Goal: Task Accomplishment & Management: Complete application form

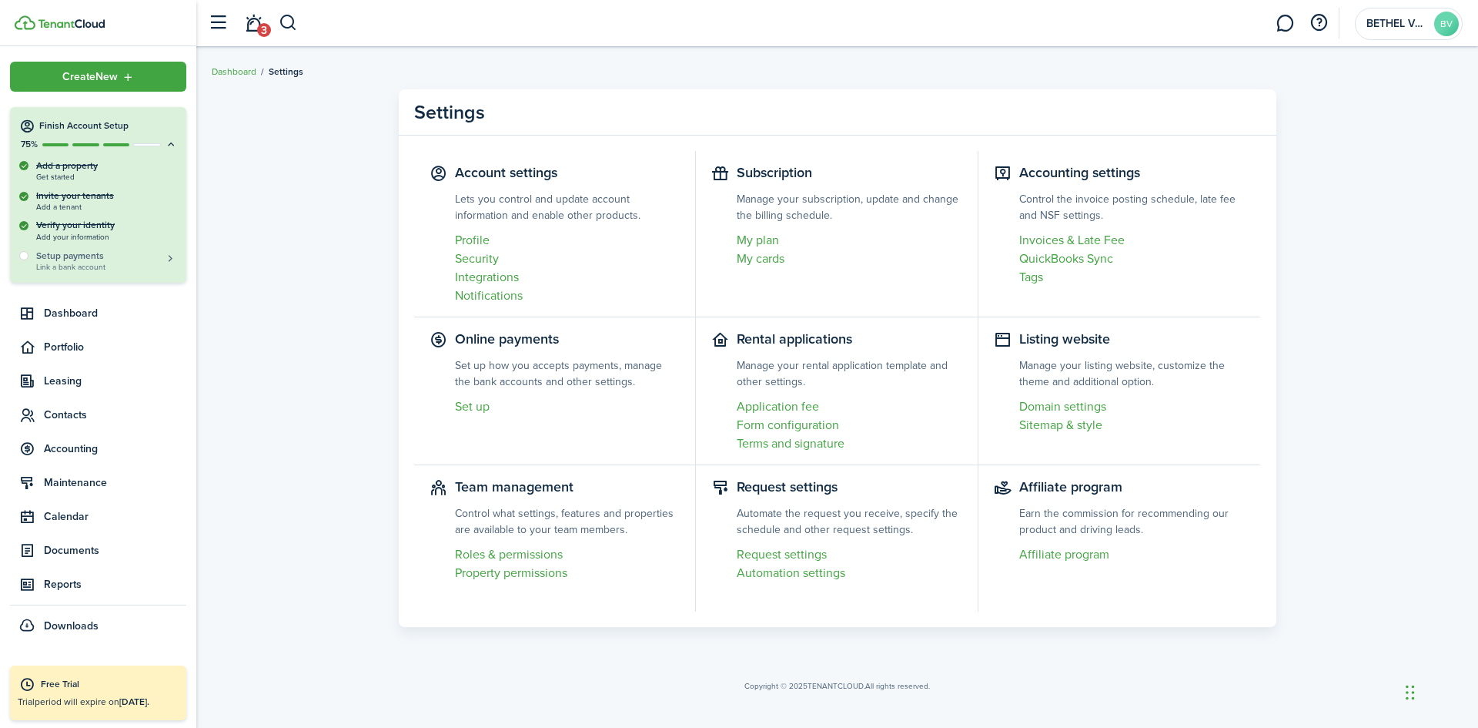
click at [69, 253] on h5 "Setup payments" at bounding box center [106, 256] width 141 height 14
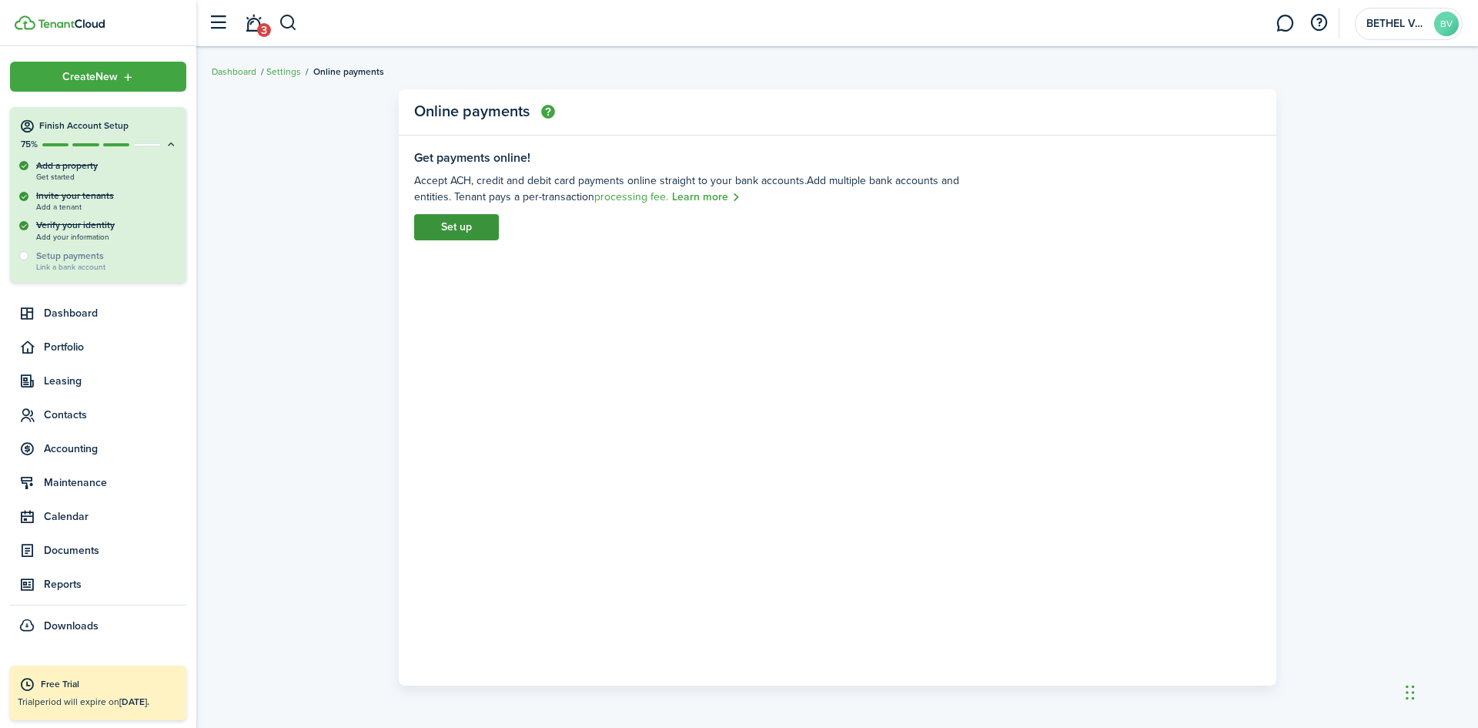
click at [452, 229] on link "Set up" at bounding box center [456, 227] width 85 height 26
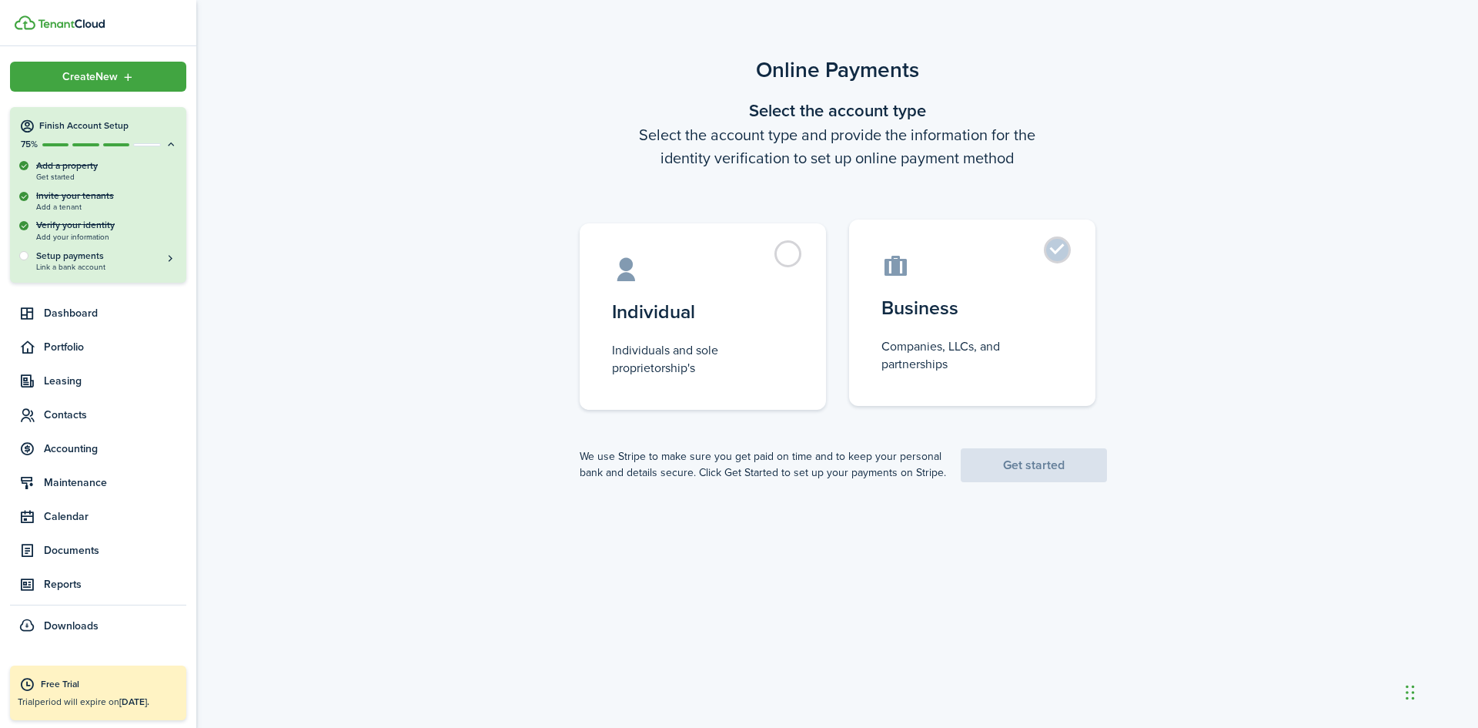
click at [1060, 249] on label "Business Companies, LLCs, and partnerships" at bounding box center [972, 312] width 246 height 186
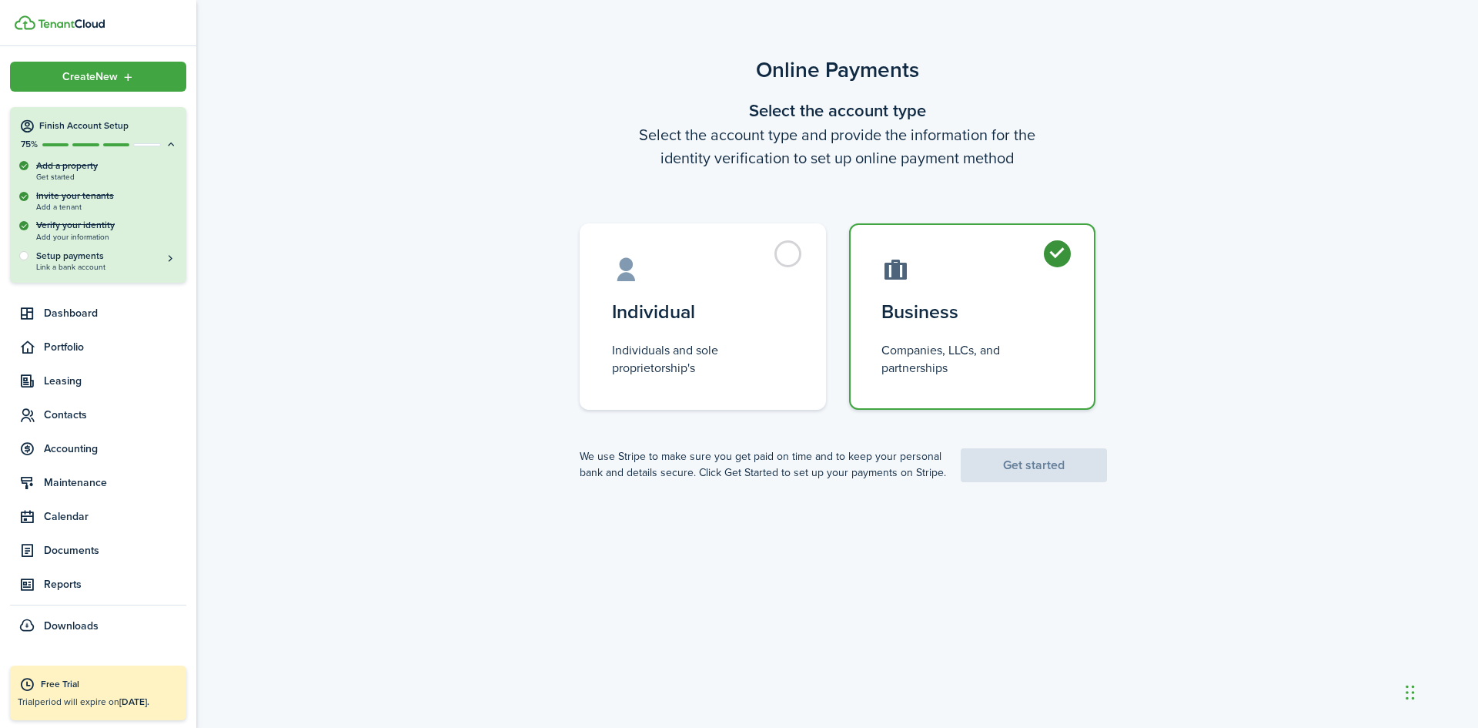
radio input "true"
click at [1019, 466] on link "Get started" at bounding box center [1034, 465] width 146 height 34
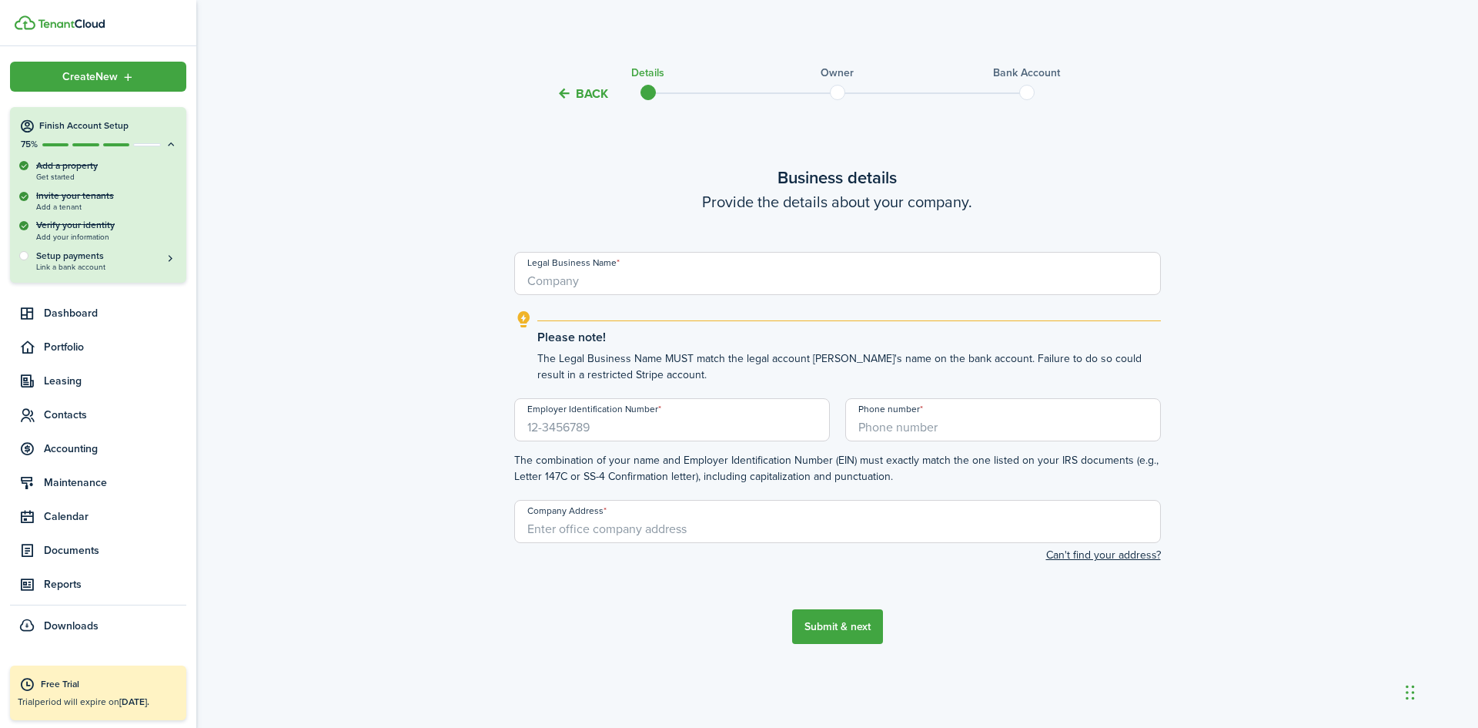
click at [581, 282] on input "Legal Business Name" at bounding box center [837, 273] width 647 height 43
type input "BETHEL VENTURES"
click at [557, 430] on input "Employer Identification Number" at bounding box center [672, 419] width 316 height 43
paste input "[US_EMPLOYER_IDENTIFICATION_NUMBER]"
type input "[US_EMPLOYER_IDENTIFICATION_NUMBER]"
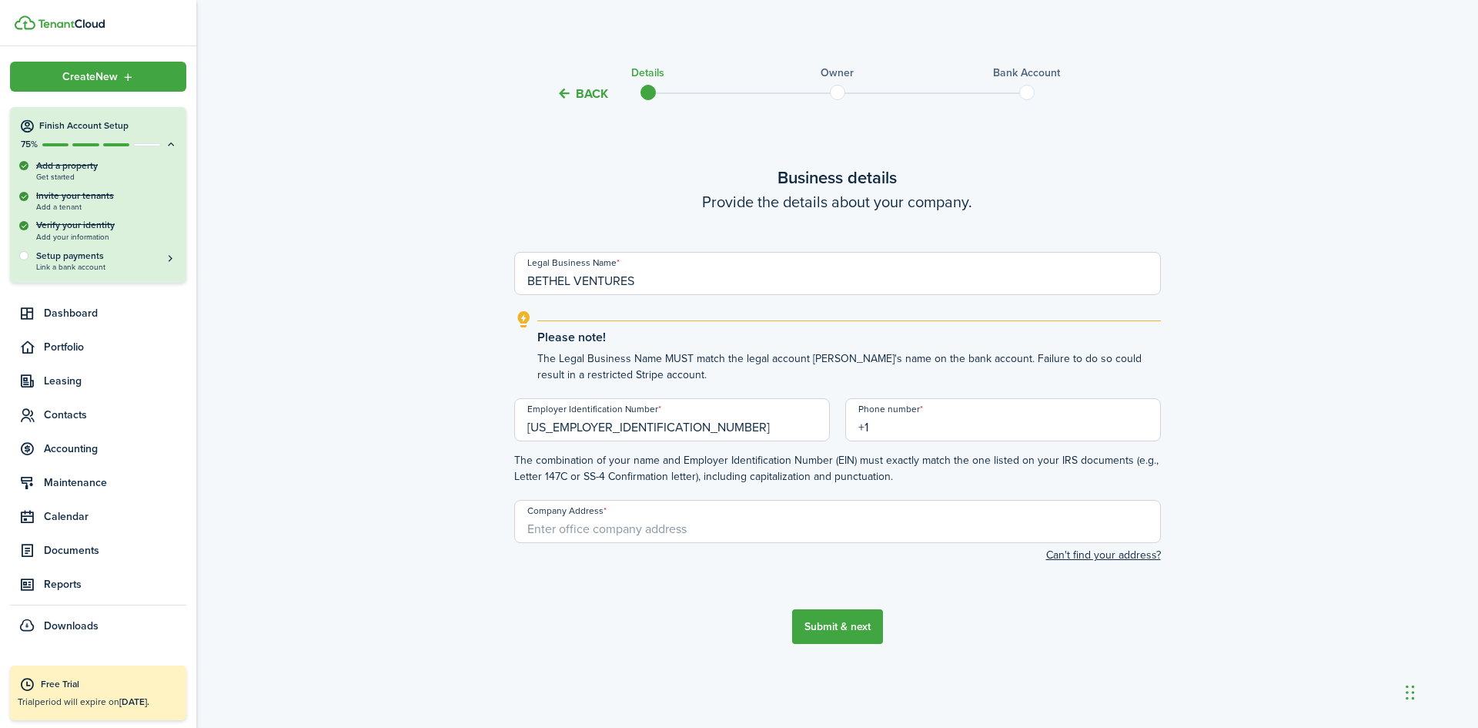
click at [890, 435] on input "+1" at bounding box center [1003, 419] width 316 height 43
type input "[PHONE_NUMBER]"
click at [563, 535] on input "Company Address" at bounding box center [837, 521] width 647 height 43
click at [590, 537] on input "Company Address" at bounding box center [837, 521] width 647 height 43
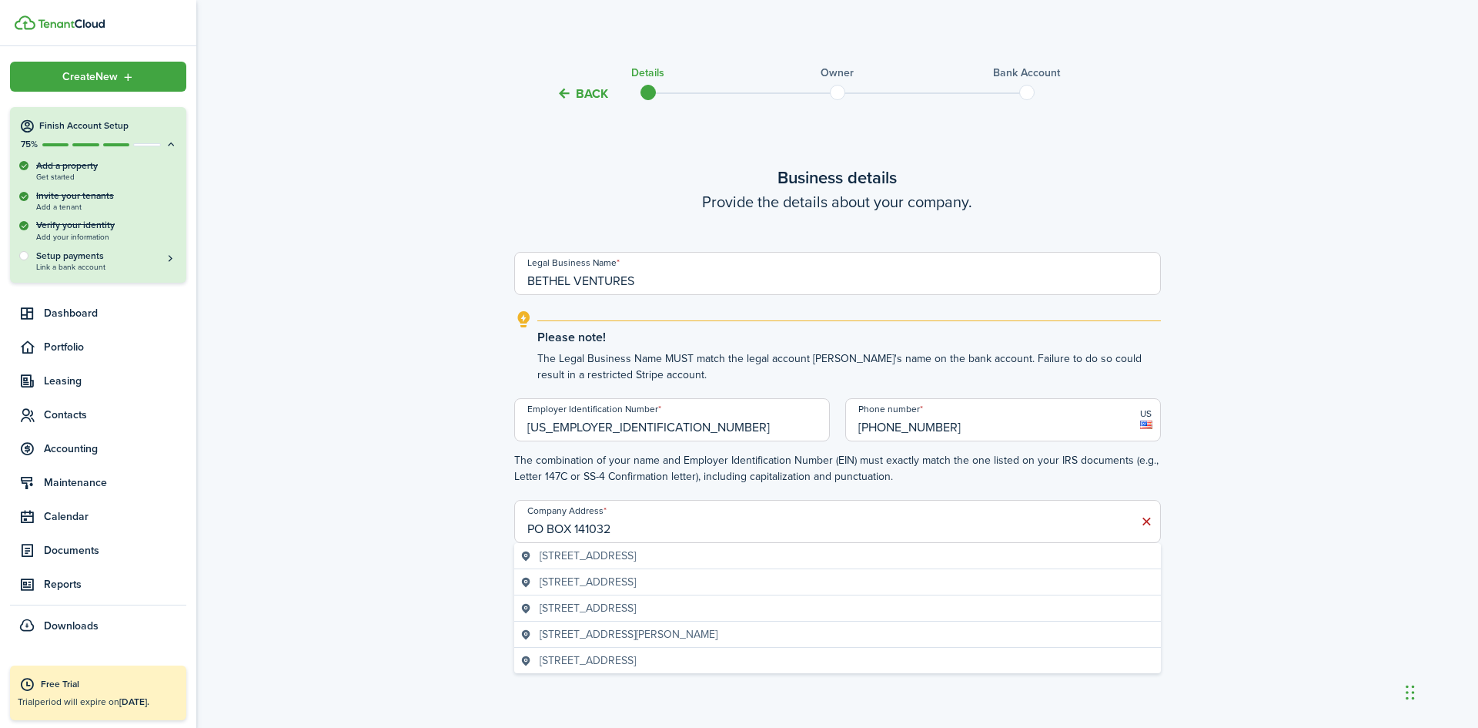
drag, startPoint x: 615, startPoint y: 531, endPoint x: 521, endPoint y: 531, distance: 93.9
click at [521, 531] on input "PO BOX 141032" at bounding box center [837, 521] width 647 height 43
click at [618, 555] on span "[STREET_ADDRESS]" at bounding box center [588, 555] width 96 height 16
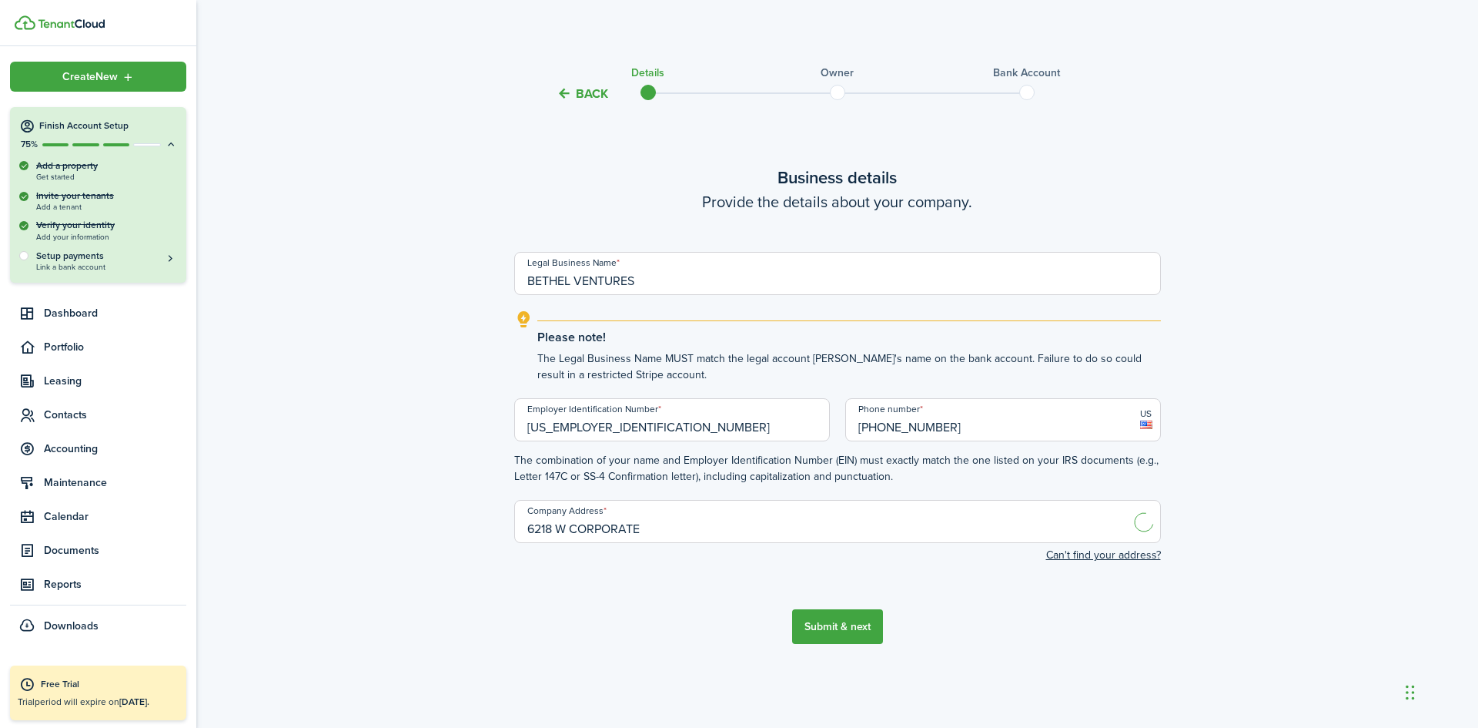
type input "[STREET_ADDRESS]"
click at [823, 628] on button "Submit & next" at bounding box center [837, 626] width 91 height 35
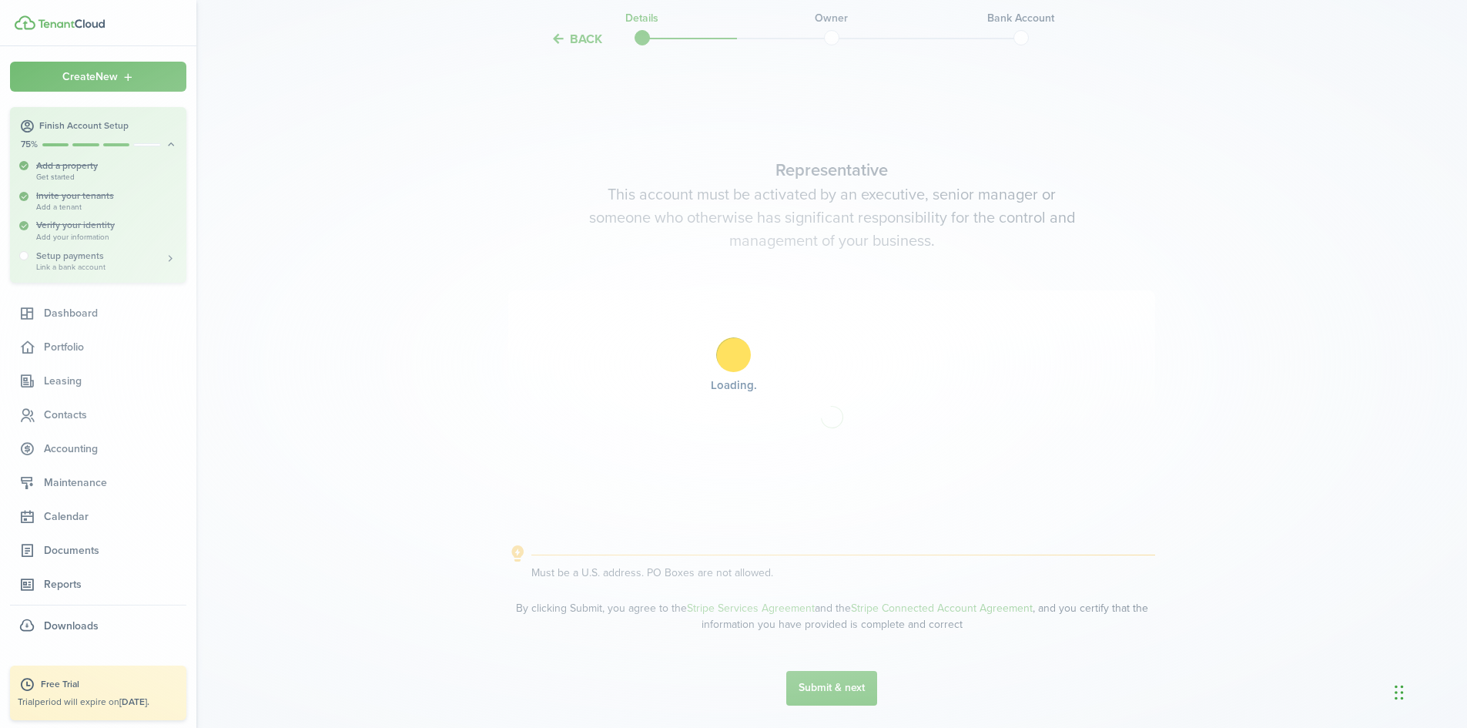
scroll to position [624, 0]
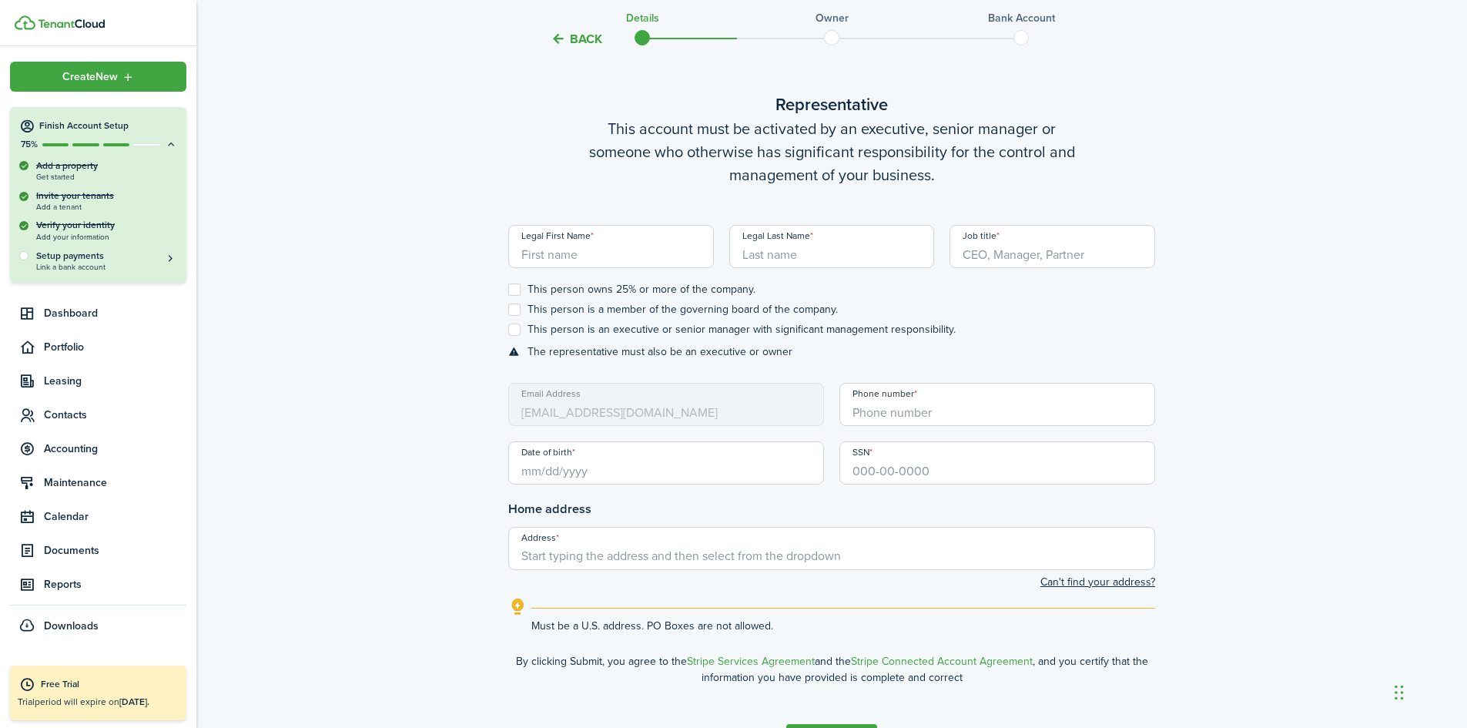
click at [605, 253] on input "Legal First Name" at bounding box center [611, 246] width 206 height 43
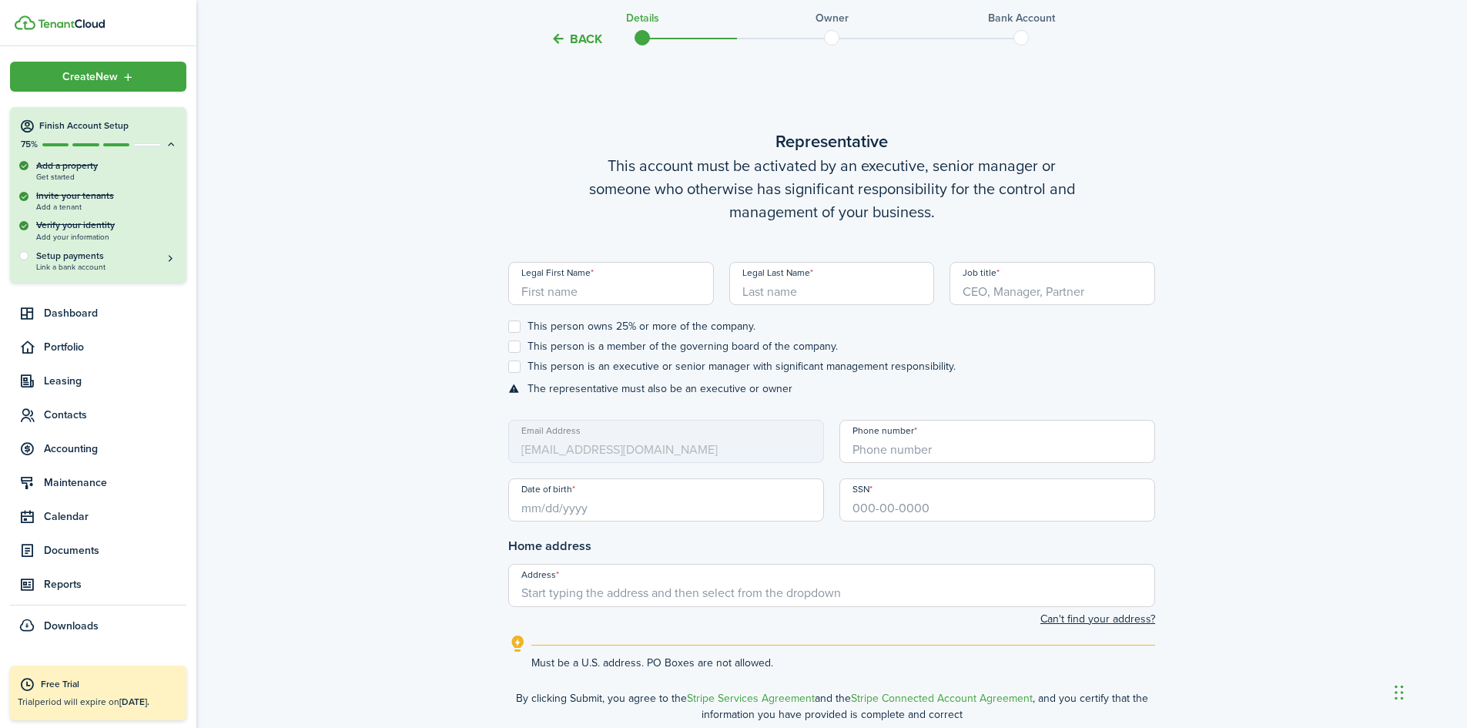
scroll to position [574, 0]
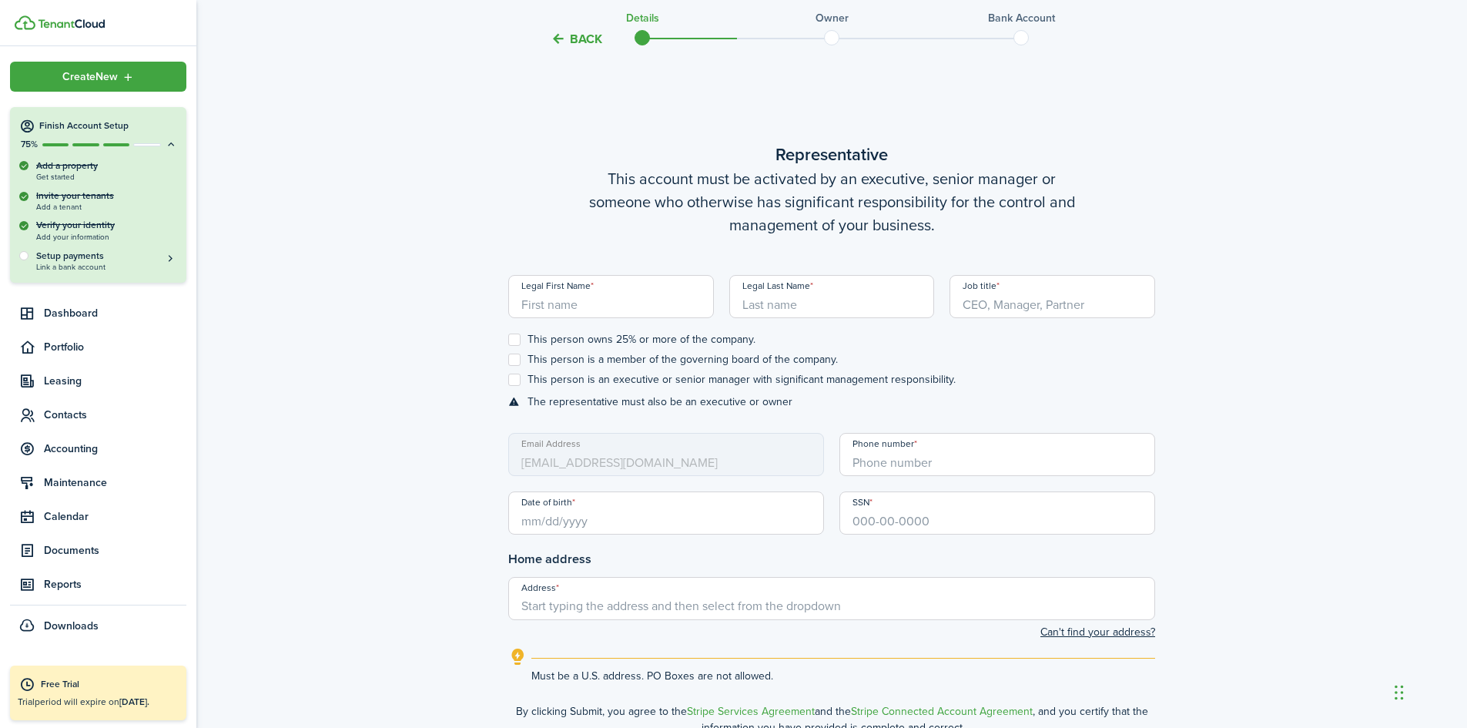
click at [571, 306] on input "Legal First Name" at bounding box center [611, 296] width 206 height 43
type input "OLUTAYO"
type input "OLABIGE"
type input "MANAGER"
click at [514, 340] on label "This person owns 25% or more of the company." at bounding box center [631, 339] width 247 height 12
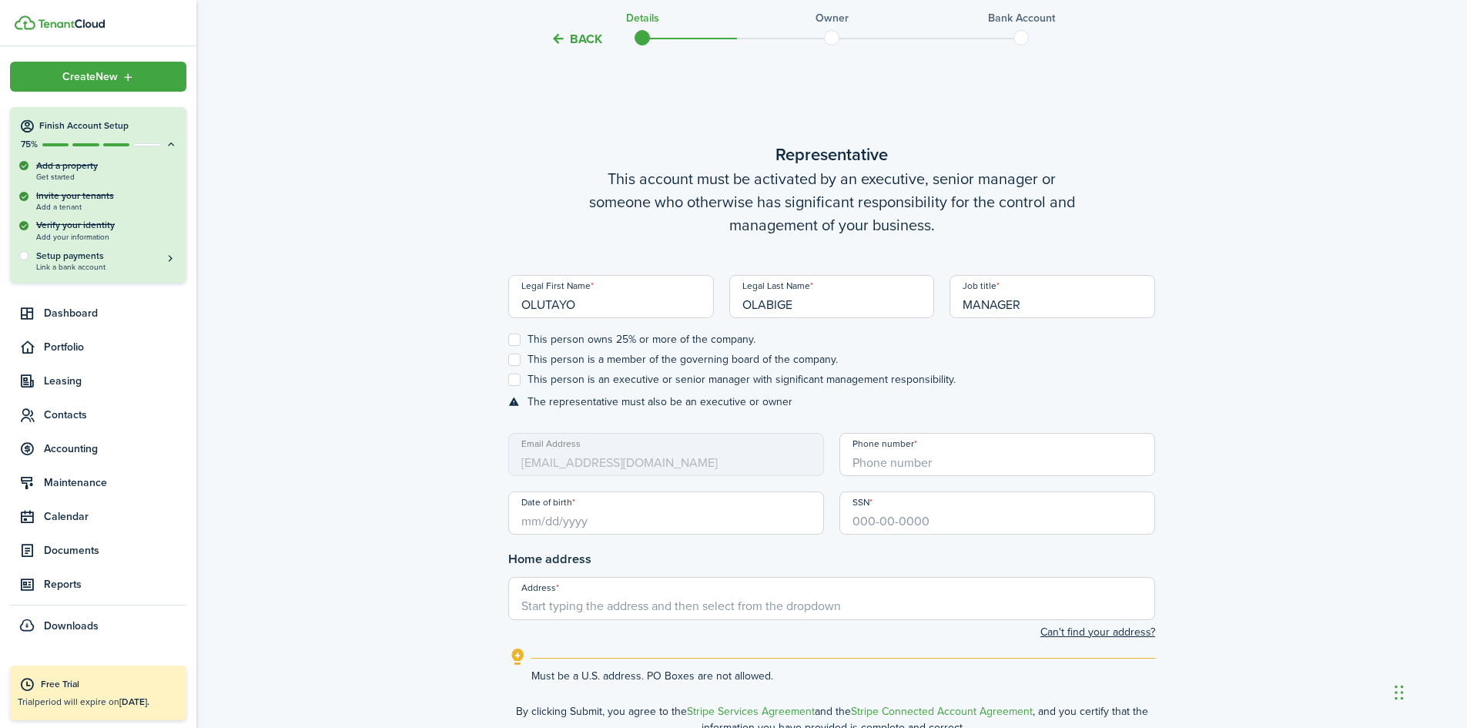
click at [508, 340] on input "This person owns 25% or more of the company." at bounding box center [507, 340] width 1 height 1
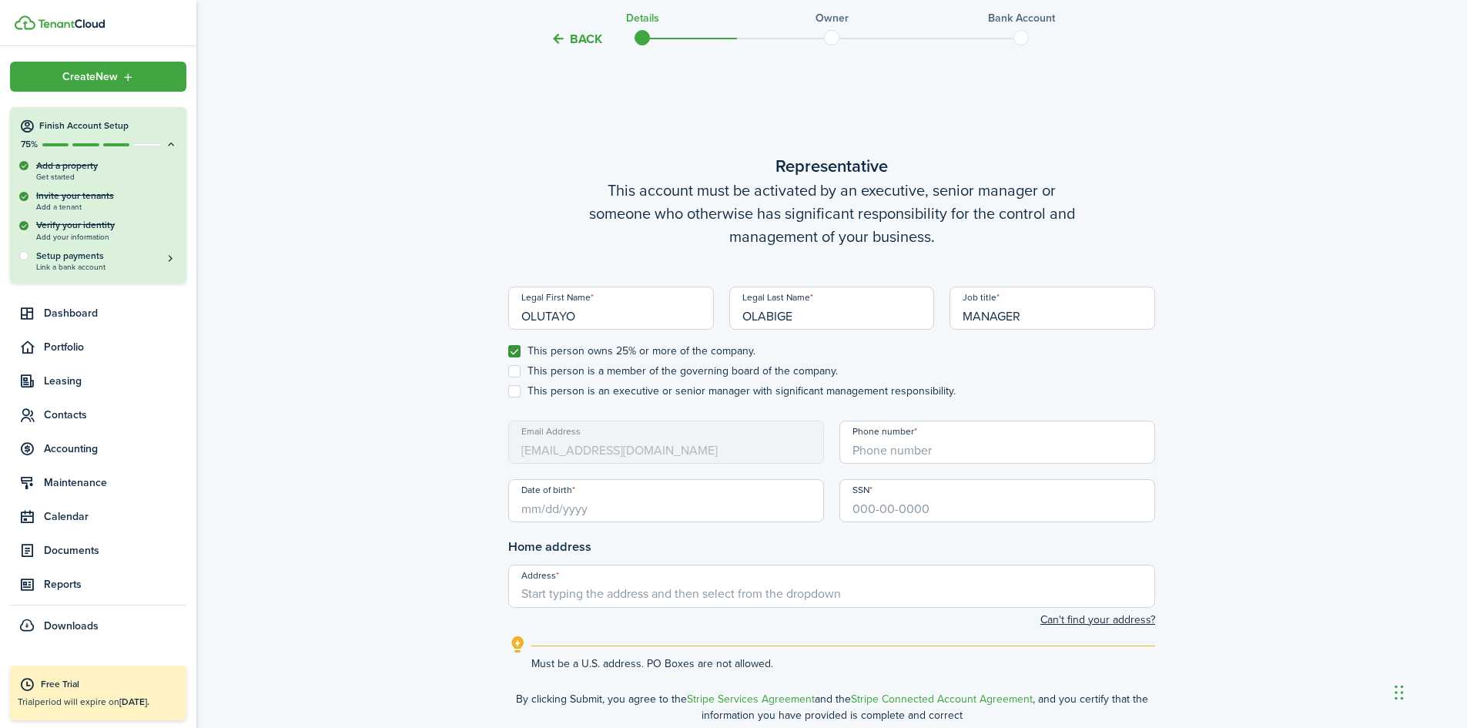
click at [514, 347] on label "This person owns 25% or more of the company." at bounding box center [631, 351] width 247 height 12
click at [508, 351] on input "This person owns 25% or more of the company." at bounding box center [507, 351] width 1 height 1
checkbox input "false"
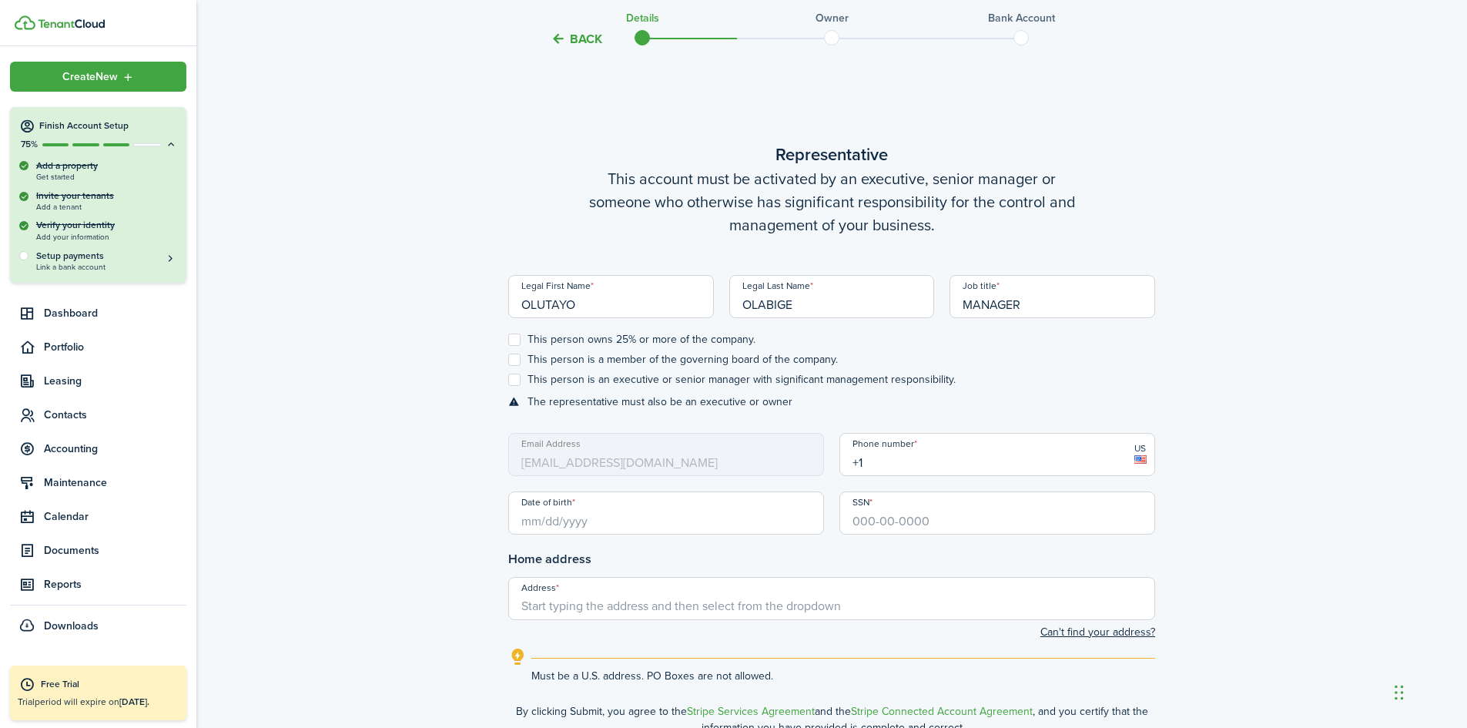
click at [890, 464] on input "+1" at bounding box center [997, 454] width 316 height 43
click at [650, 528] on input "Date of birth" at bounding box center [666, 512] width 316 height 43
type input "[PHONE_NUMBER]"
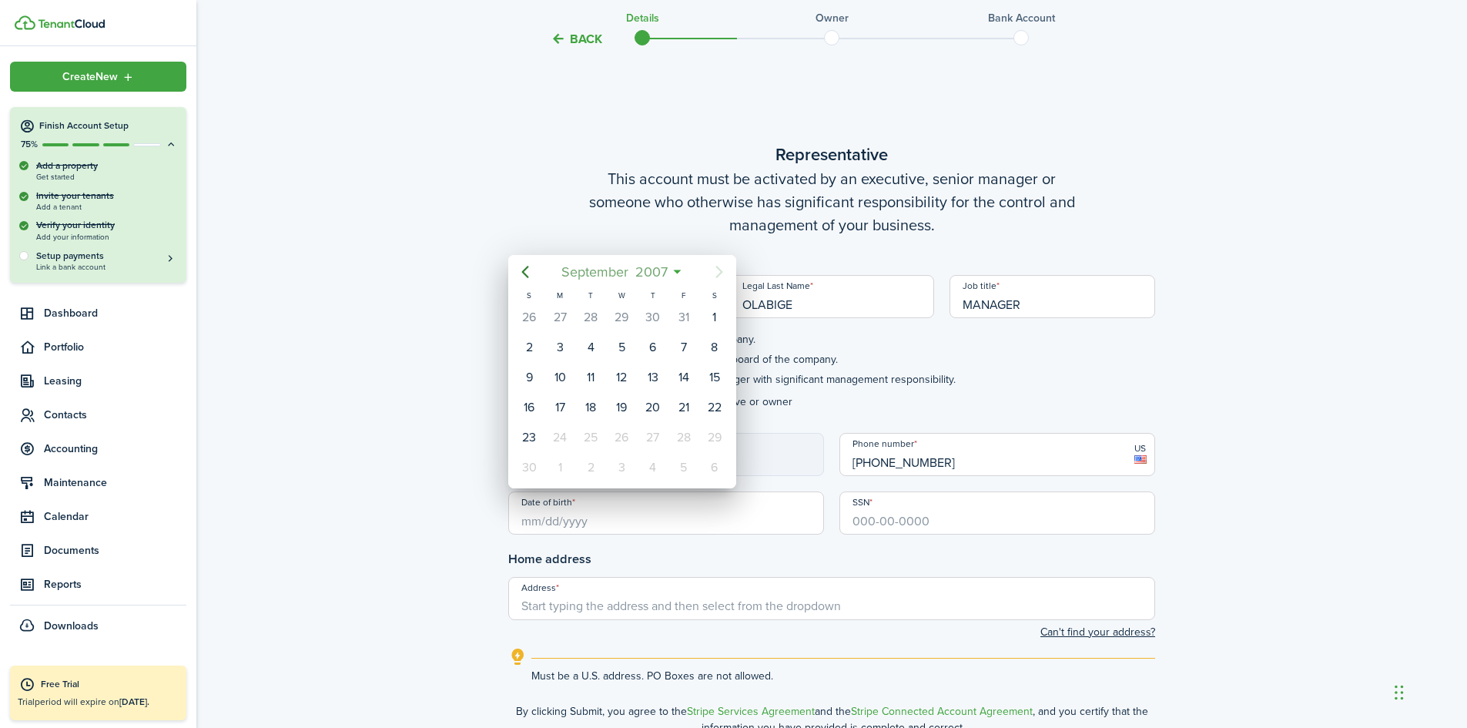
click at [675, 269] on mbsc-button "[DATE]" at bounding box center [614, 272] width 126 height 28
click at [681, 407] on div "Sep" at bounding box center [693, 409] width 55 height 25
click at [656, 269] on span "2007" at bounding box center [650, 272] width 39 height 28
click at [527, 273] on icon "Previous page" at bounding box center [525, 272] width 18 height 18
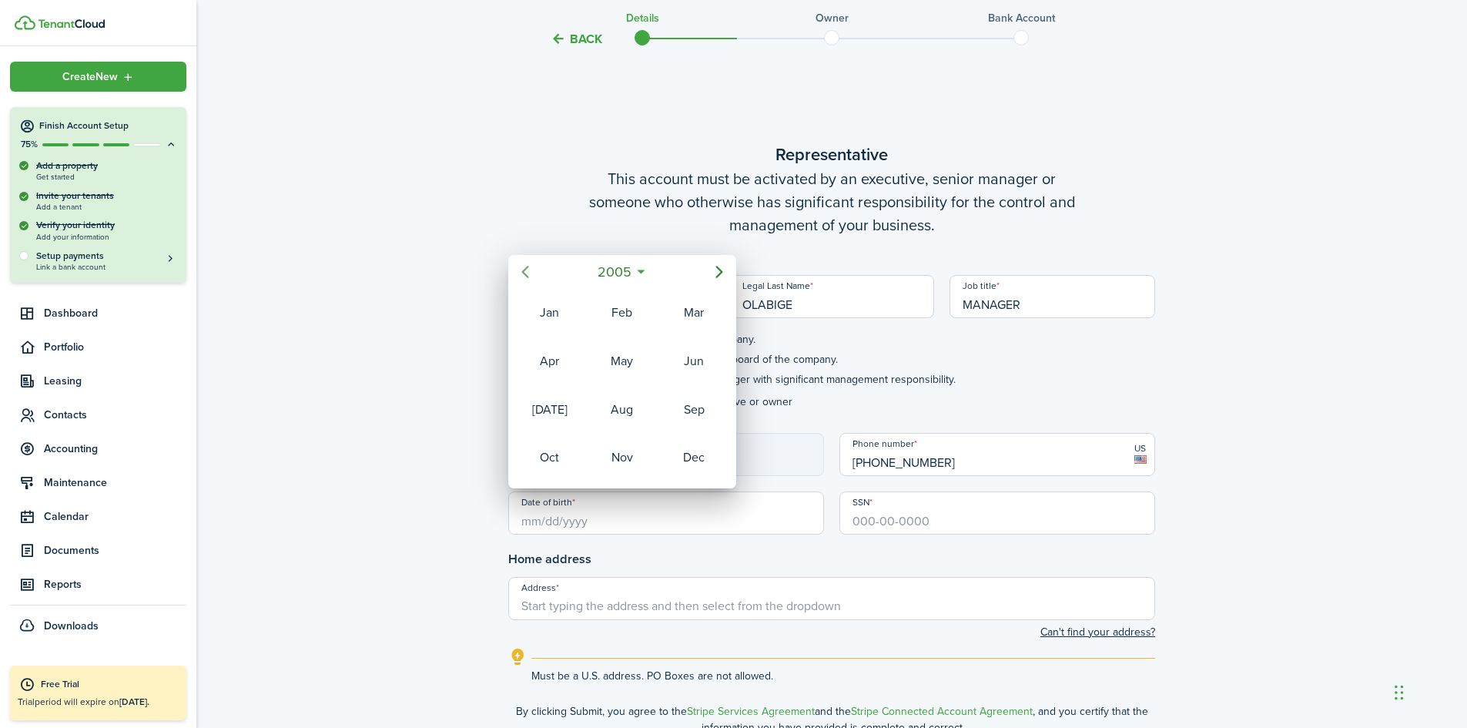
click at [527, 273] on icon "Previous page" at bounding box center [525, 272] width 18 height 18
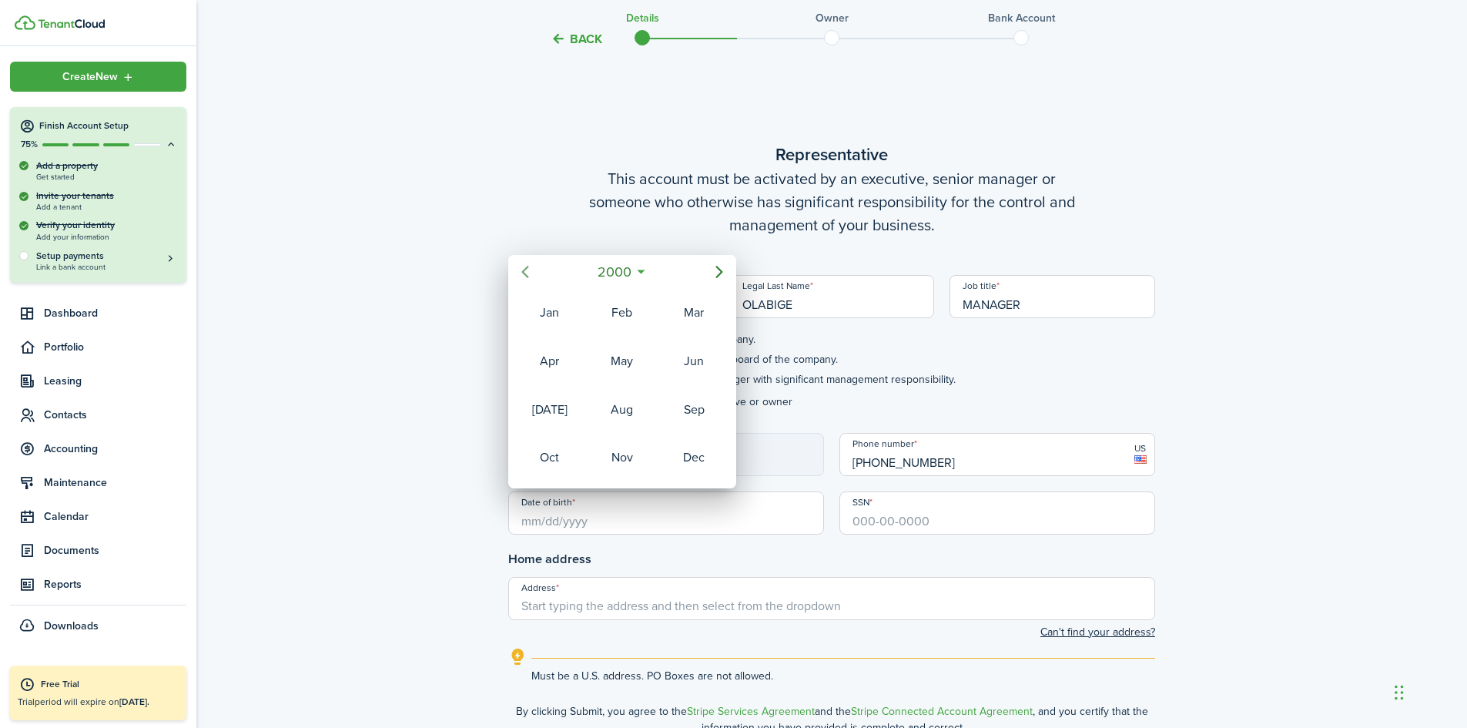
click at [527, 273] on icon "Previous page" at bounding box center [525, 272] width 18 height 18
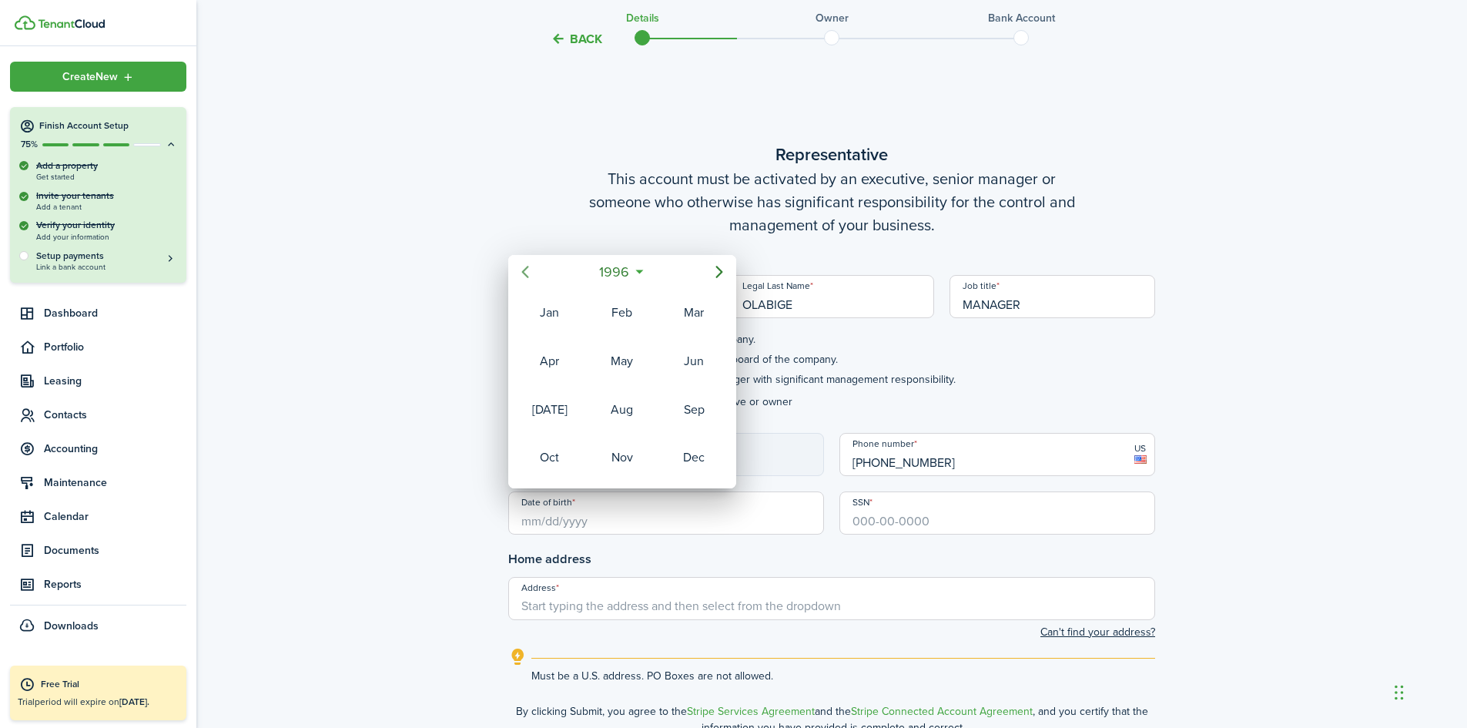
click at [527, 273] on icon "Previous page" at bounding box center [525, 272] width 18 height 18
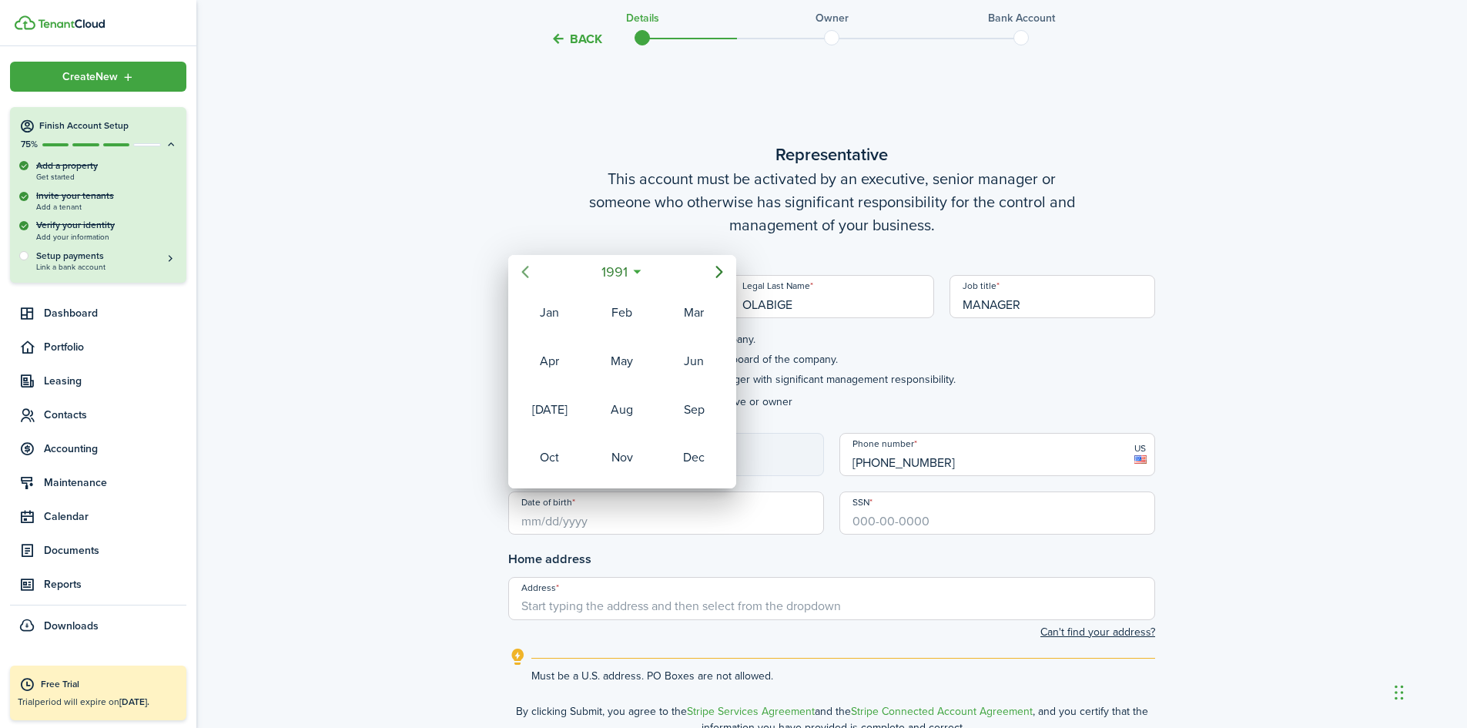
click at [527, 273] on icon "Previous page" at bounding box center [525, 272] width 18 height 18
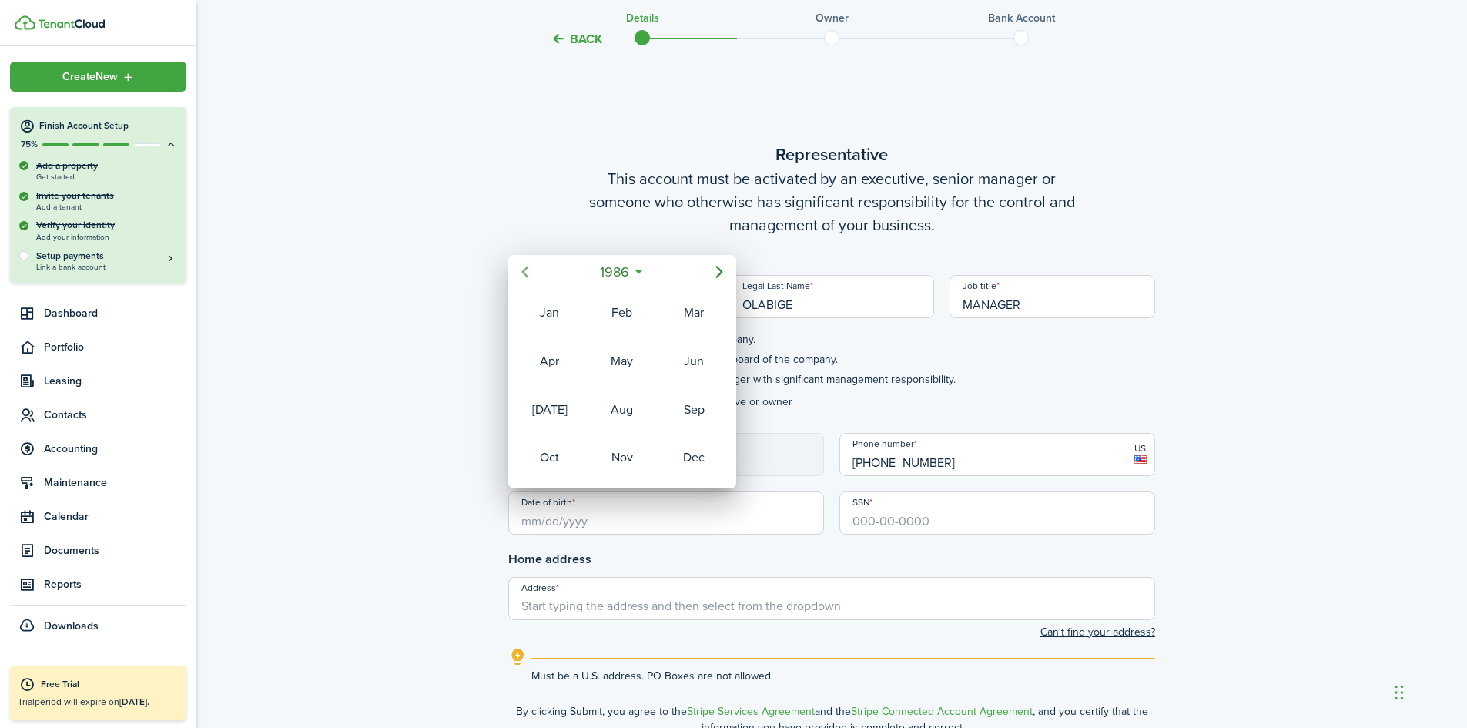
click at [527, 273] on icon "Previous page" at bounding box center [525, 272] width 18 height 18
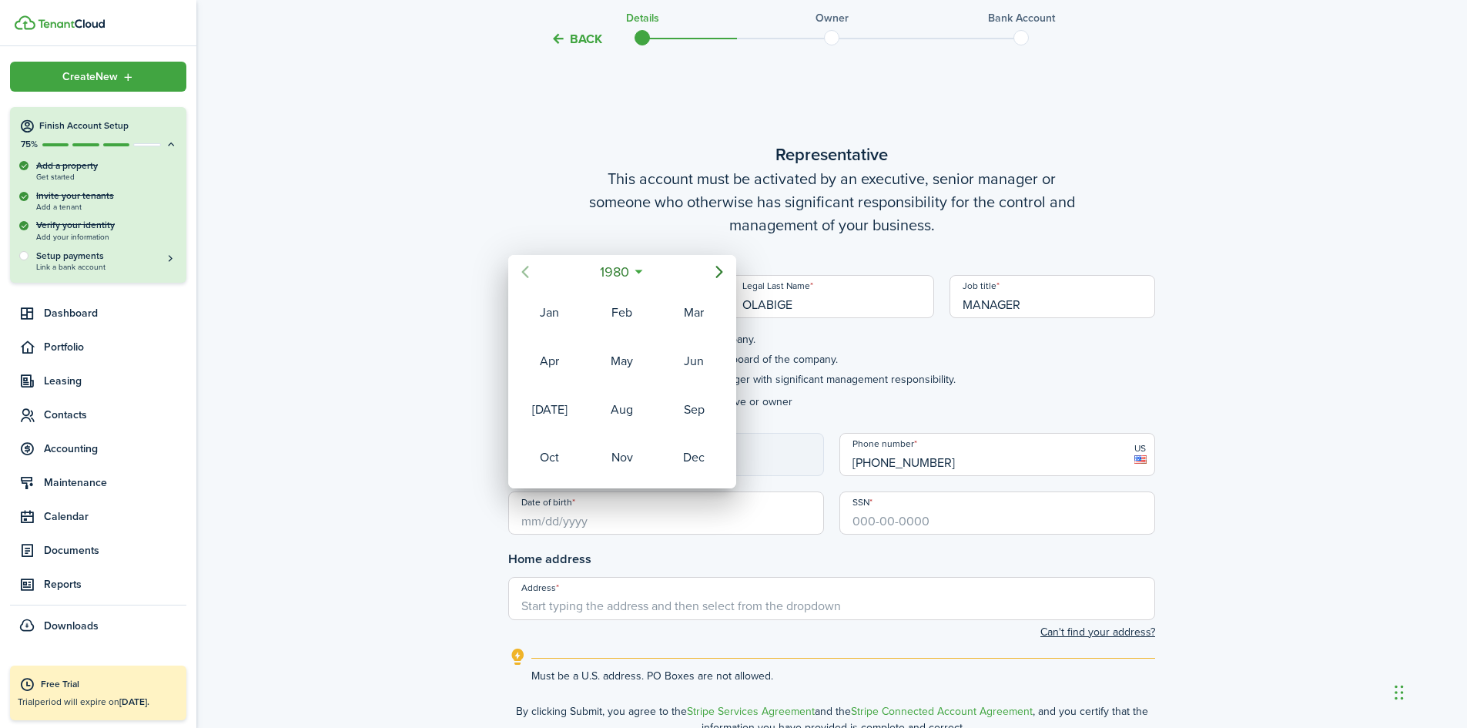
click at [527, 273] on icon "Previous page" at bounding box center [525, 272] width 18 height 18
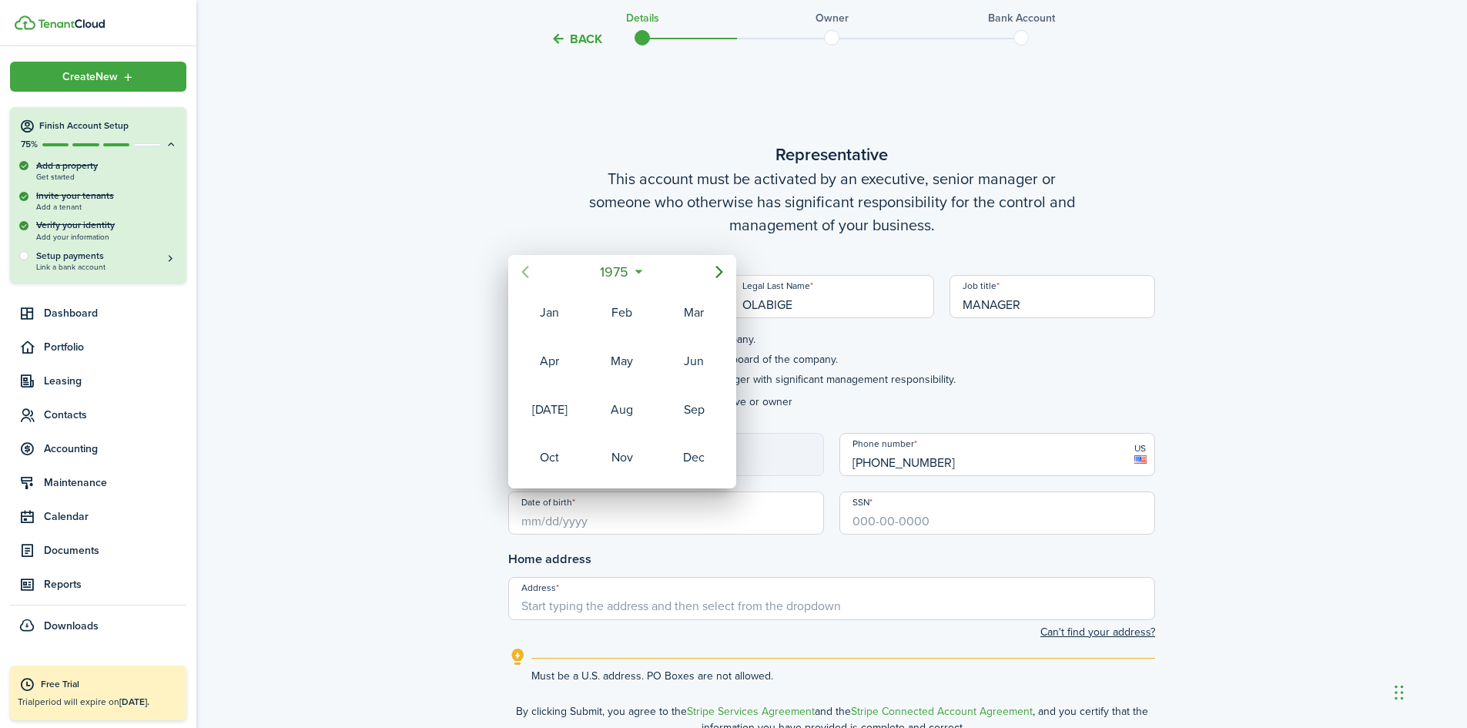
click at [527, 273] on icon "Previous page" at bounding box center [525, 272] width 18 height 18
click at [697, 414] on div "Sep" at bounding box center [693, 409] width 55 height 25
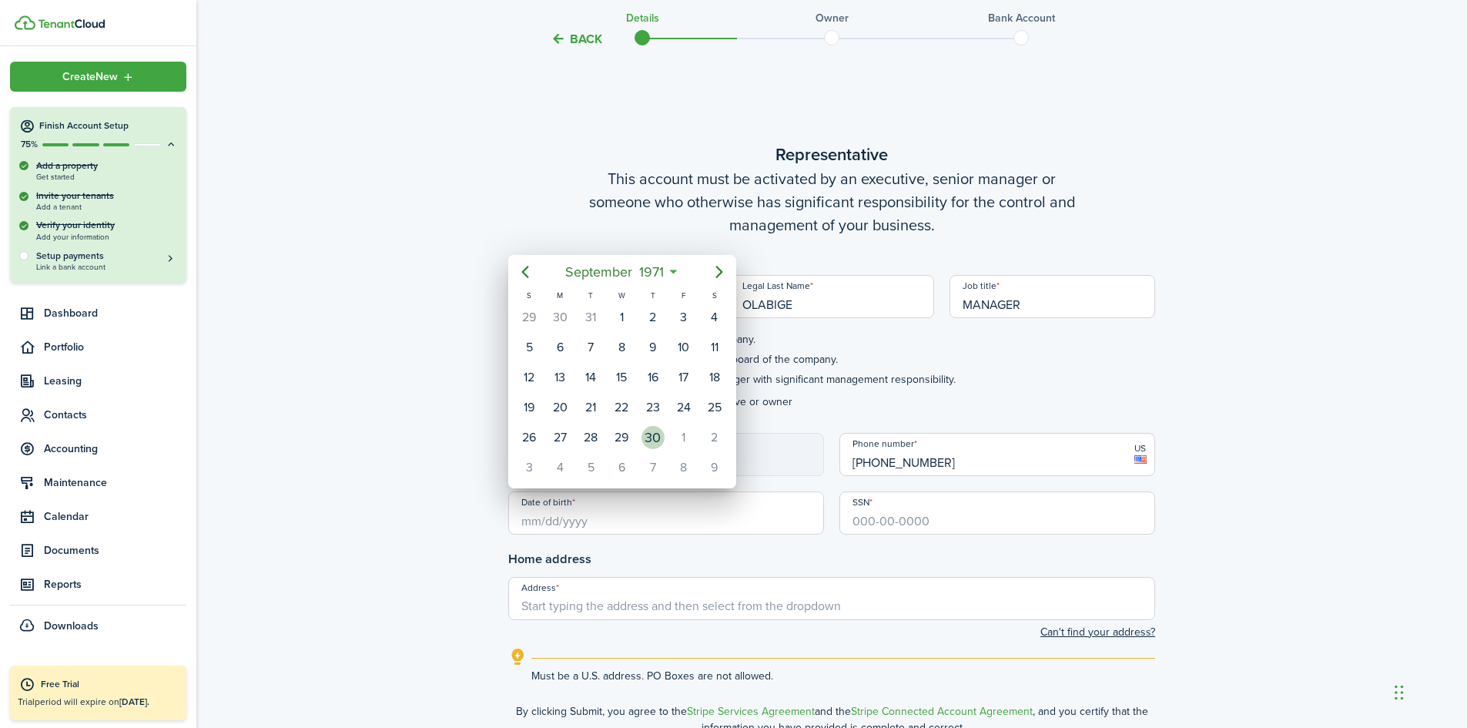
click at [659, 437] on div "30" at bounding box center [652, 437] width 23 height 23
type input "[DATE]"
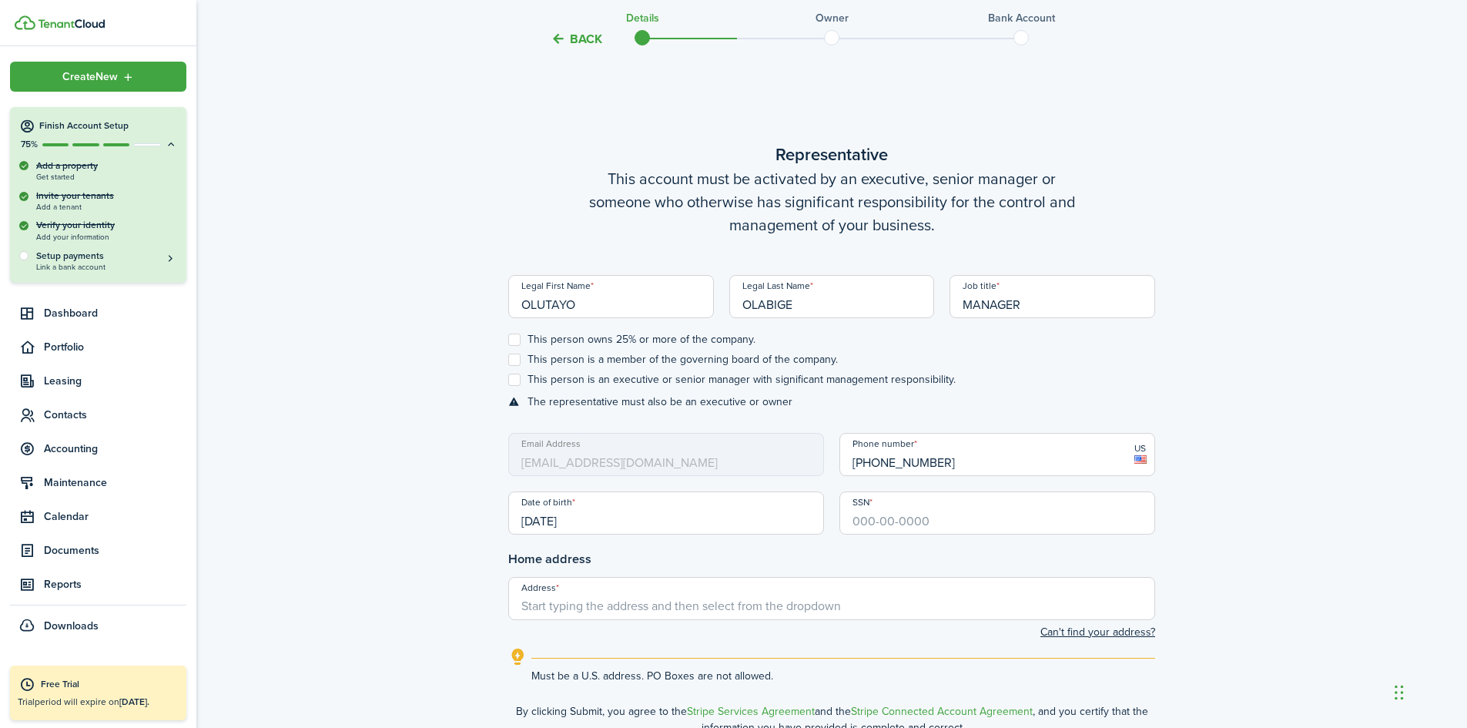
click at [899, 521] on input "SSN" at bounding box center [997, 512] width 316 height 43
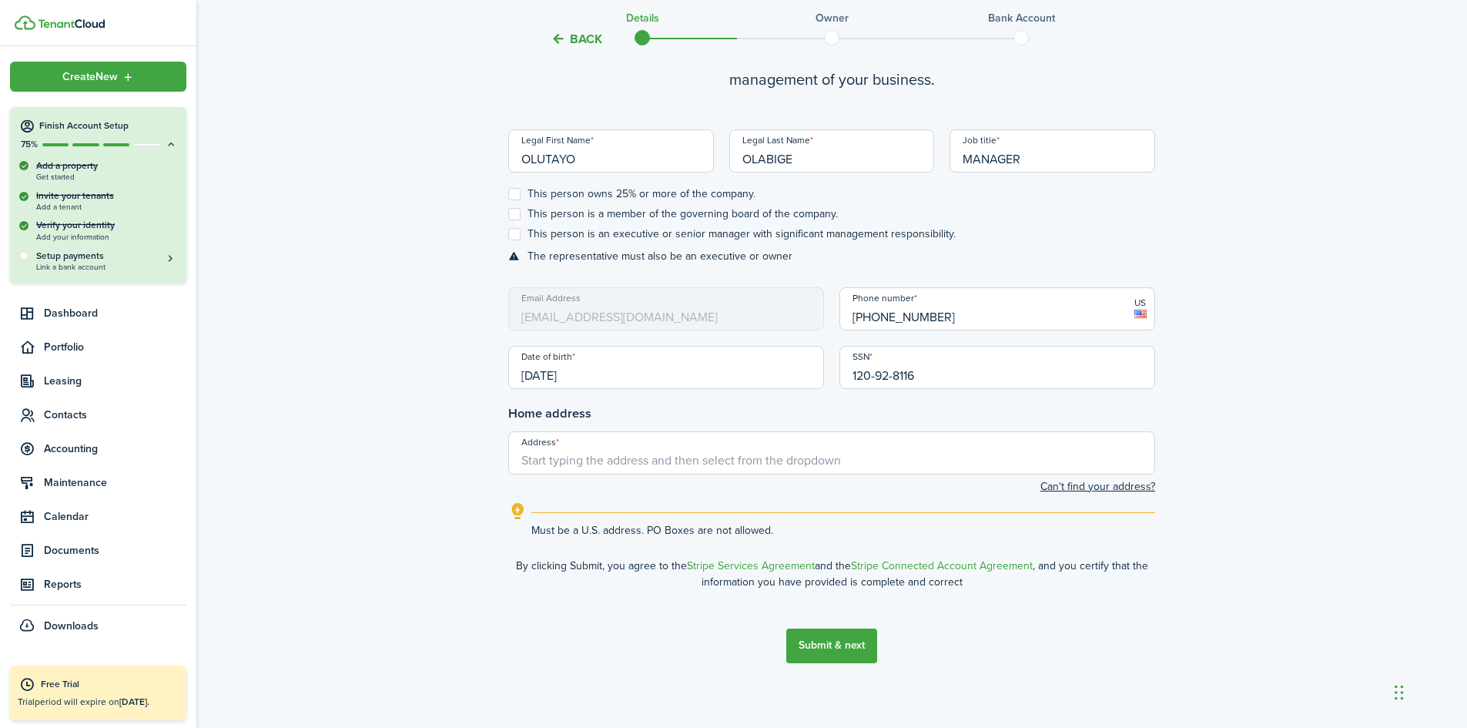
scroll to position [728, 0]
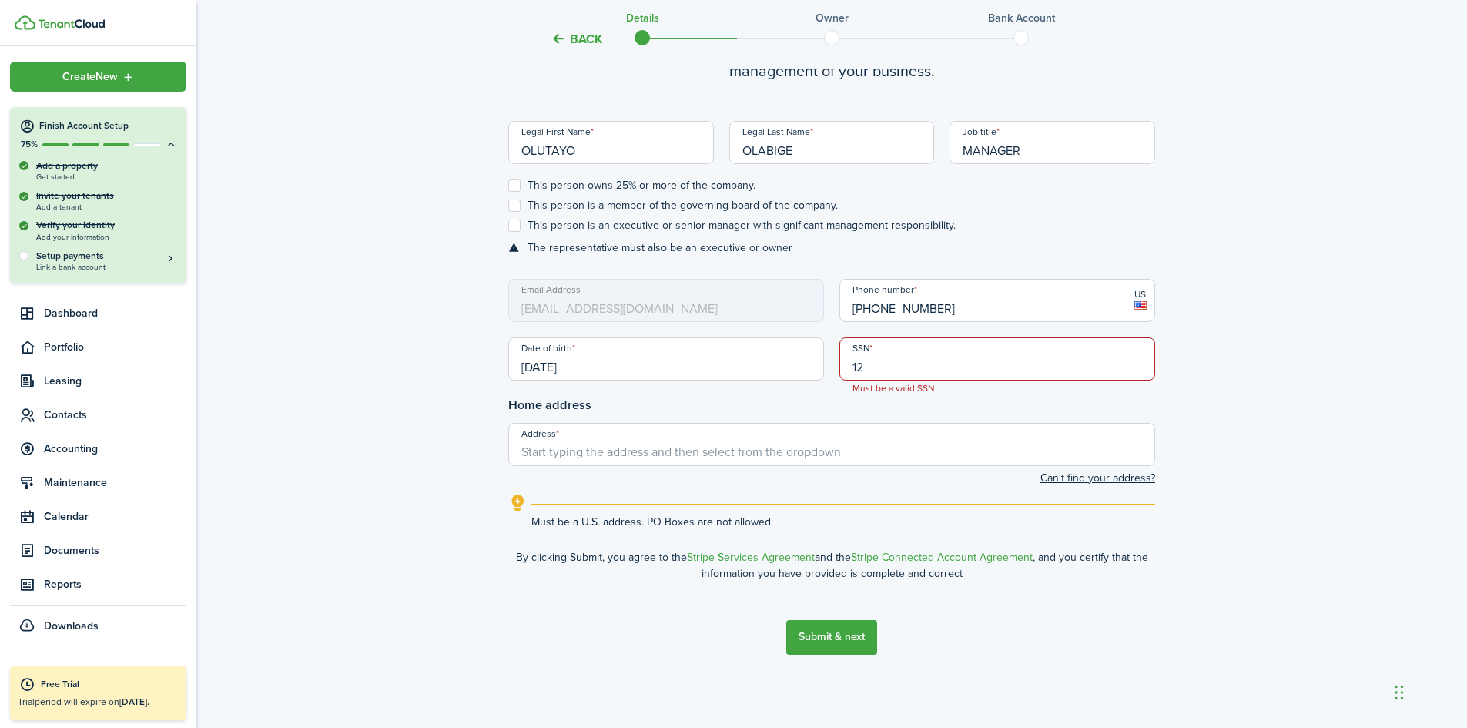
type input "1"
click at [840, 648] on button "Submit & next" at bounding box center [831, 637] width 91 height 35
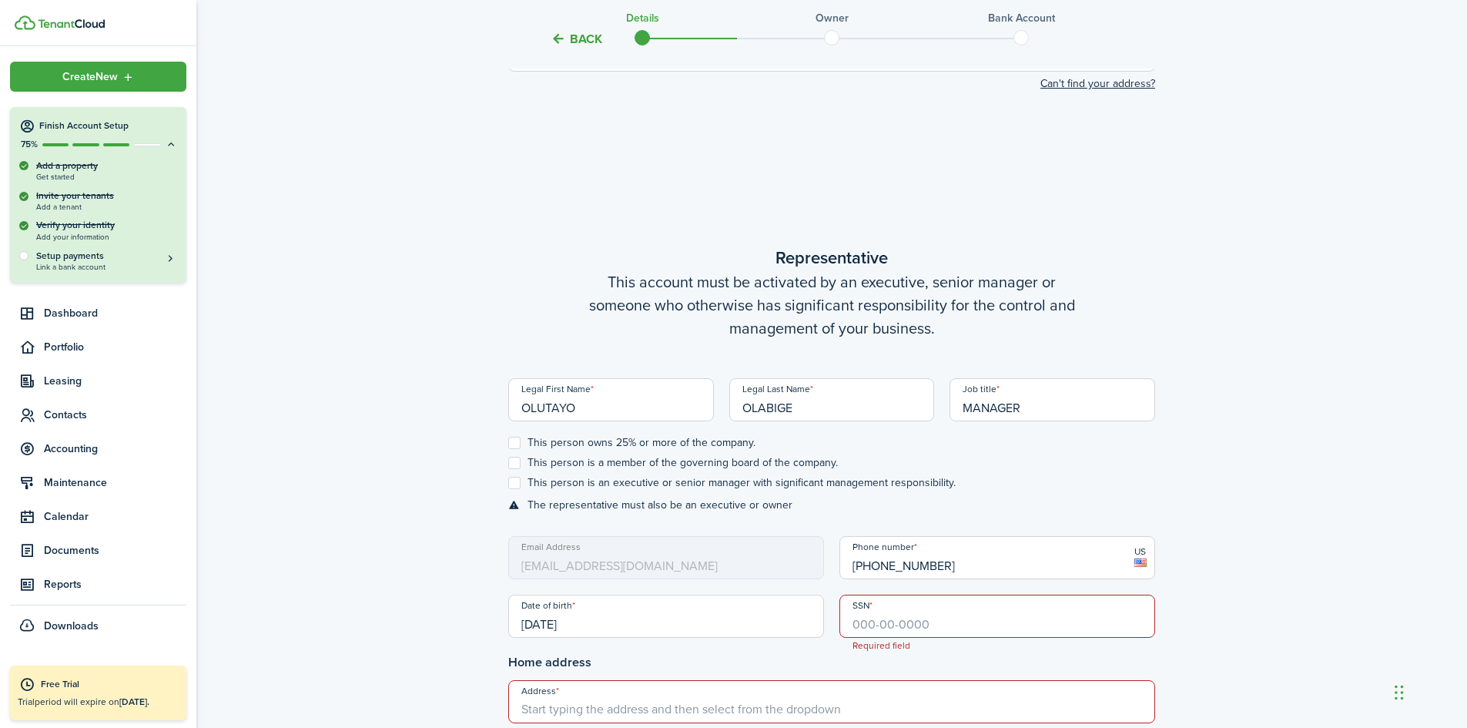
scroll to position [231, 0]
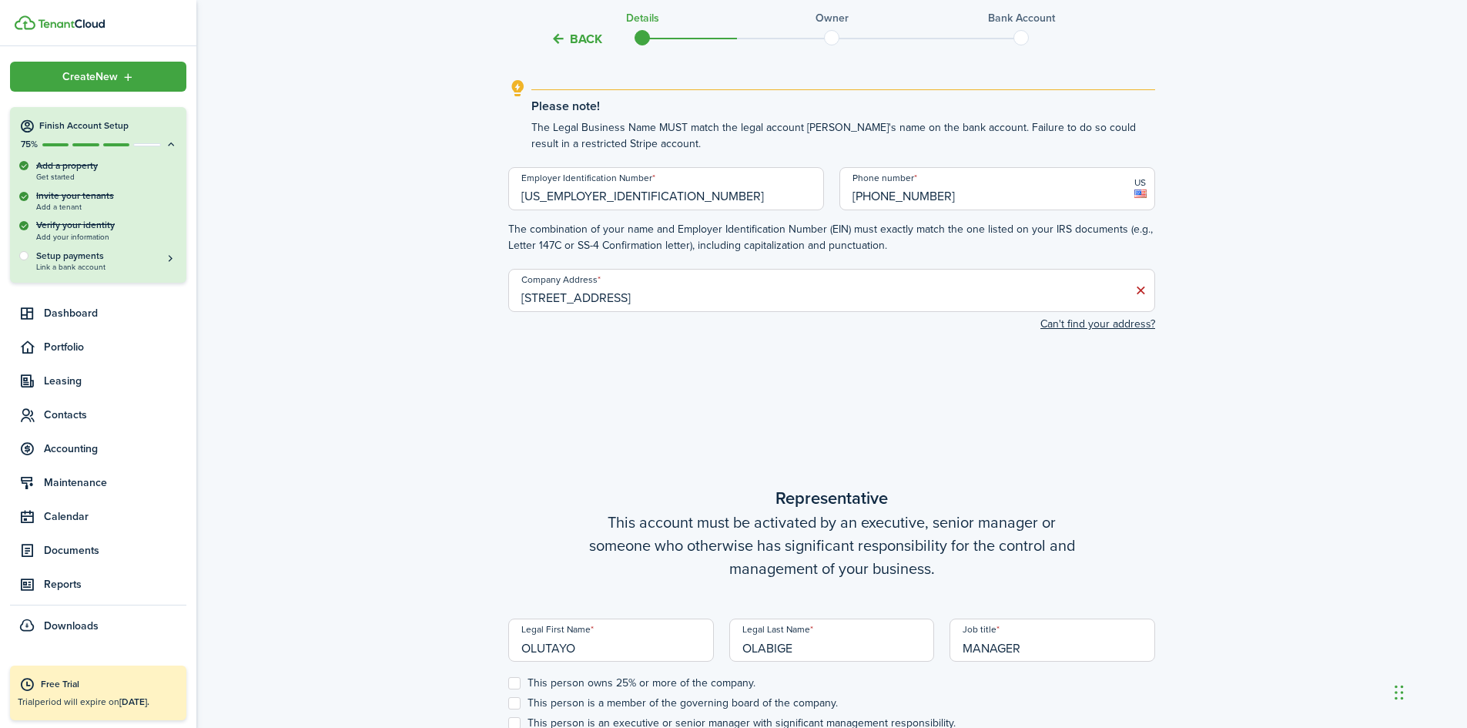
click at [52, 169] on div "Add a property Get started" at bounding box center [98, 170] width 158 height 22
click at [52, 174] on div "Add a property Get started" at bounding box center [98, 170] width 158 height 22
click at [46, 169] on div "Add a property Get started" at bounding box center [98, 170] width 158 height 22
click at [46, 199] on div "Invite your tenants Add a tenant" at bounding box center [98, 200] width 158 height 22
click at [24, 195] on div at bounding box center [23, 196] width 9 height 9
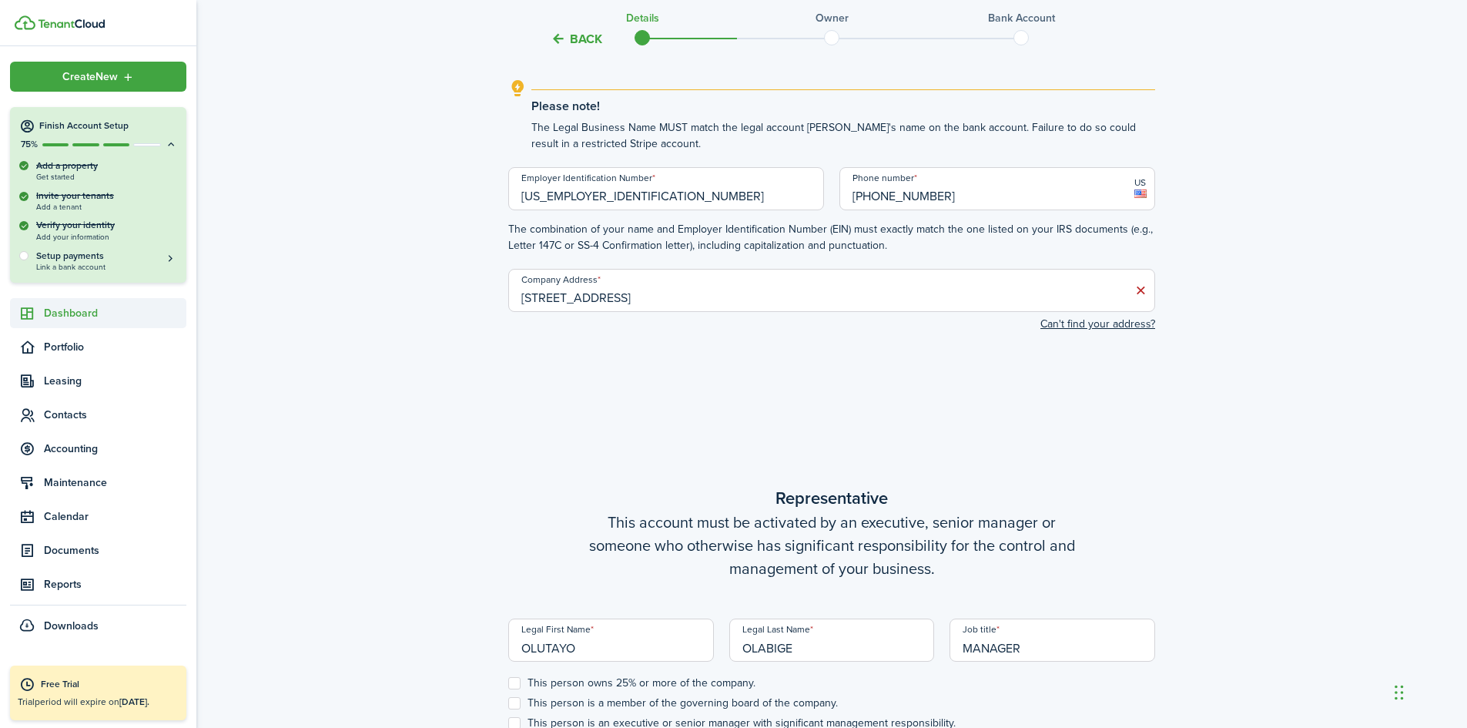
click at [61, 317] on span "Dashboard" at bounding box center [115, 313] width 142 height 16
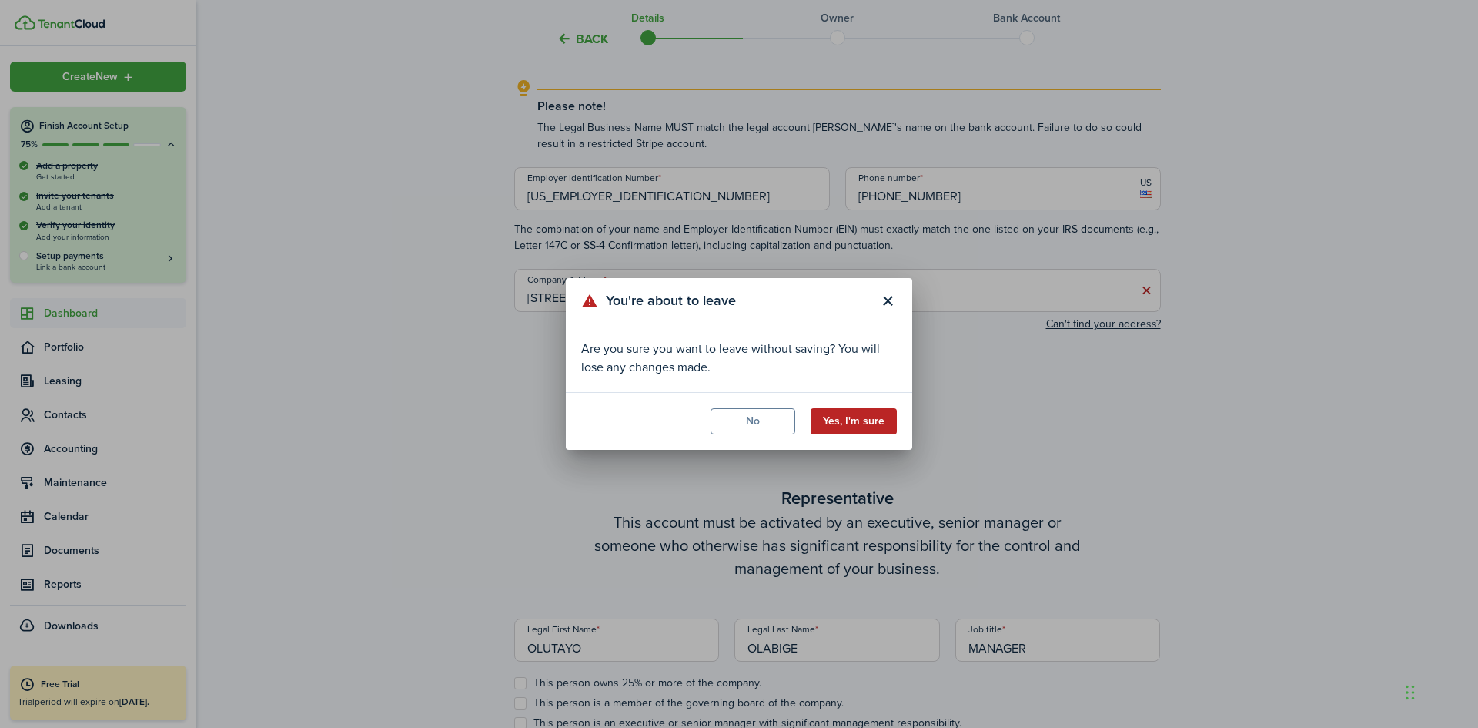
click at [864, 423] on button "Yes, I'm sure" at bounding box center [854, 421] width 86 height 26
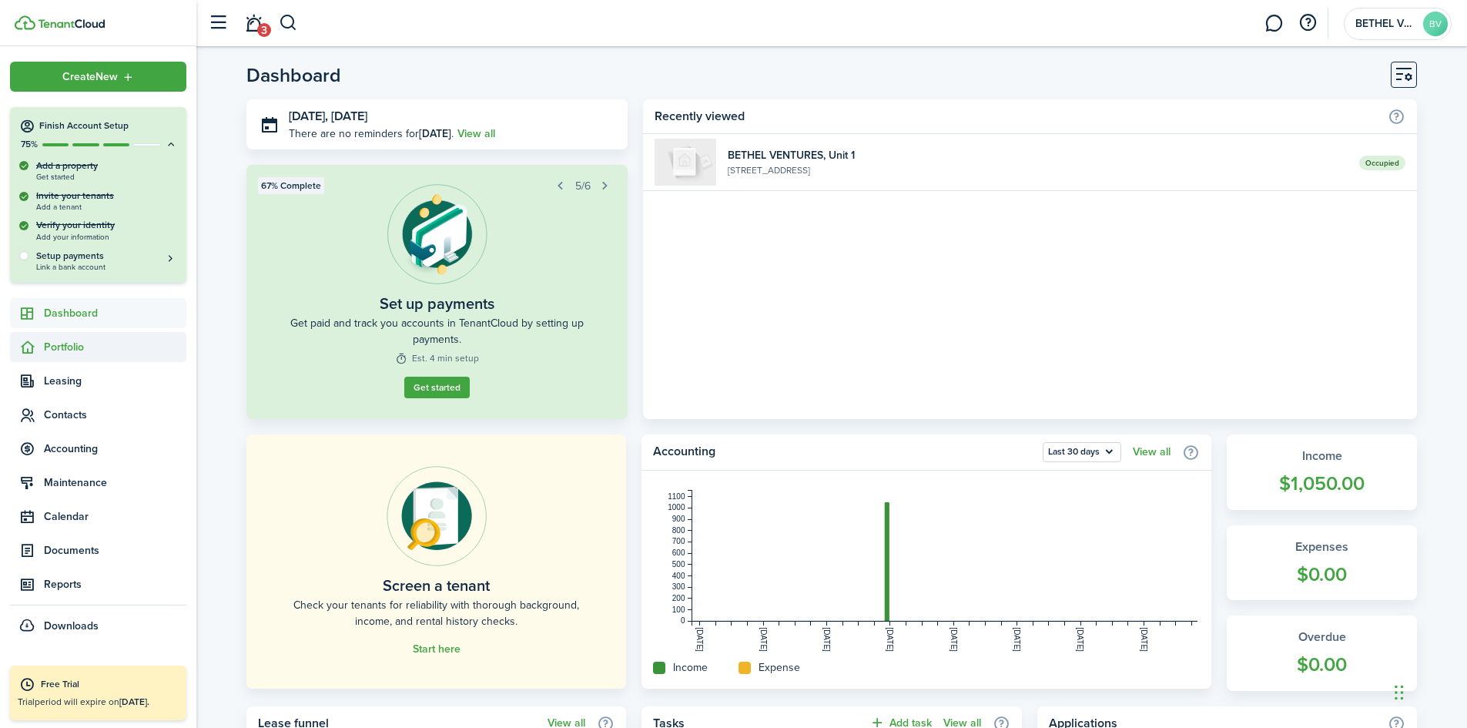
click at [64, 349] on span "Portfolio" at bounding box center [115, 347] width 142 height 16
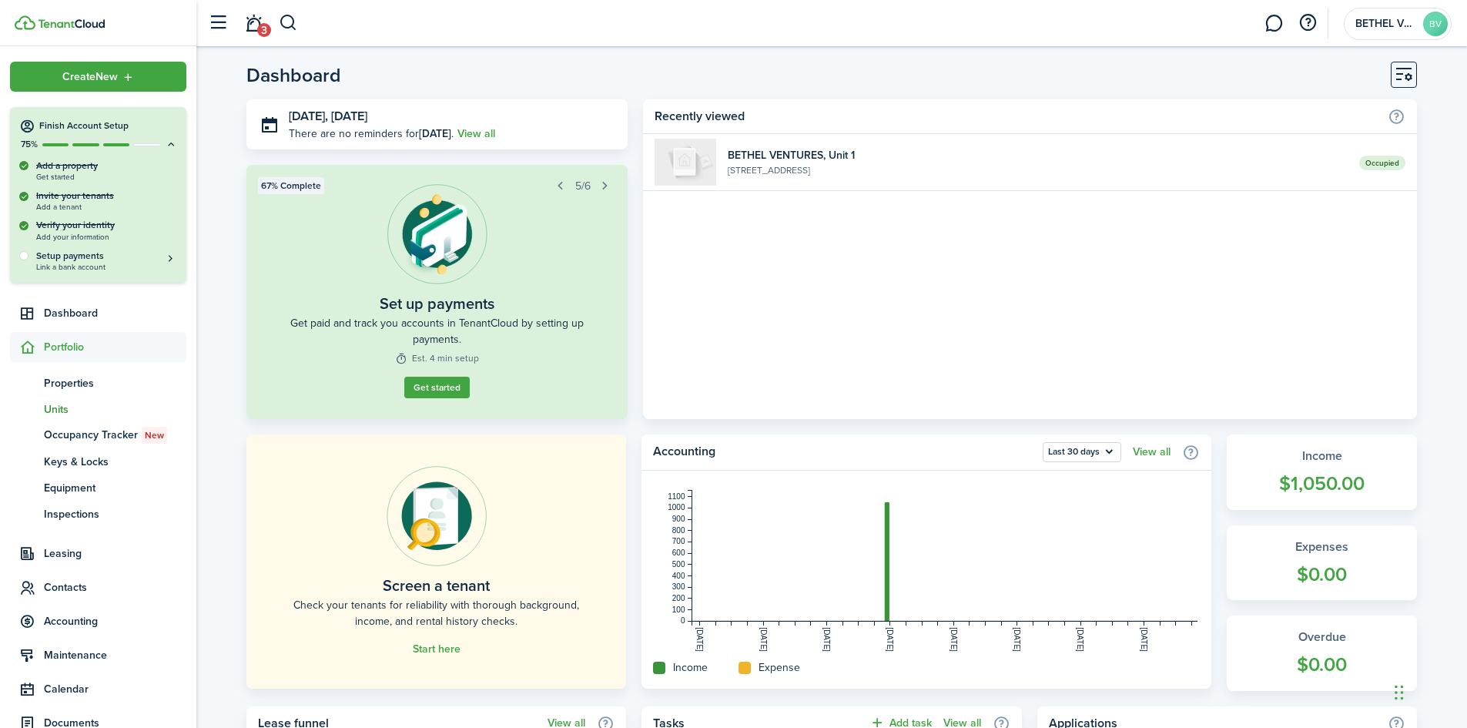
click at [60, 409] on span "Units" at bounding box center [115, 409] width 142 height 16
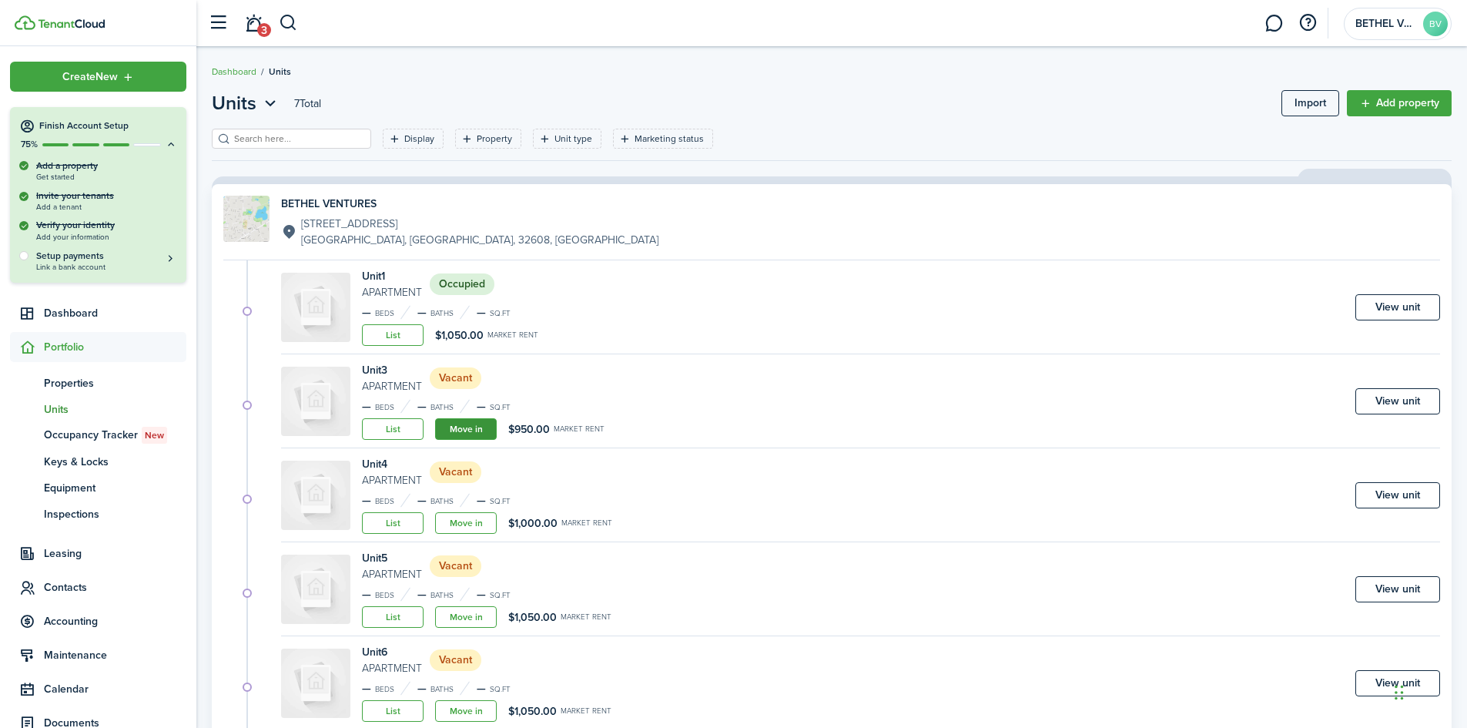
click at [467, 430] on link "Move in" at bounding box center [466, 429] width 62 height 22
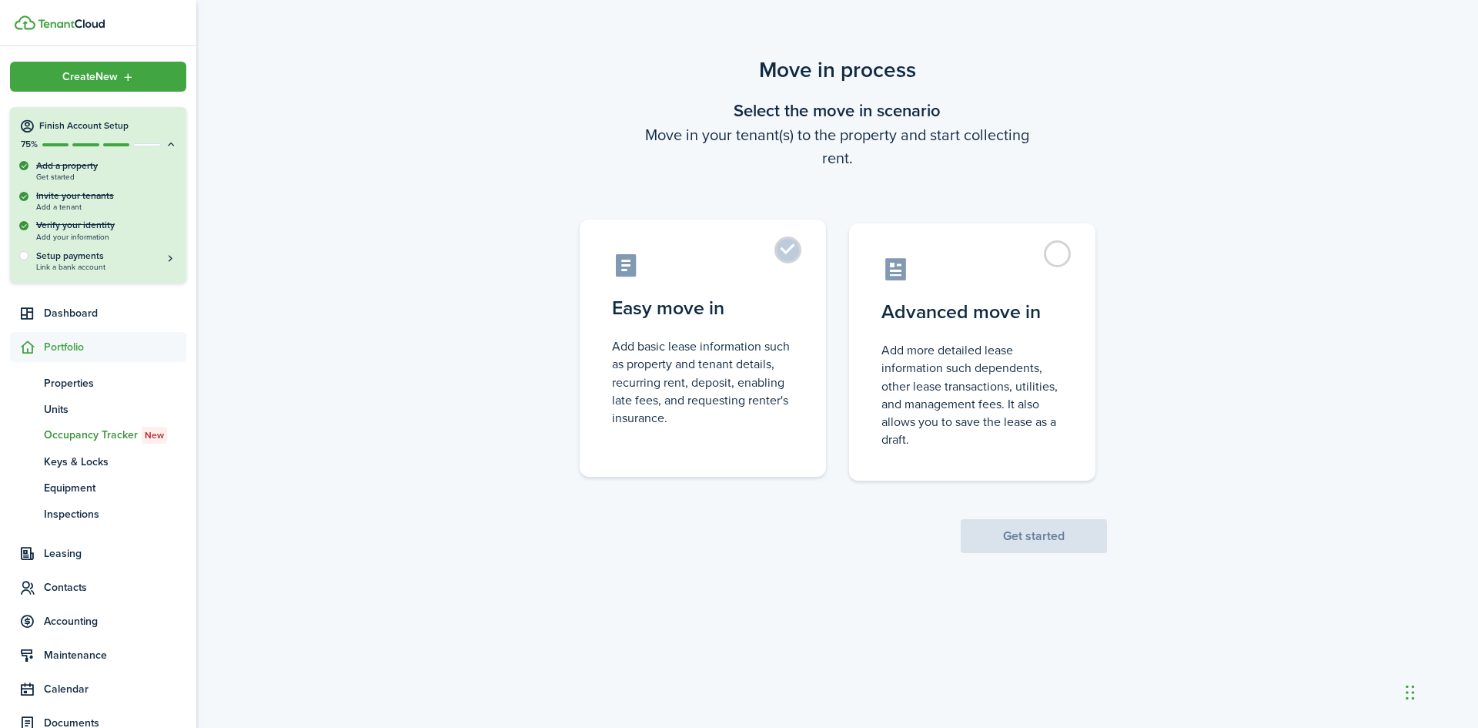
click at [790, 250] on label "Easy move in Add basic lease information such as property and tenant details, r…" at bounding box center [703, 347] width 246 height 257
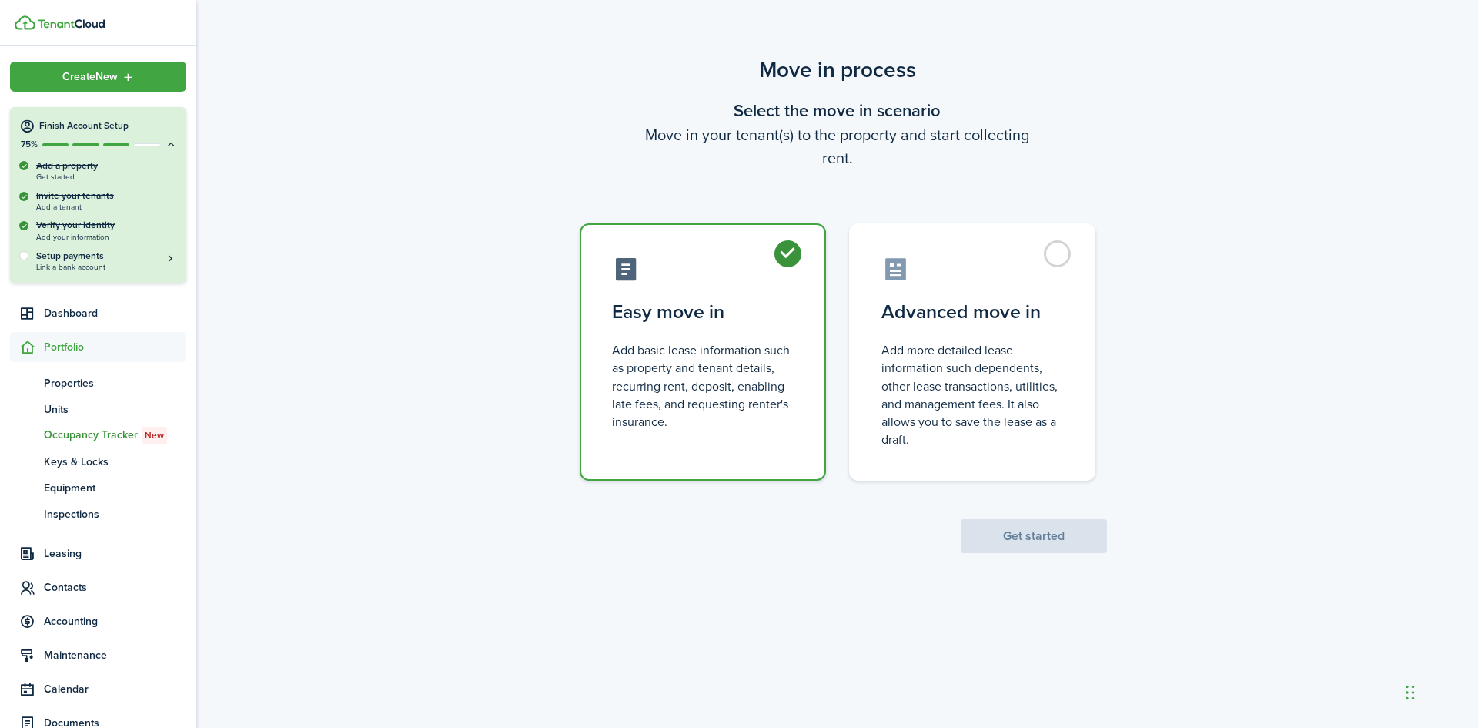
radio input "true"
click at [1029, 537] on button "Get started" at bounding box center [1034, 536] width 146 height 34
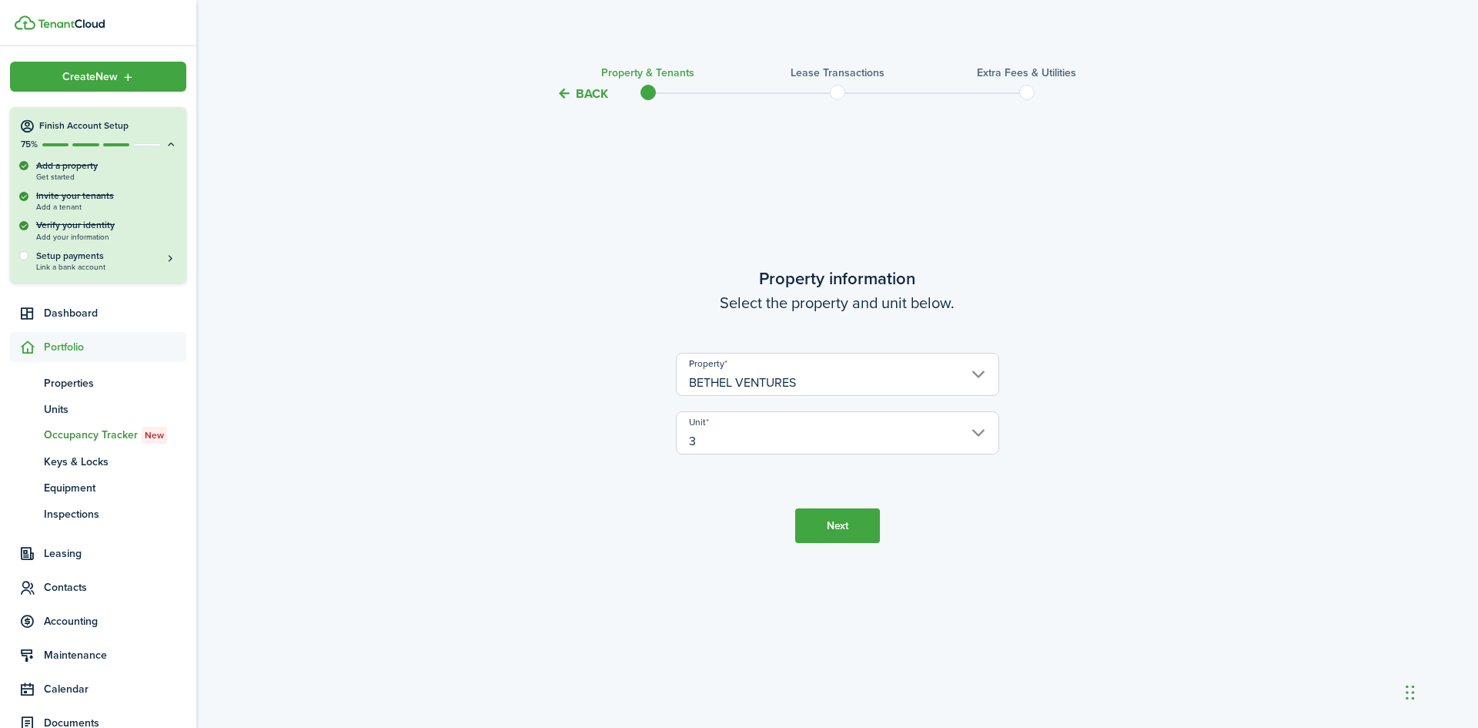
click at [819, 383] on input "BETHEL VENTURES" at bounding box center [837, 374] width 323 height 43
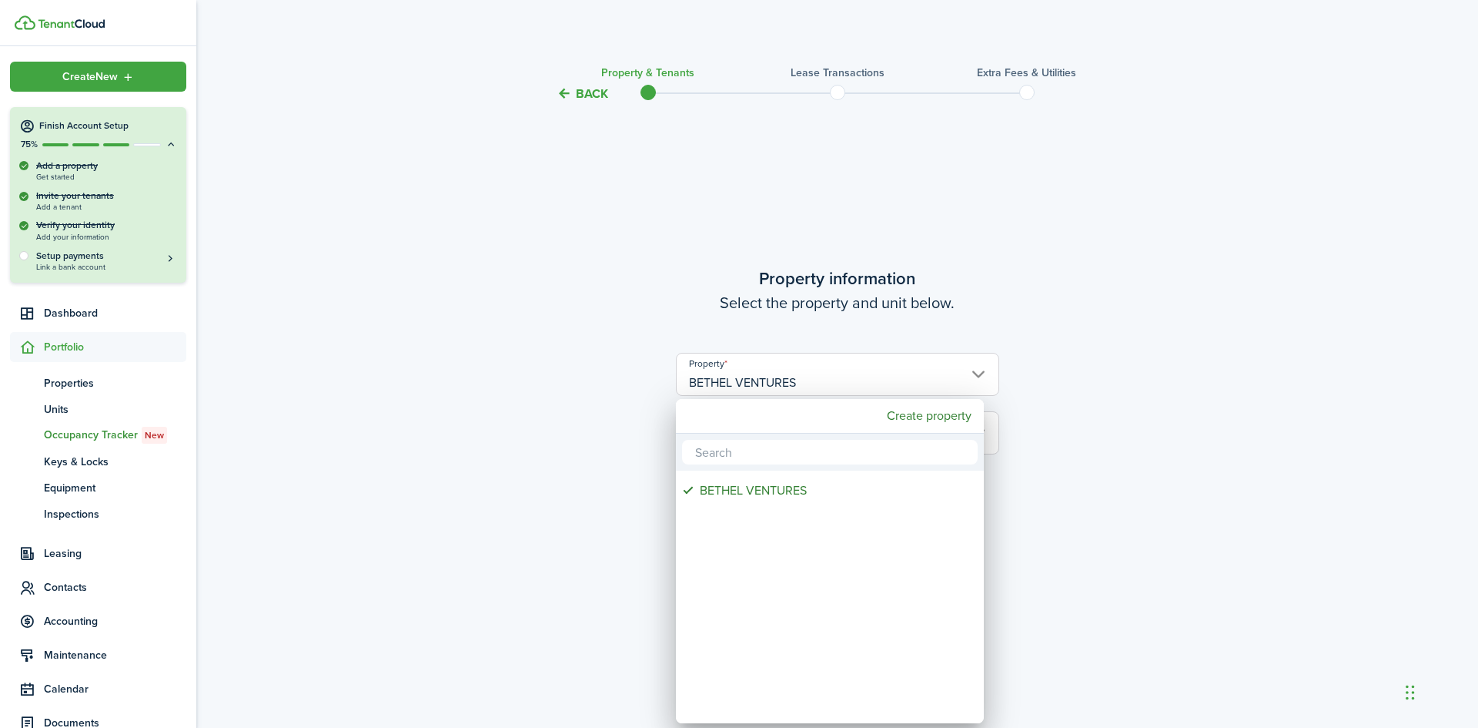
click at [557, 440] on div at bounding box center [739, 364] width 1725 height 974
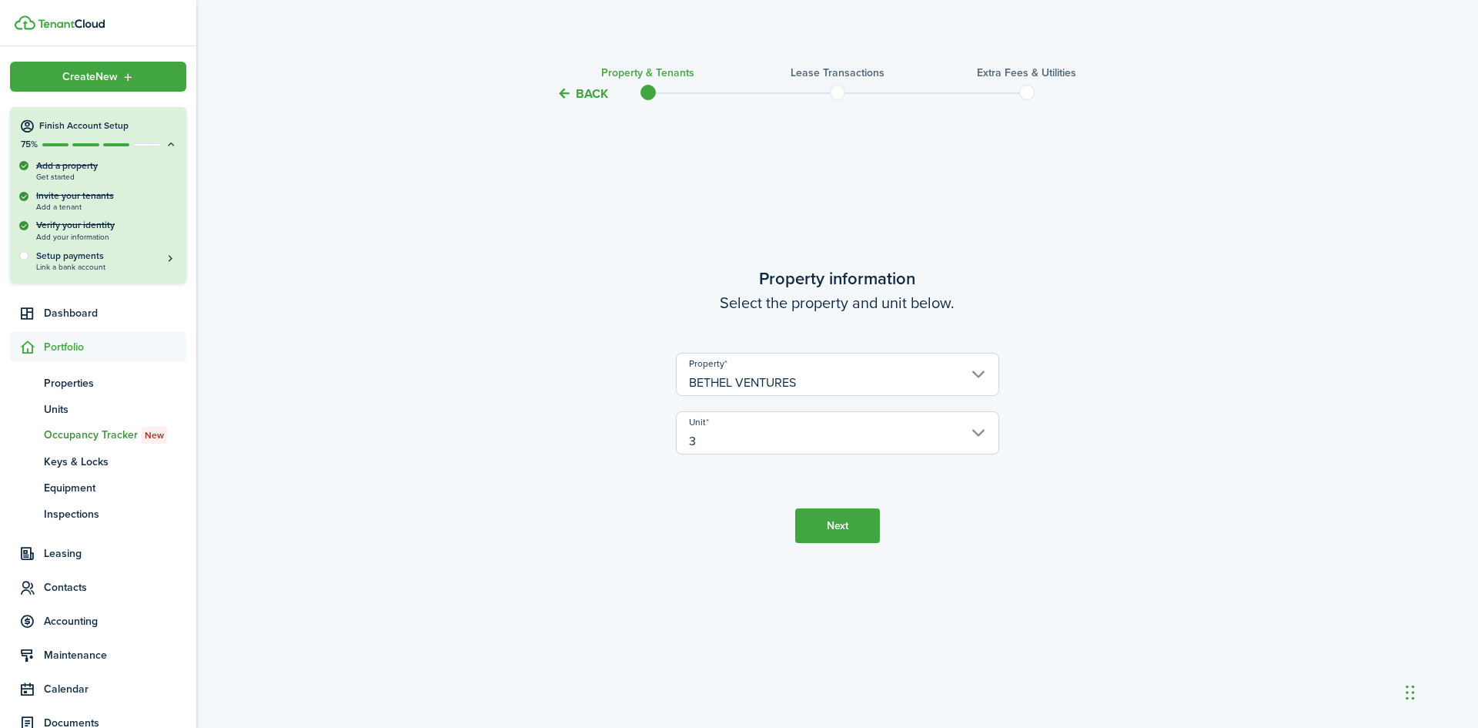
click at [839, 536] on button "Next" at bounding box center [837, 525] width 85 height 35
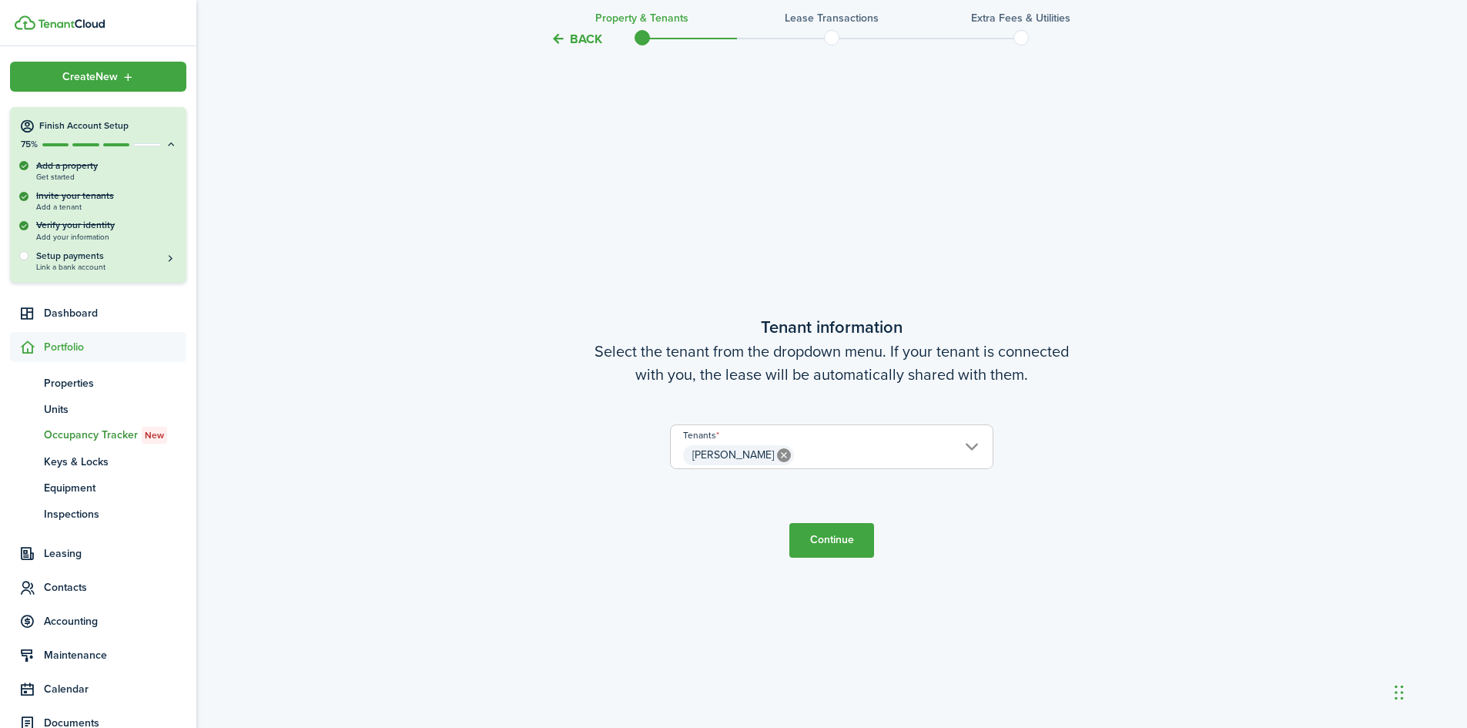
scroll to position [624, 0]
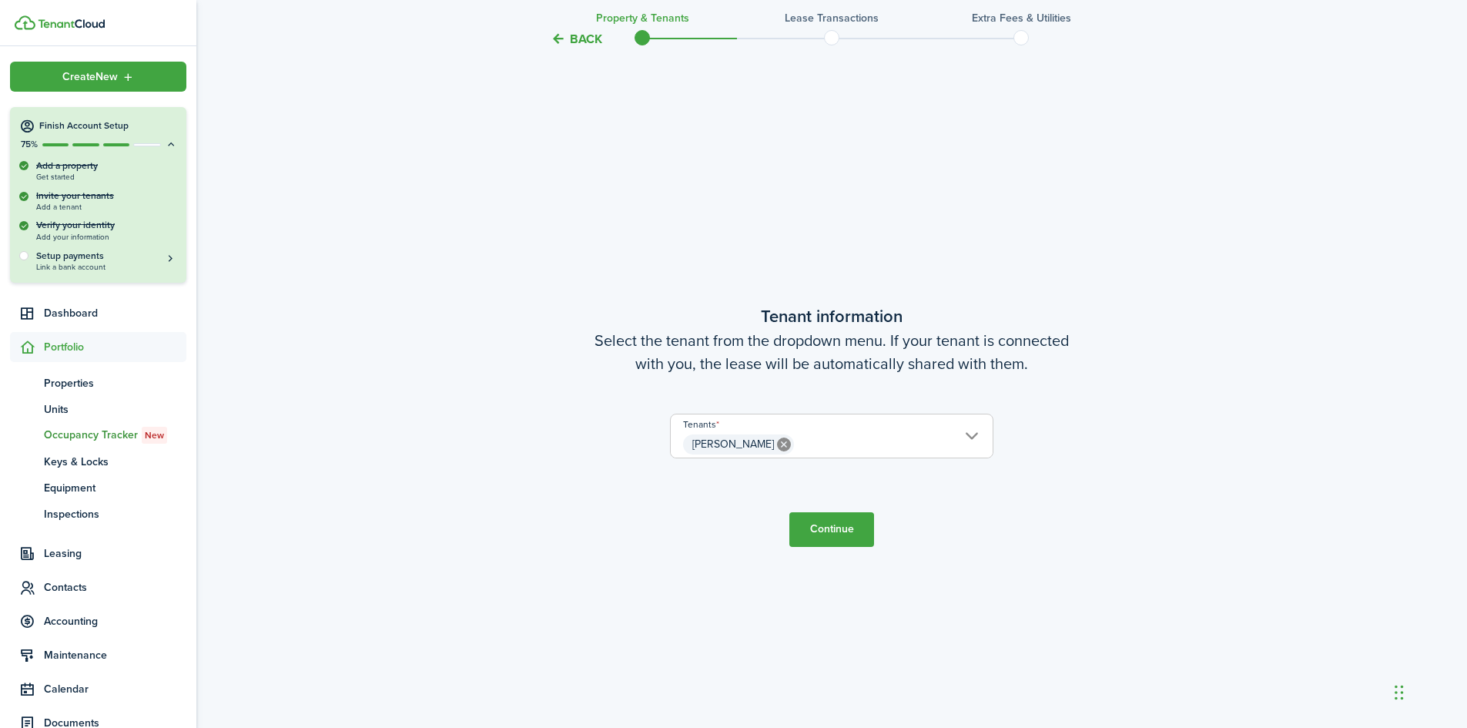
click at [967, 435] on span "[PERSON_NAME]" at bounding box center [832, 444] width 322 height 26
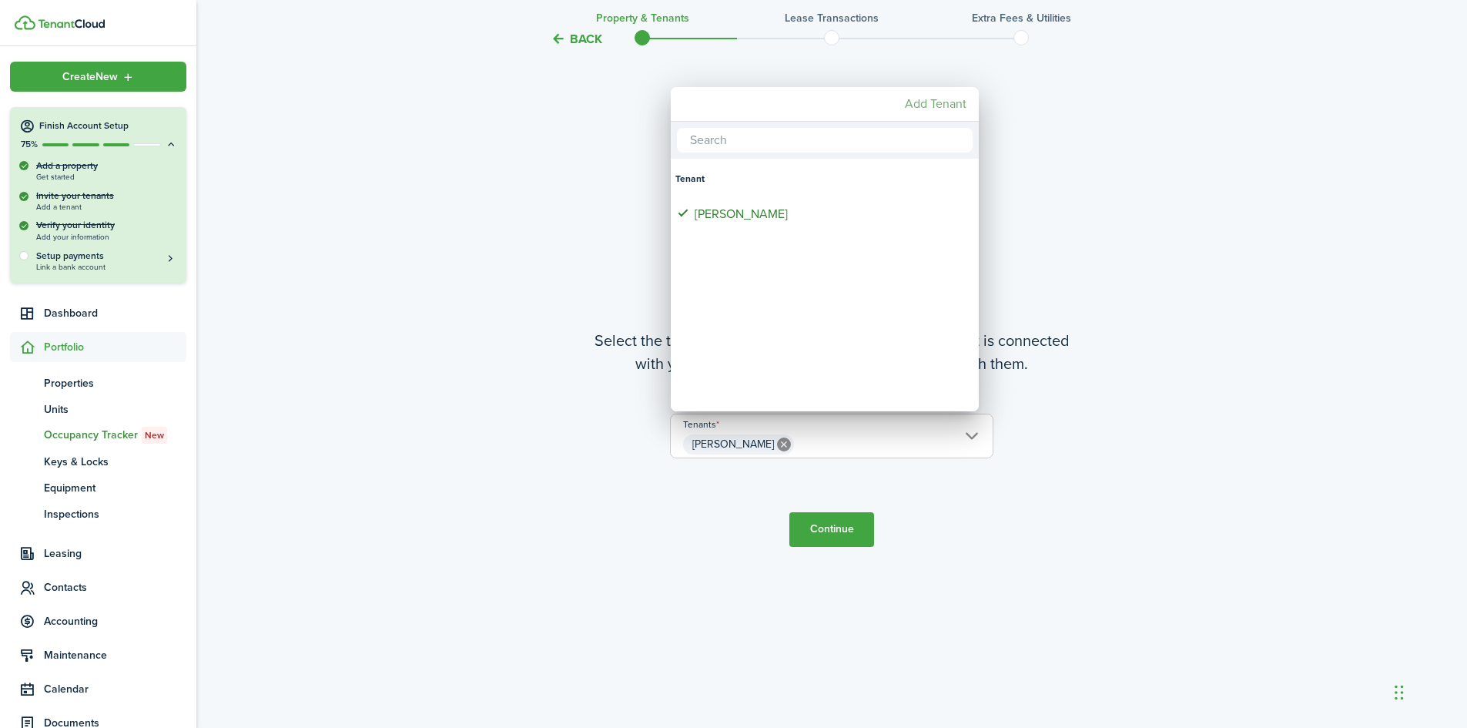
click at [940, 101] on mbsc-button "Add Tenant" at bounding box center [936, 104] width 74 height 28
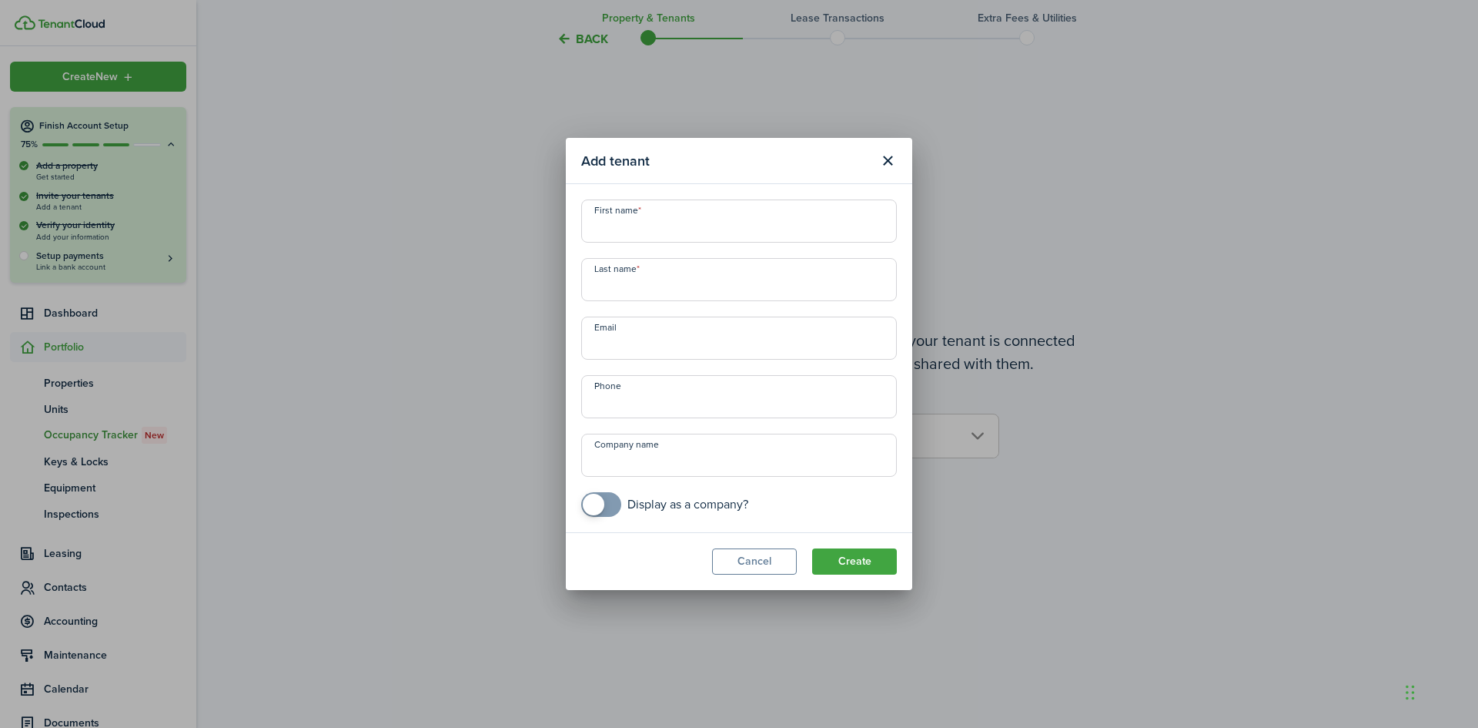
click at [595, 228] on input "First name" at bounding box center [739, 220] width 316 height 43
paste input "[PERSON_NAME]"
drag, startPoint x: 695, startPoint y: 229, endPoint x: 658, endPoint y: 231, distance: 37.0
click at [658, 231] on input "[PERSON_NAME]" at bounding box center [739, 220] width 316 height 43
click at [654, 231] on input "[PERSON_NAME]" at bounding box center [739, 220] width 316 height 43
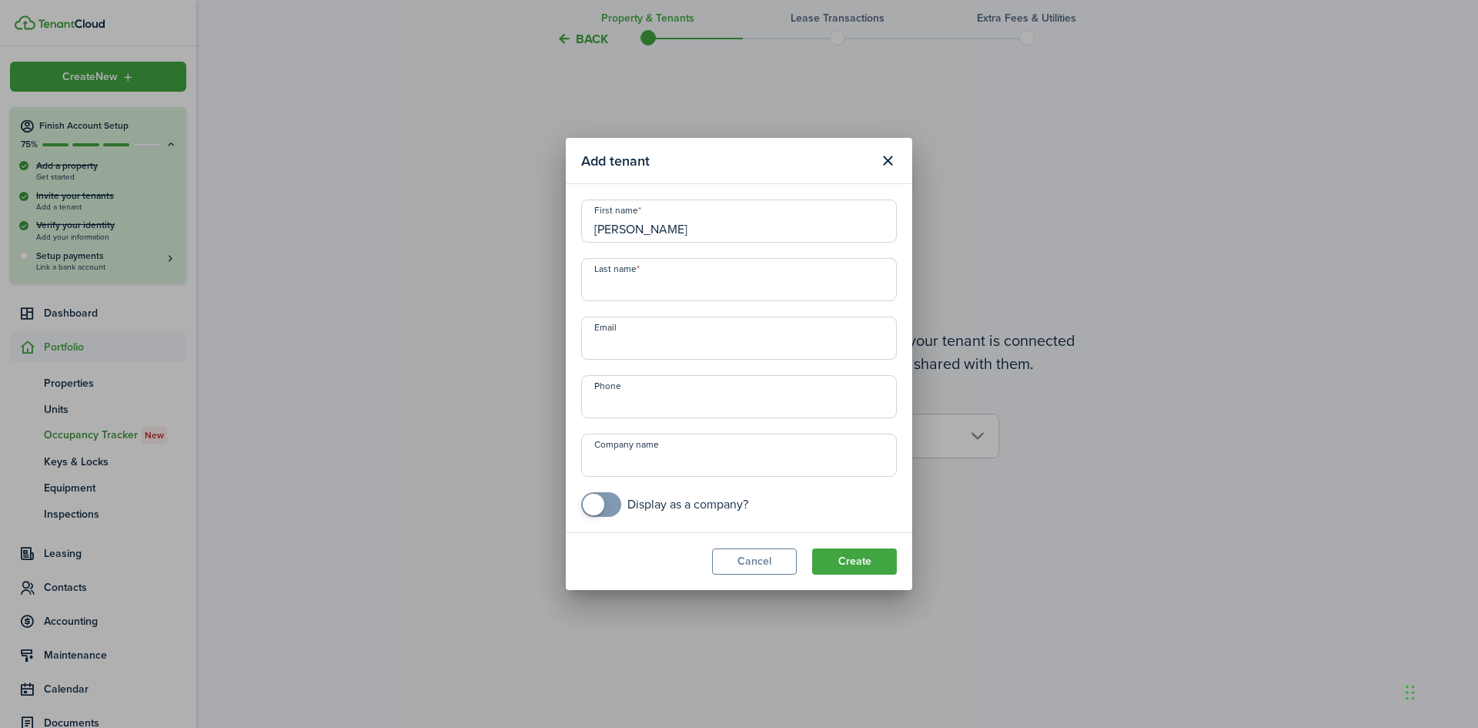
drag, startPoint x: 660, startPoint y: 232, endPoint x: 598, endPoint y: 229, distance: 61.6
click at [598, 229] on input "[PERSON_NAME]" at bounding box center [739, 220] width 316 height 43
type input "[PERSON_NAME]"
click at [612, 293] on input "Last name" at bounding box center [739, 279] width 316 height 43
paste input "[PERSON_NAME],"
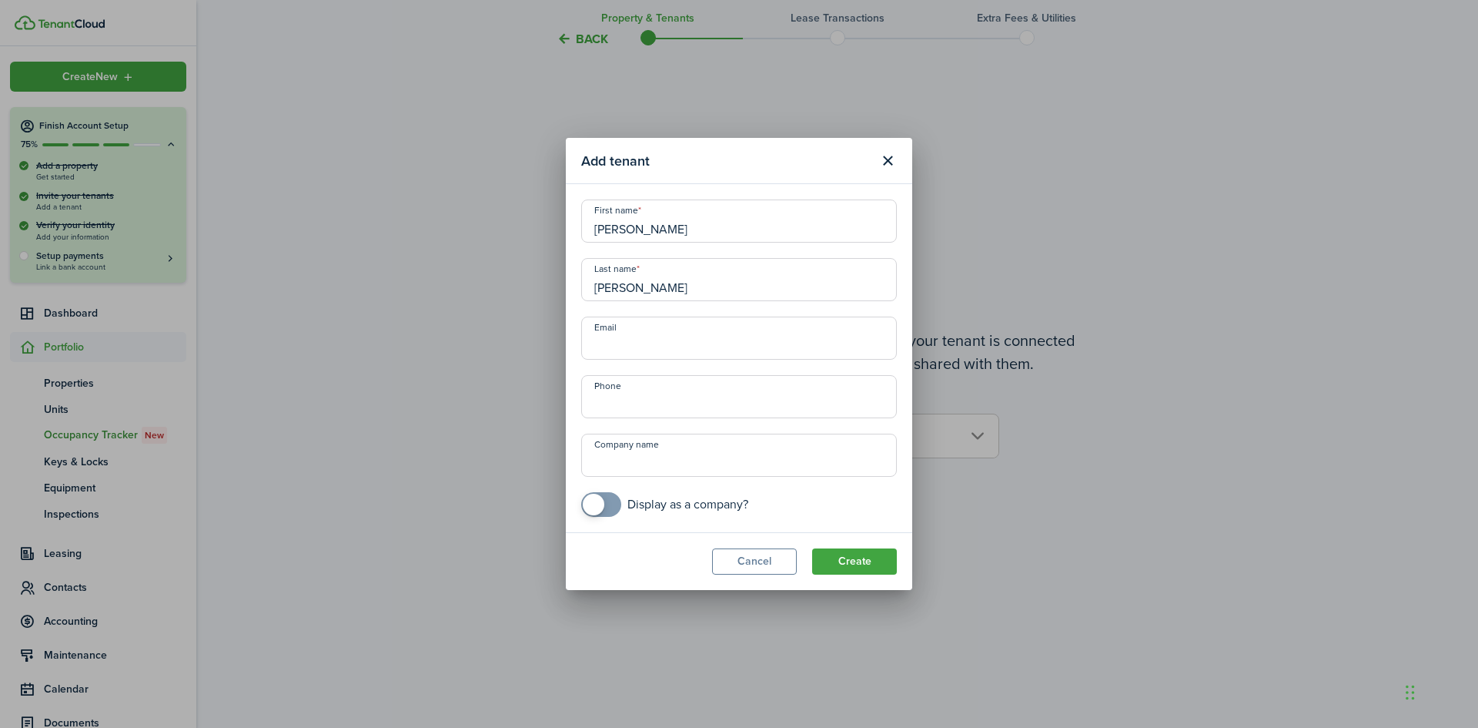
type input "[PERSON_NAME]"
paste input "[EMAIL_ADDRESS][DOMAIN_NAME]"
type input "[EMAIL_ADDRESS][DOMAIN_NAME]"
click at [615, 397] on input "+1" at bounding box center [739, 396] width 316 height 43
paste input "[PHONE_NUMBER]"
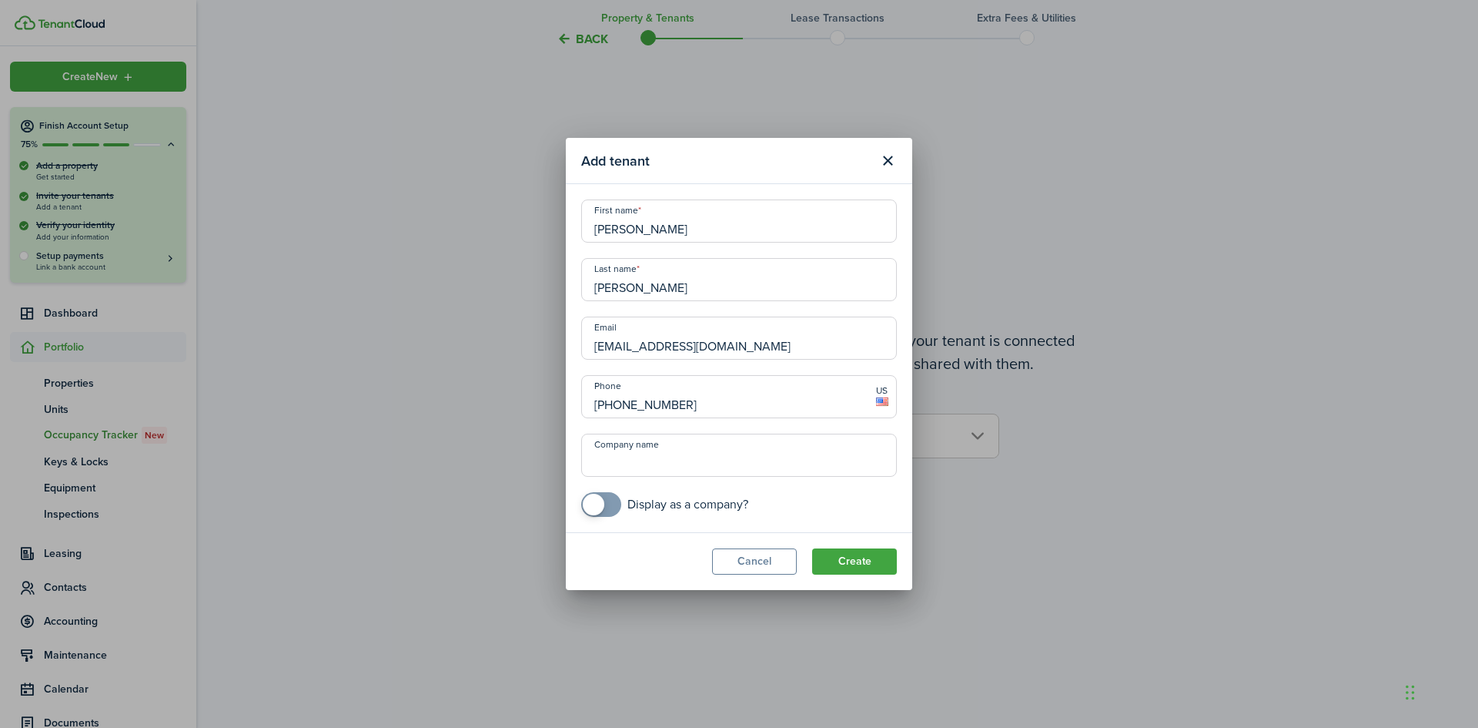
type input "[PHONE_NUMBER]"
click at [659, 284] on input "[PERSON_NAME]" at bounding box center [739, 279] width 316 height 43
click at [651, 237] on input "[PERSON_NAME]" at bounding box center [739, 220] width 316 height 43
type input "[PERSON_NAME]"
click at [852, 559] on button "Create" at bounding box center [854, 561] width 85 height 26
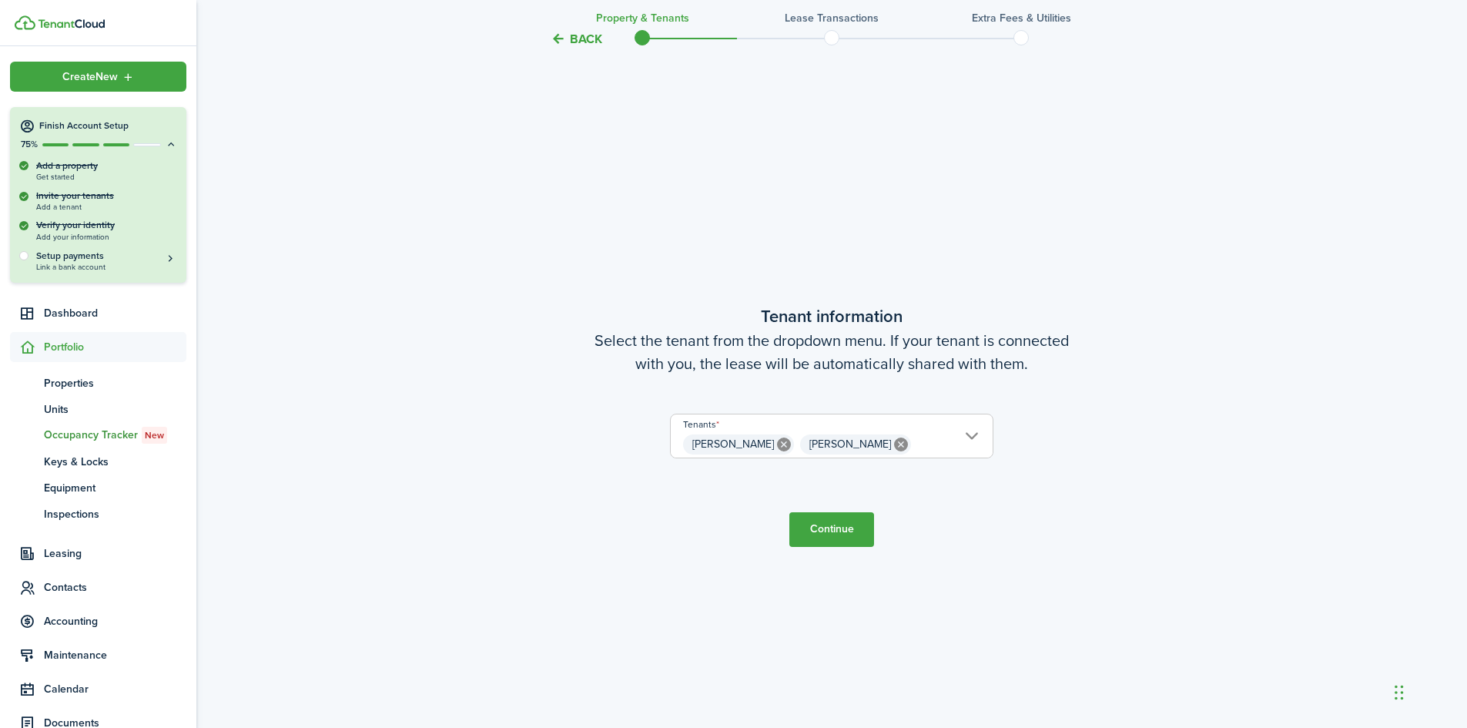
click at [844, 444] on span "[PERSON_NAME]" at bounding box center [850, 444] width 82 height 16
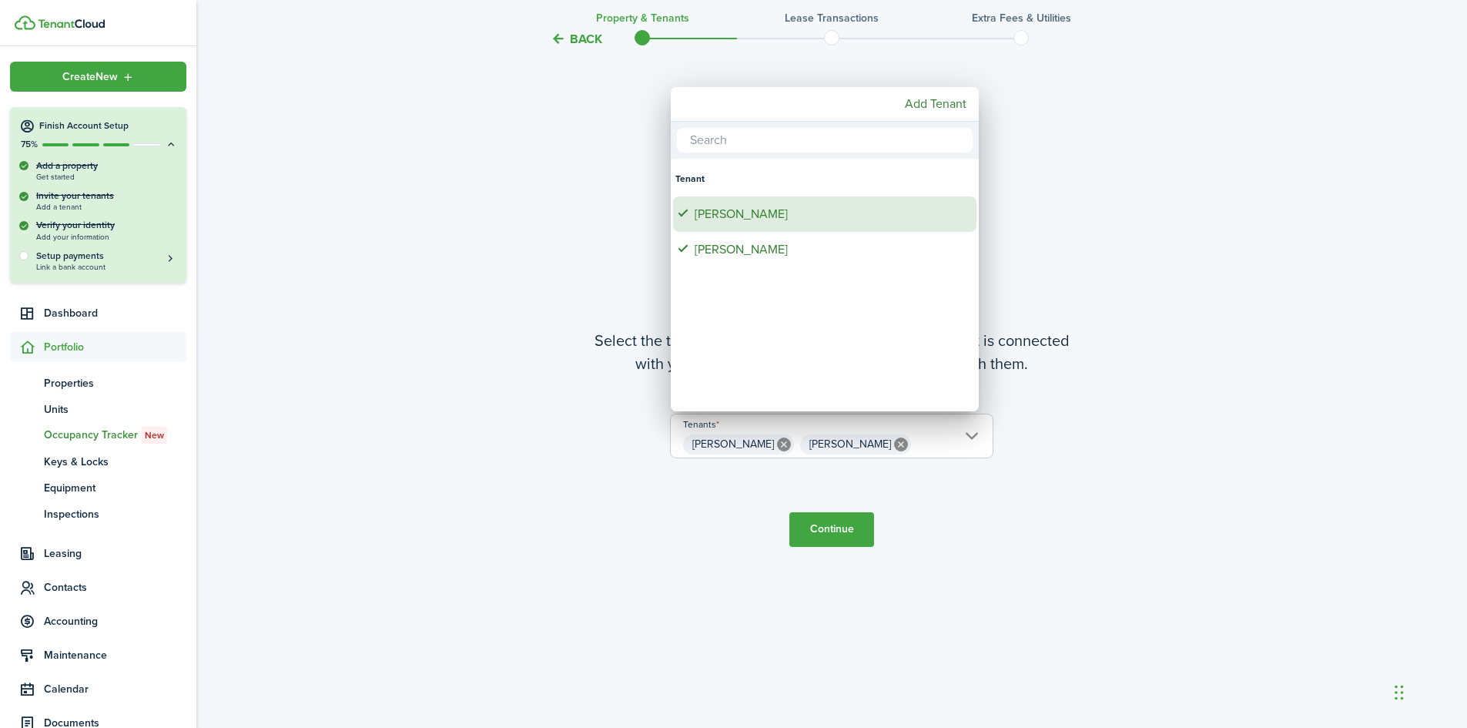
click at [733, 213] on div "[PERSON_NAME]" at bounding box center [831, 213] width 273 height 35
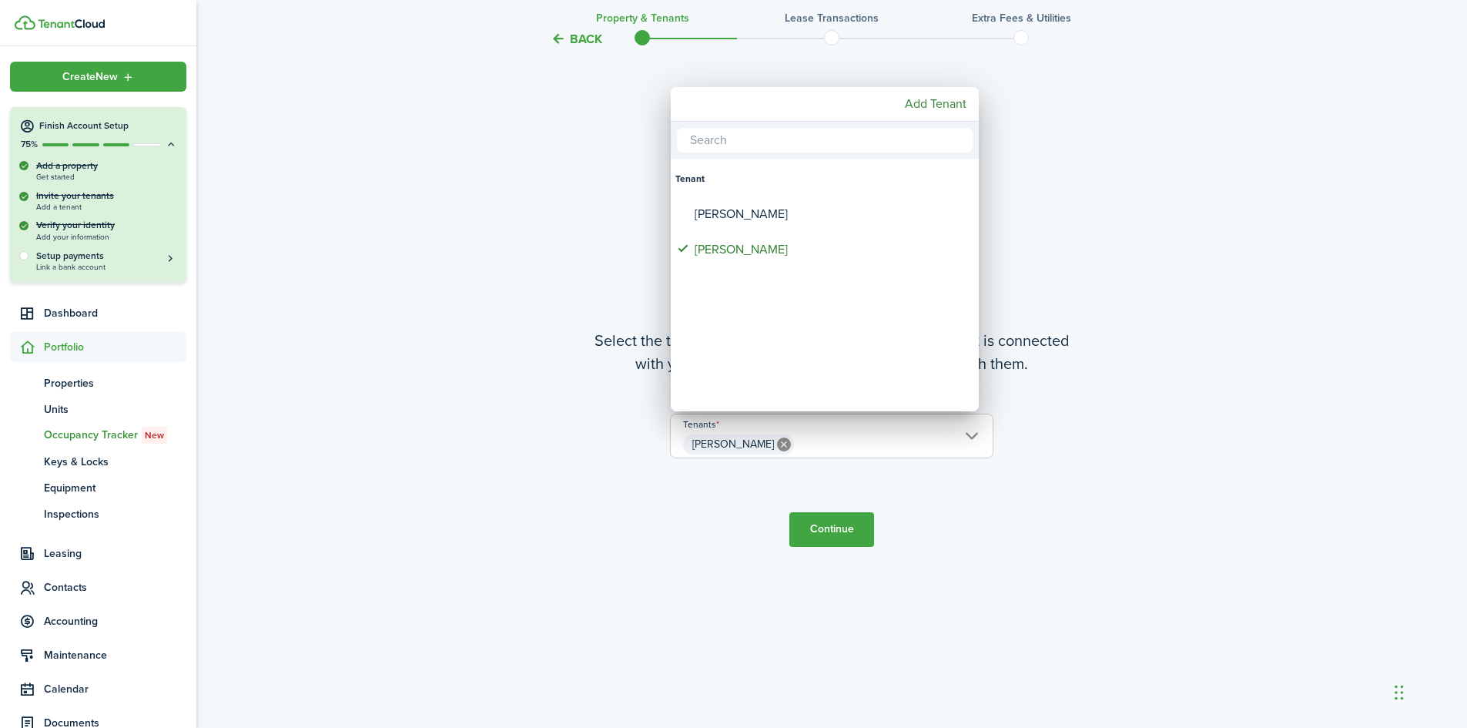
click at [825, 529] on div at bounding box center [733, 364] width 1713 height 974
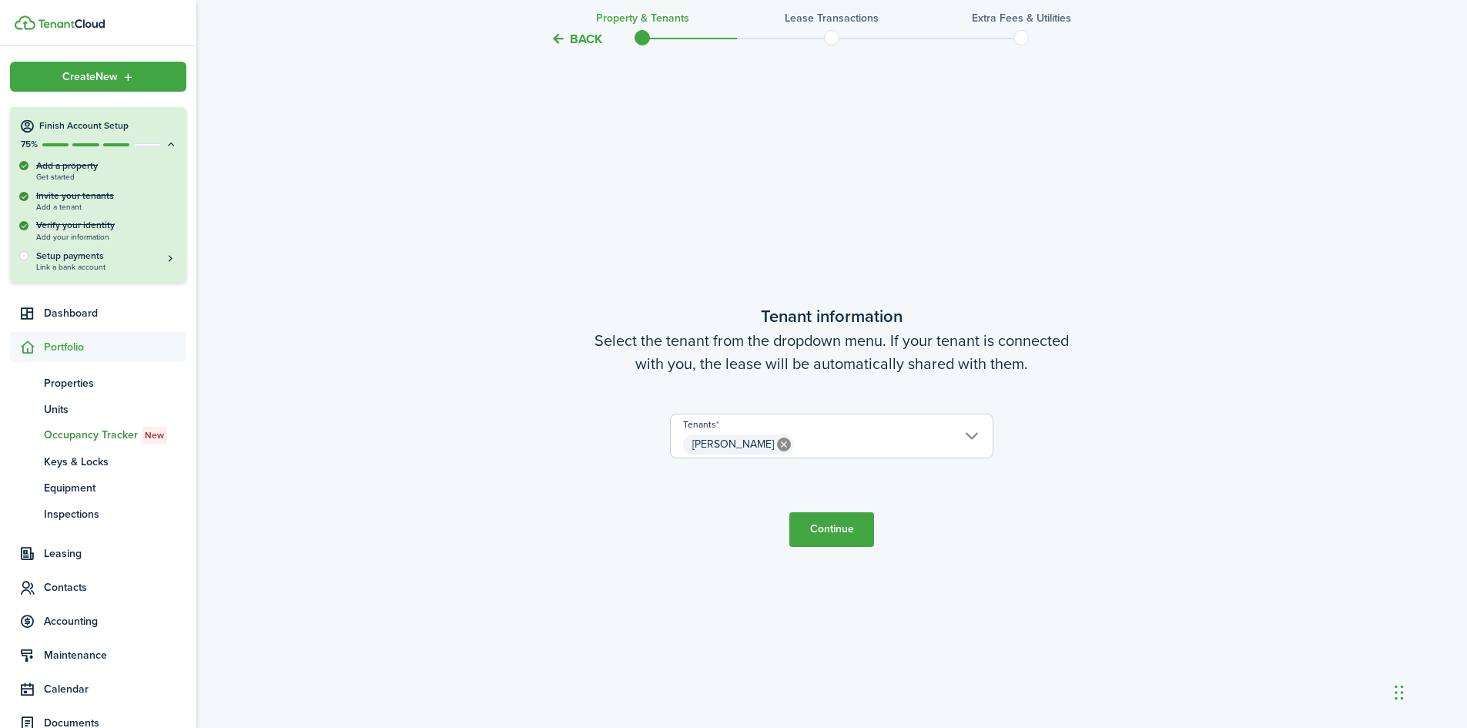
click at [754, 442] on span "[PERSON_NAME]" at bounding box center [733, 444] width 82 height 16
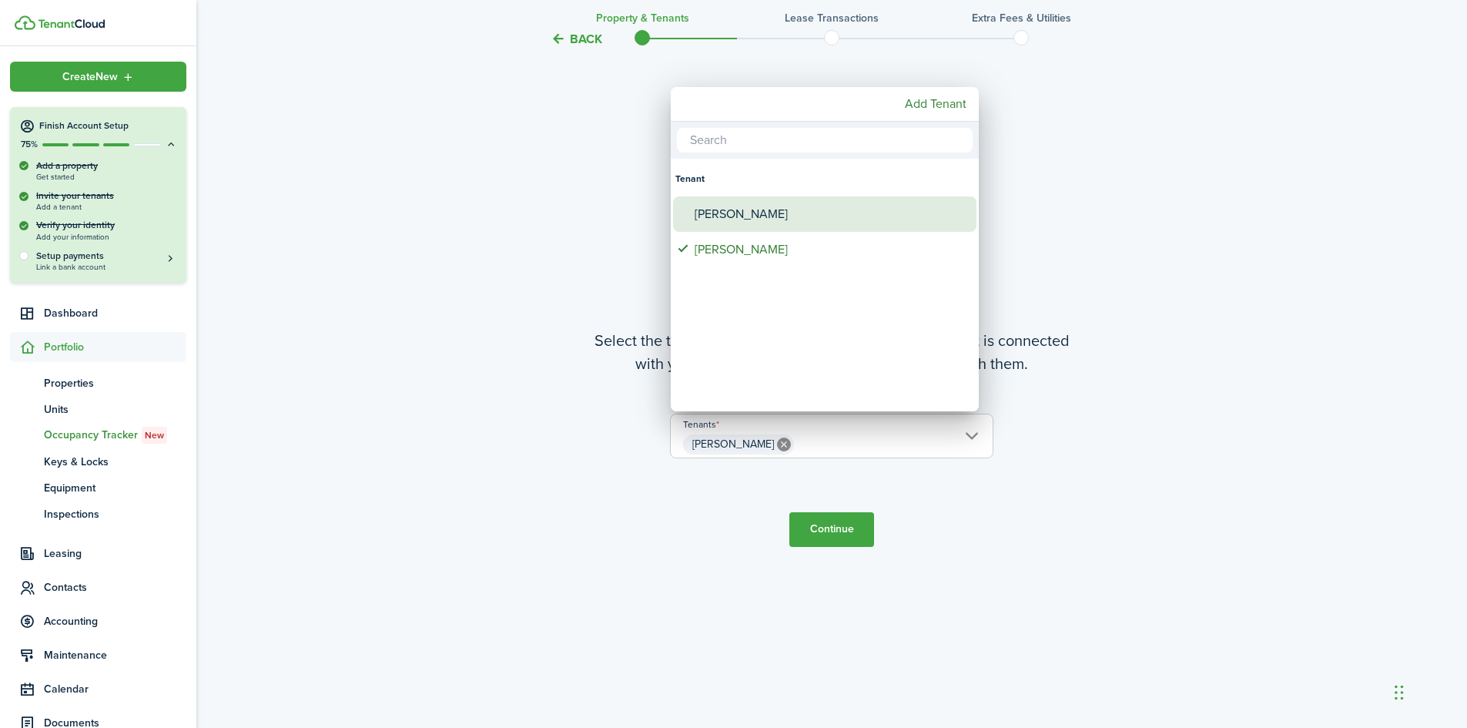
click at [724, 212] on div "[PERSON_NAME]" at bounding box center [831, 213] width 273 height 35
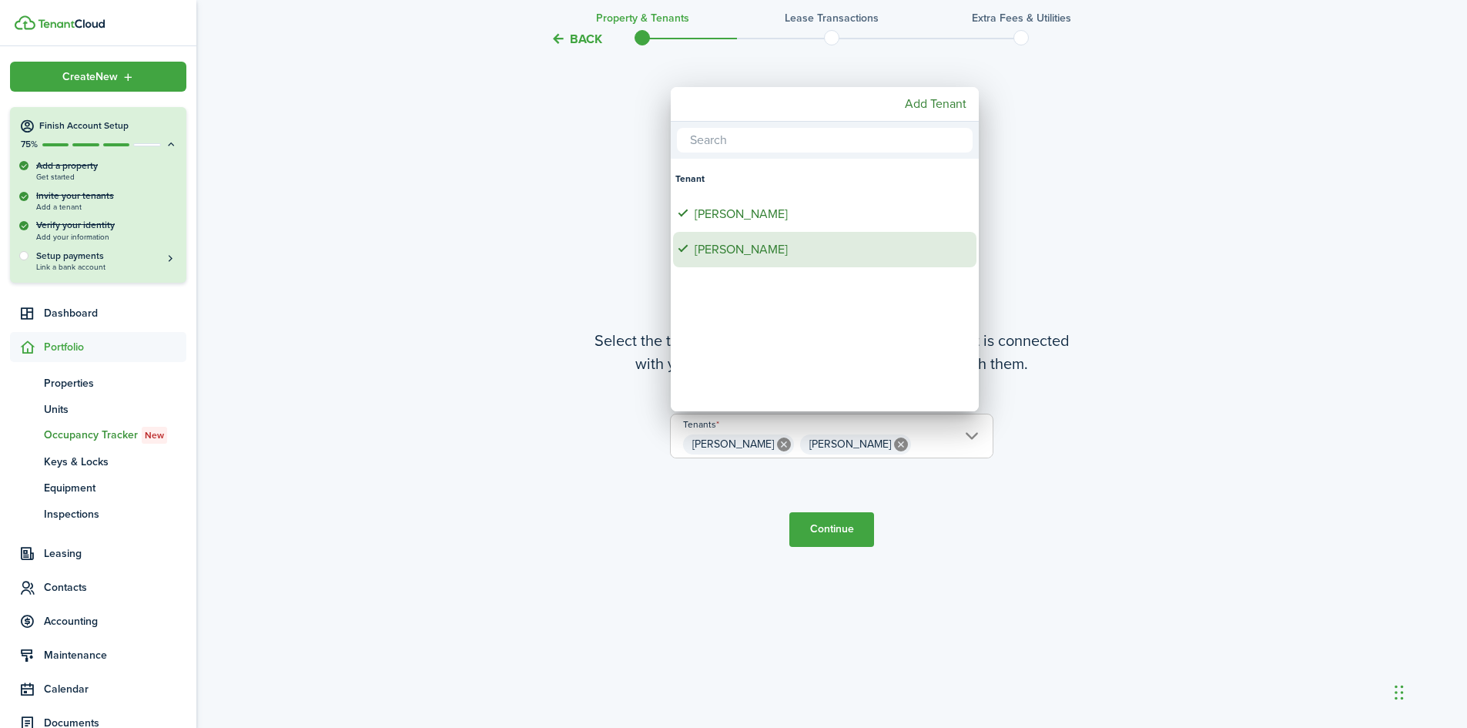
click at [722, 252] on div "[PERSON_NAME]" at bounding box center [831, 249] width 273 height 35
type input "[PERSON_NAME]"
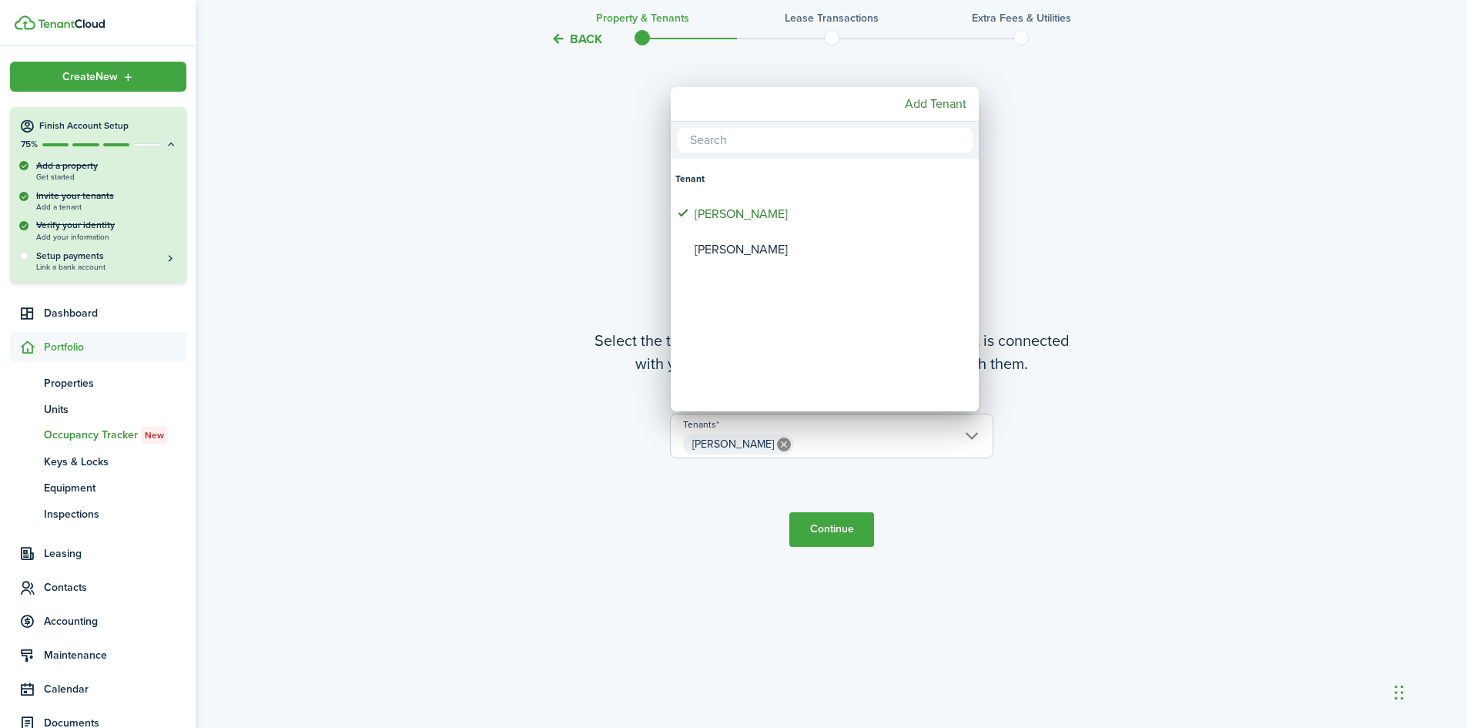
click at [837, 525] on div at bounding box center [733, 364] width 1713 height 974
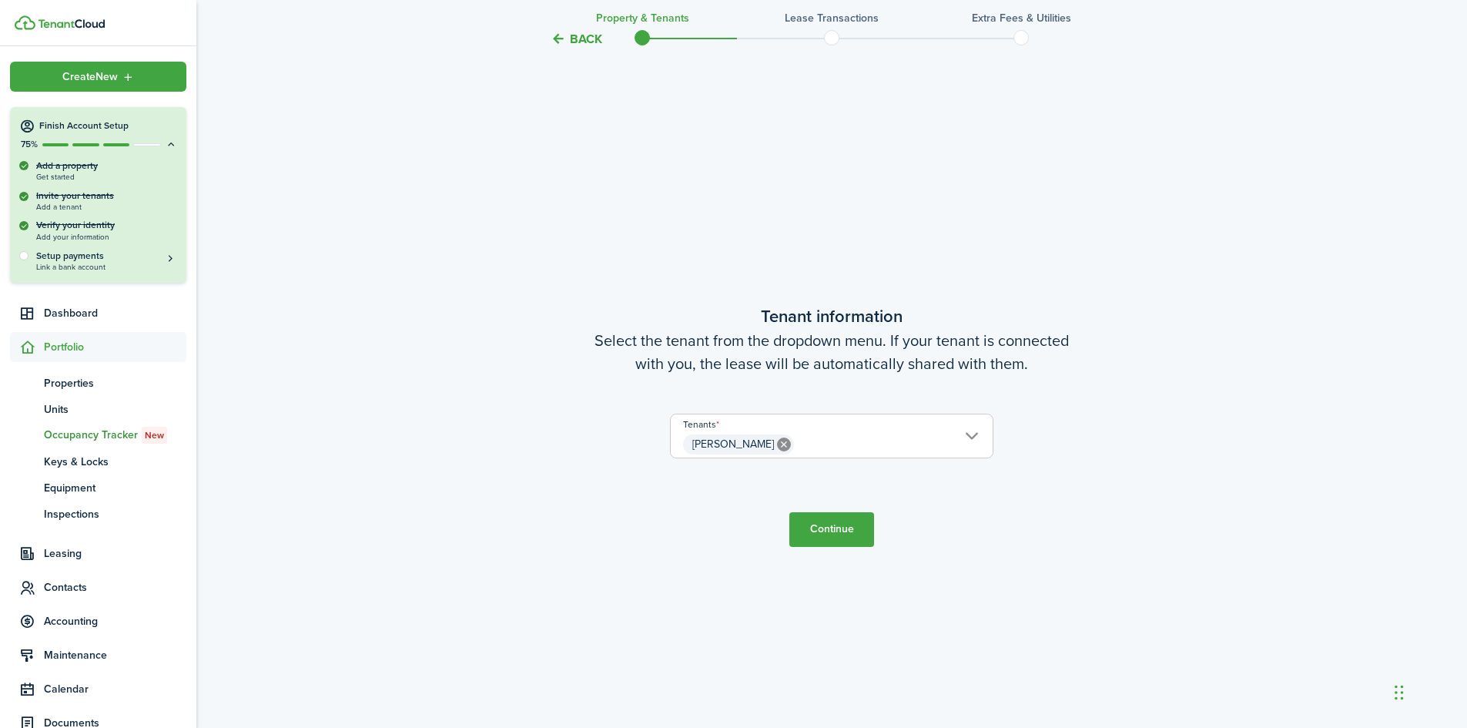
click at [823, 535] on button "Continue" at bounding box center [831, 529] width 85 height 35
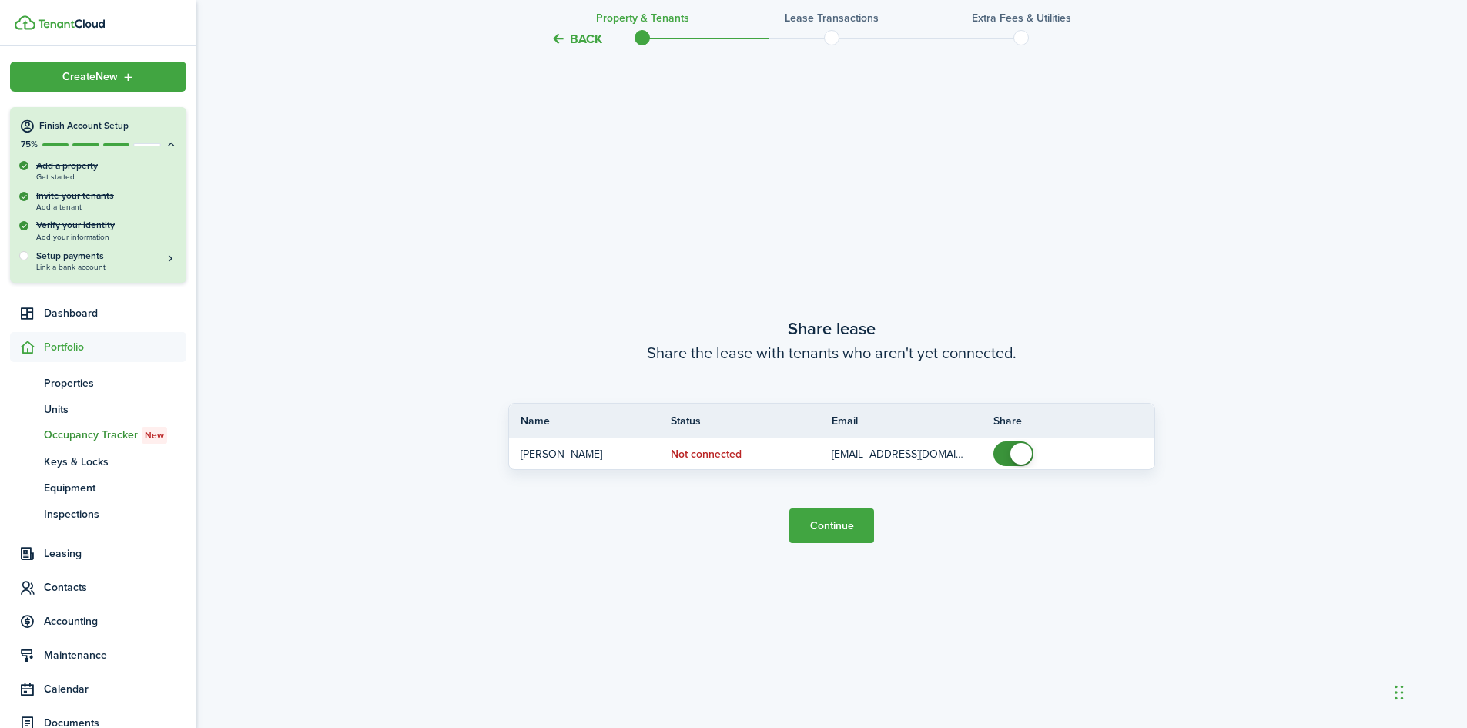
scroll to position [1352, 0]
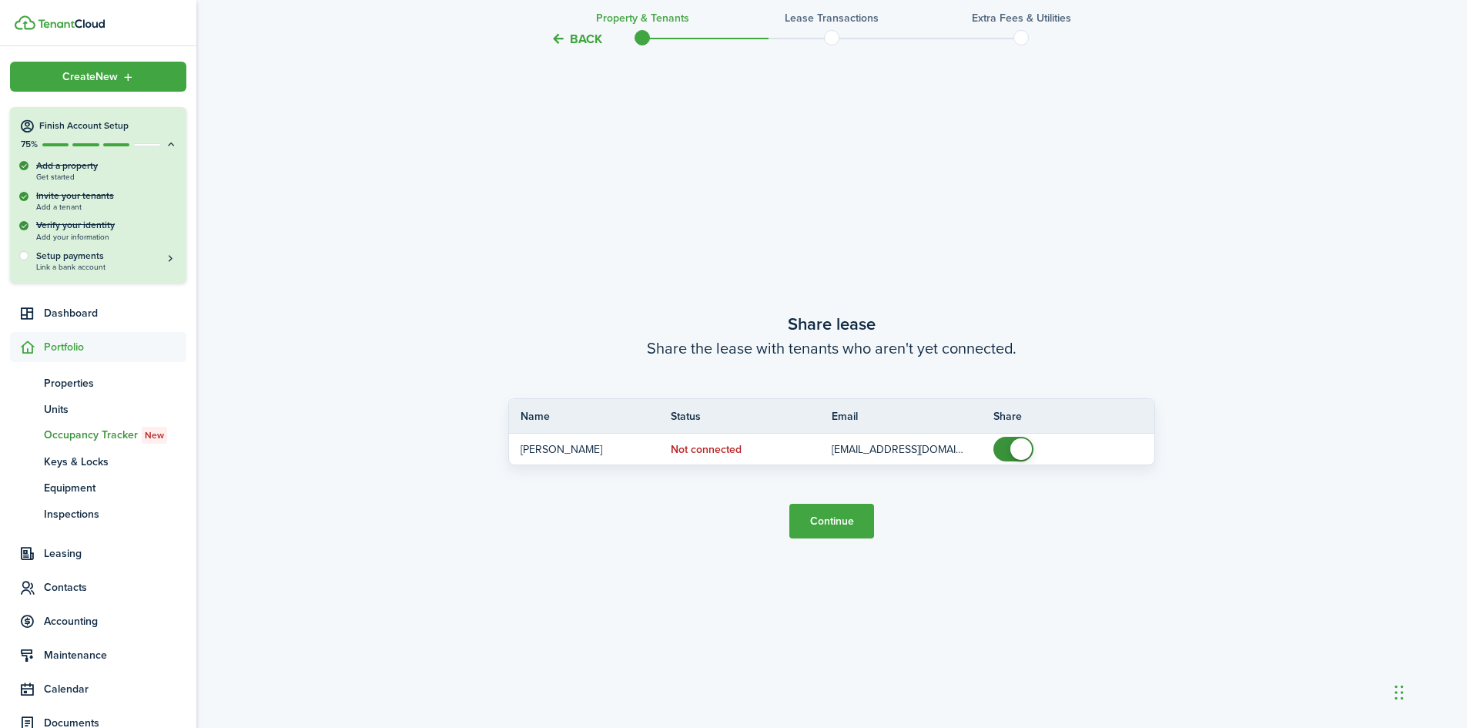
click at [812, 518] on button "Continue" at bounding box center [831, 521] width 85 height 35
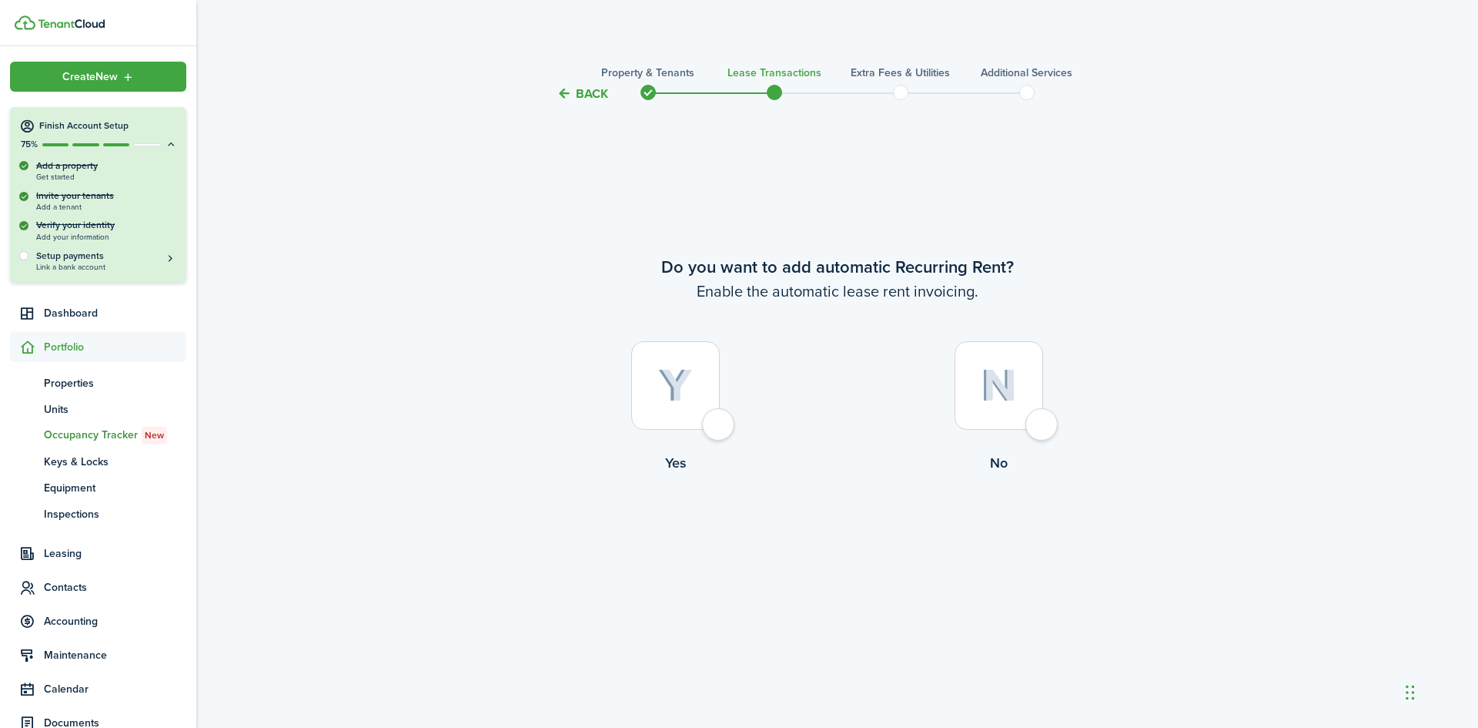
click at [720, 425] on div at bounding box center [675, 385] width 89 height 89
radio input "true"
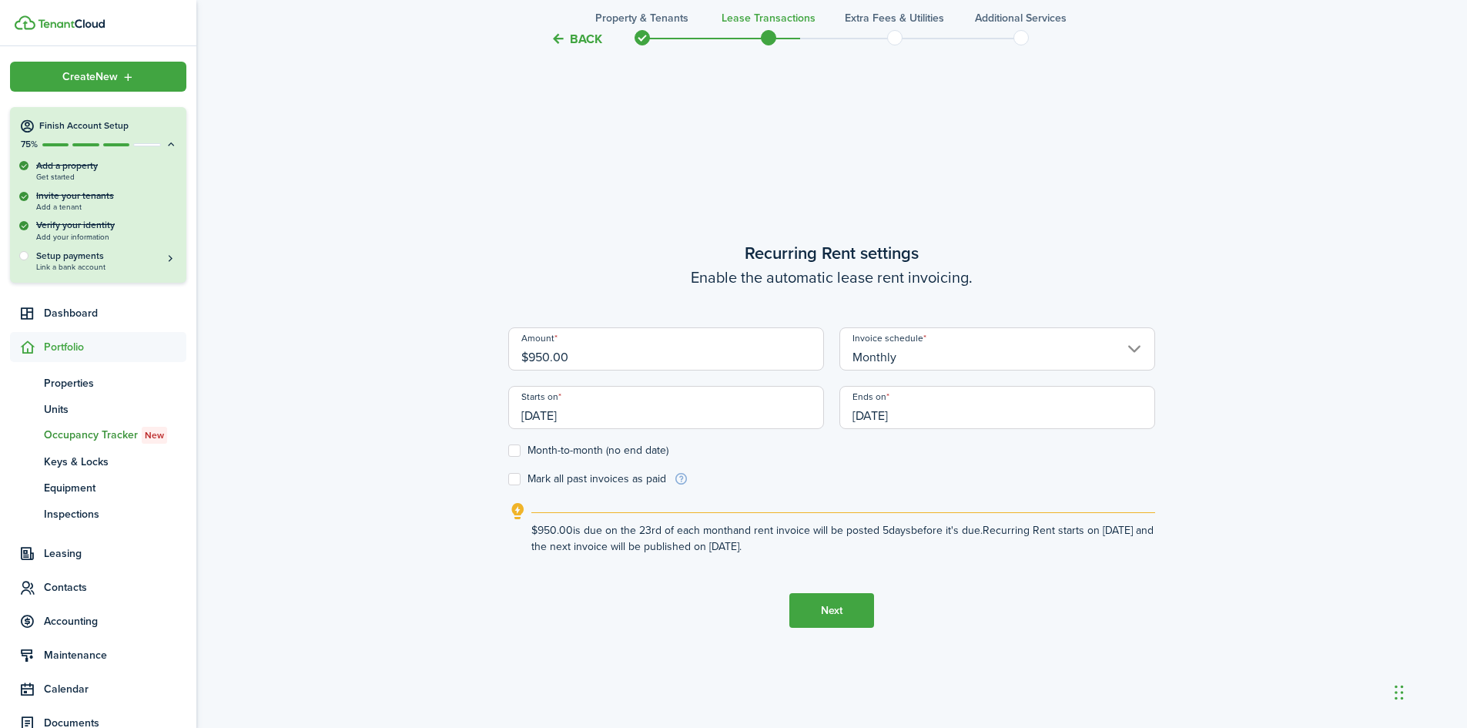
scroll to position [624, 0]
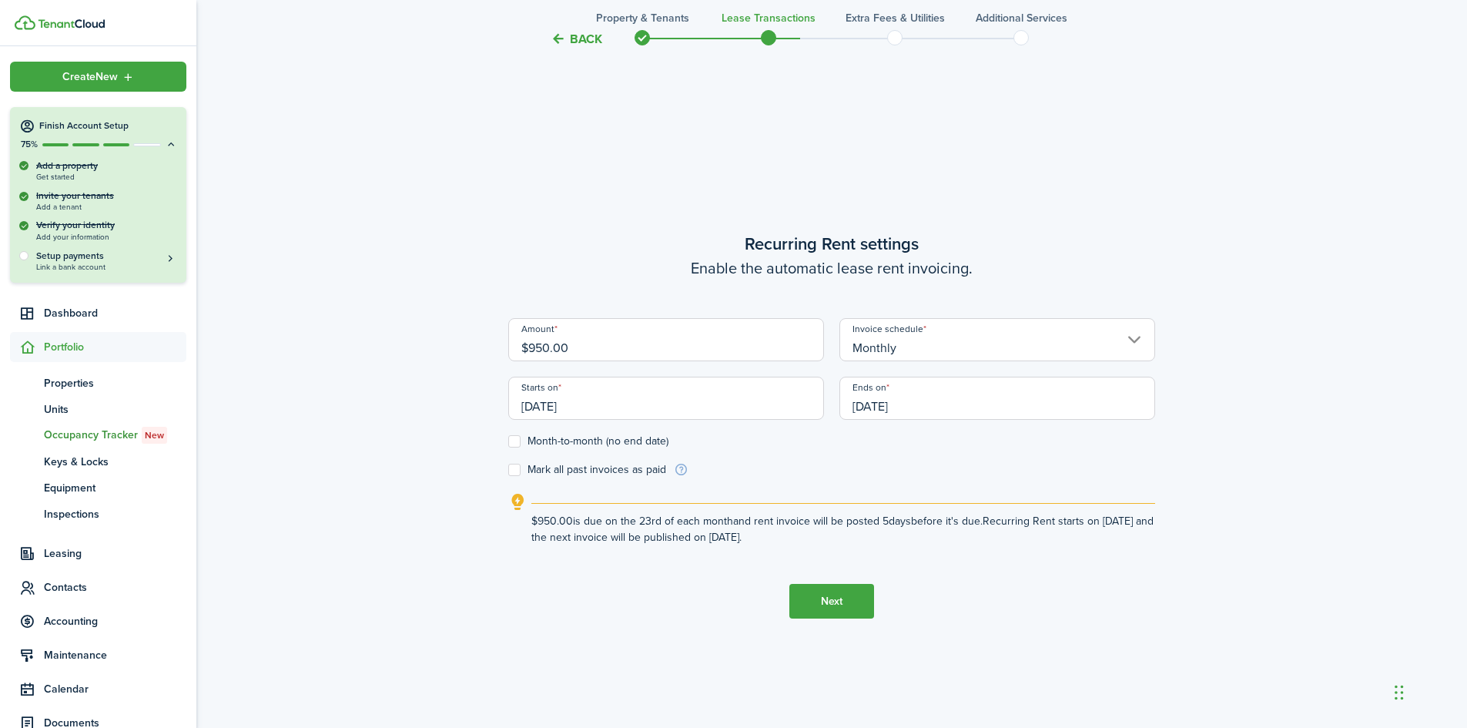
click at [516, 467] on label "Mark all past invoices as paid" at bounding box center [587, 470] width 158 height 12
click at [508, 470] on input "Mark all past invoices as paid" at bounding box center [507, 470] width 1 height 1
checkbox input "true"
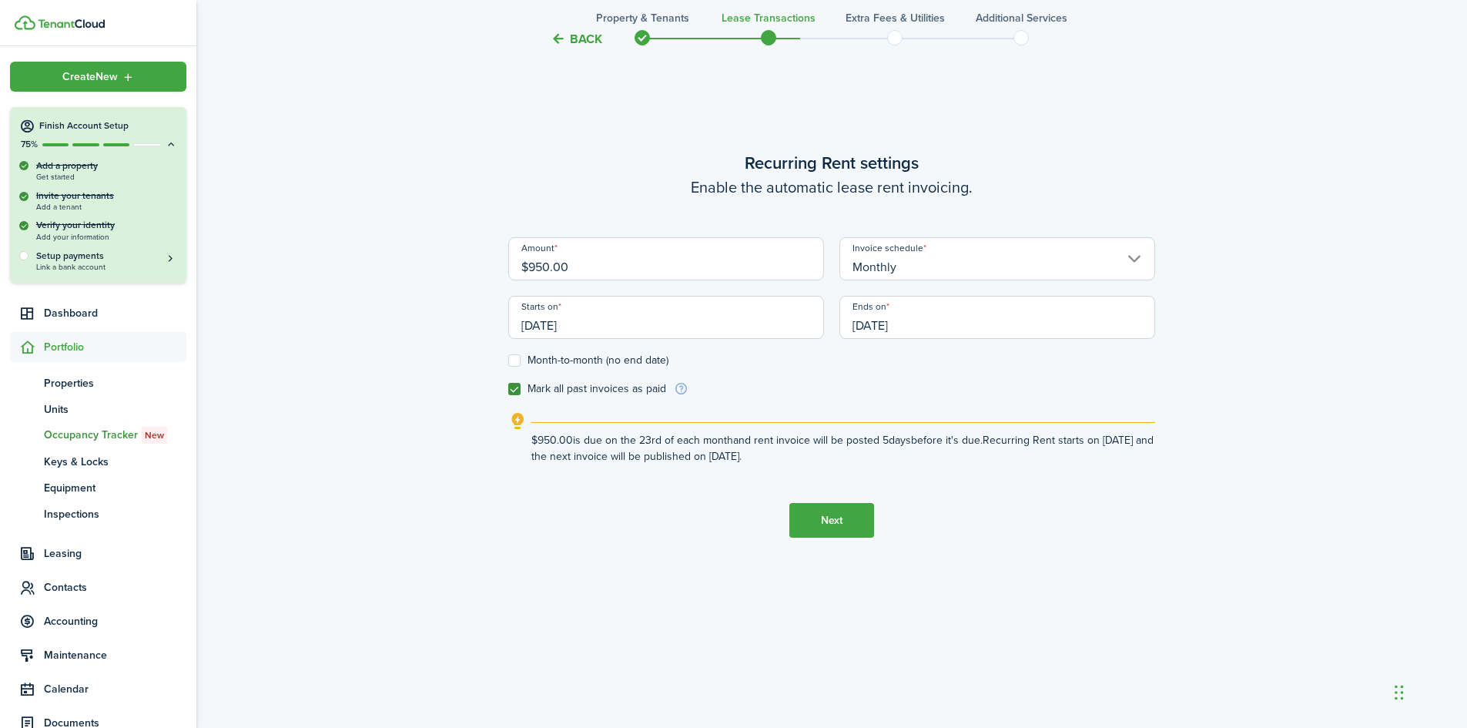
scroll to position [728, 0]
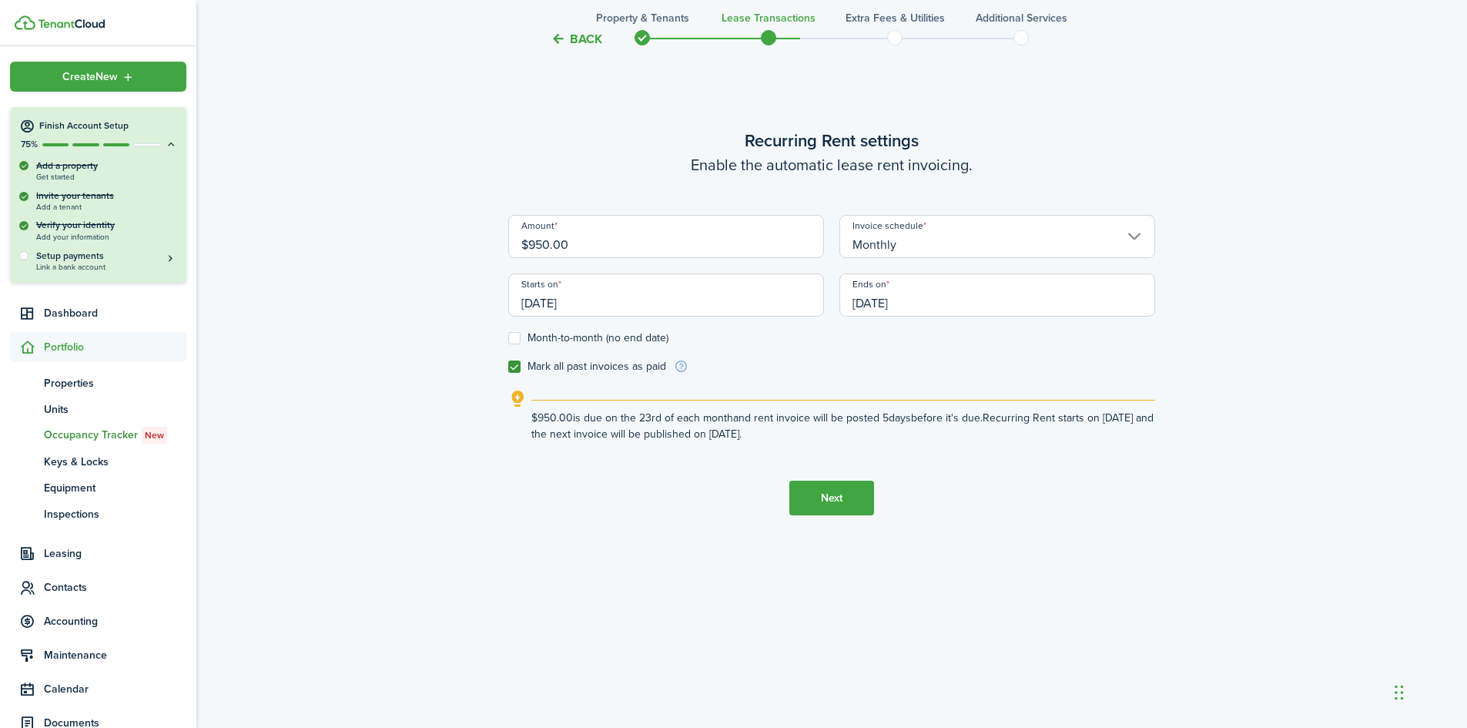
click at [833, 504] on button "Next" at bounding box center [831, 497] width 85 height 35
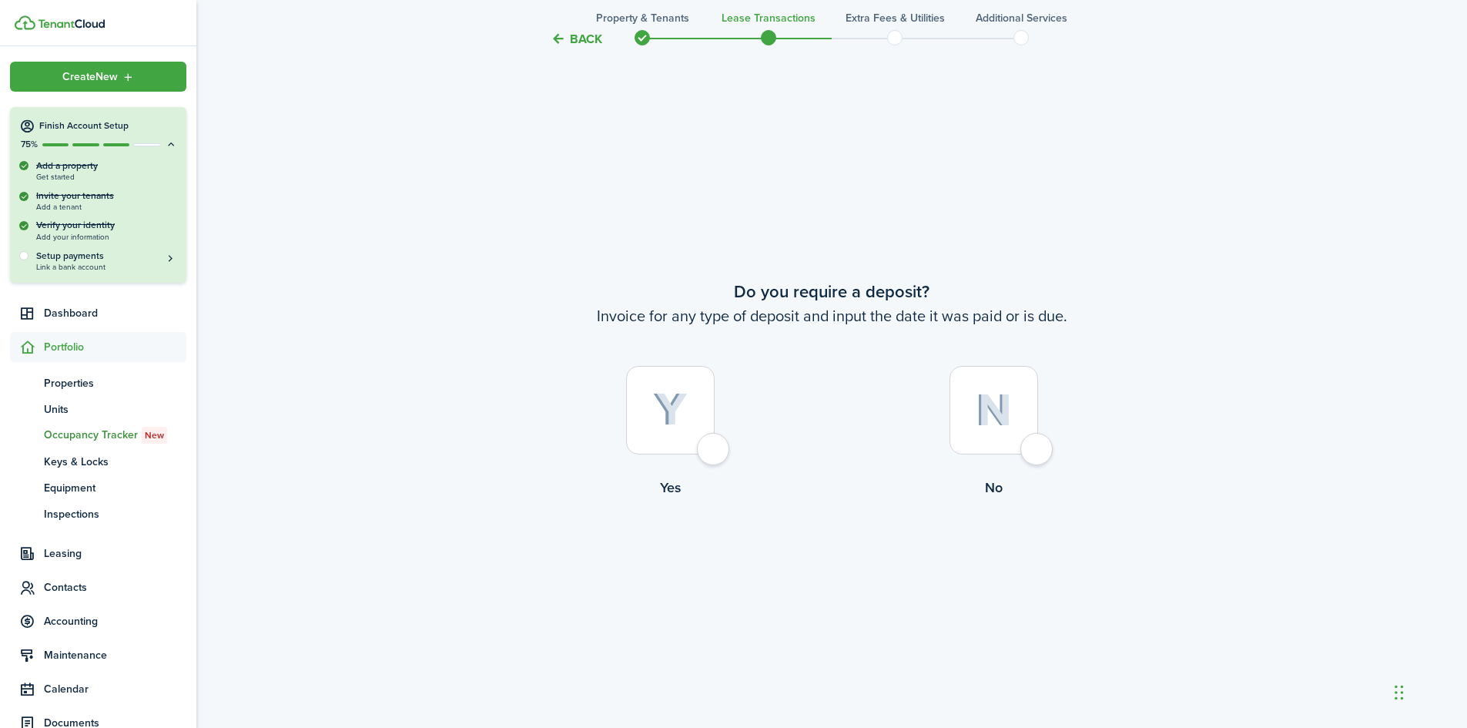
scroll to position [1352, 0]
click at [708, 444] on div at bounding box center [670, 406] width 89 height 89
radio input "true"
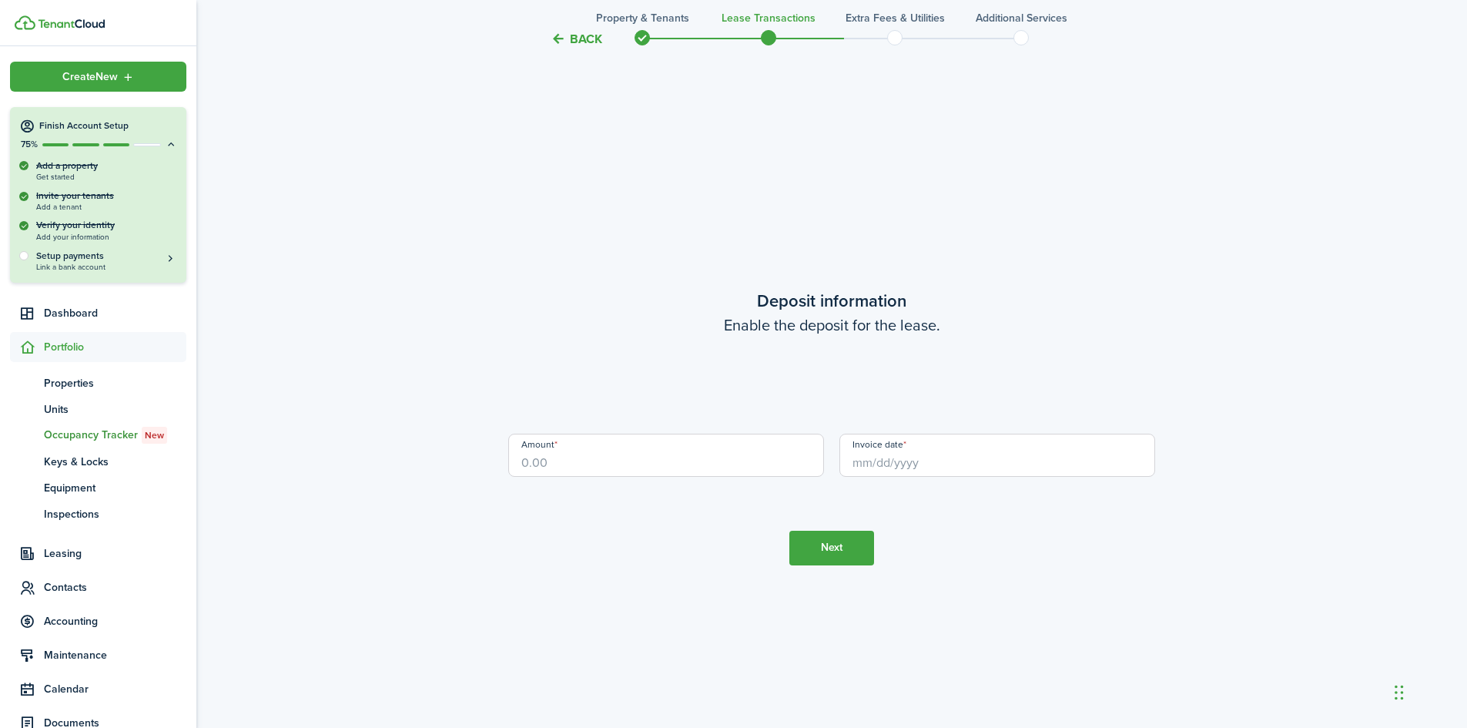
scroll to position [2080, 0]
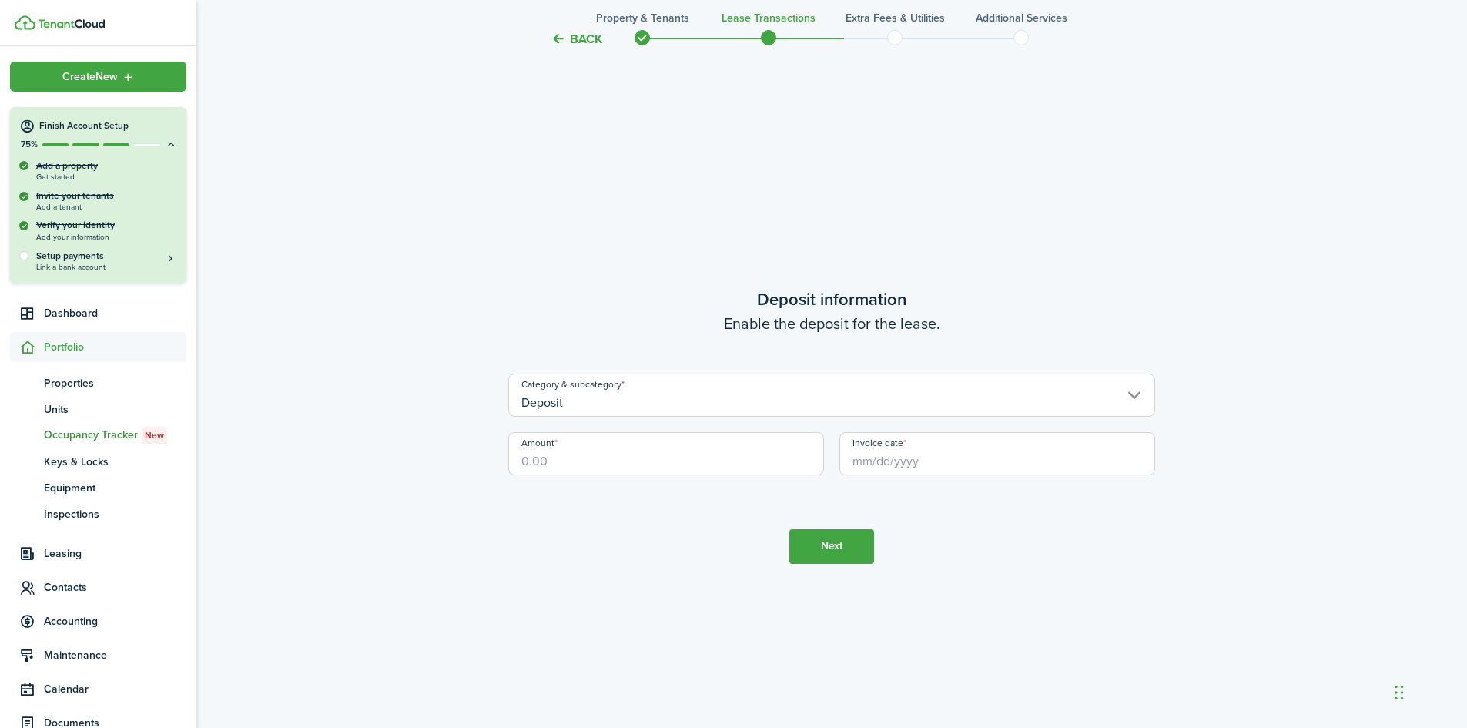
click at [545, 461] on input "Amount" at bounding box center [666, 453] width 316 height 43
click at [877, 462] on input "Invoice date" at bounding box center [997, 453] width 316 height 43
type input "$1,000.00"
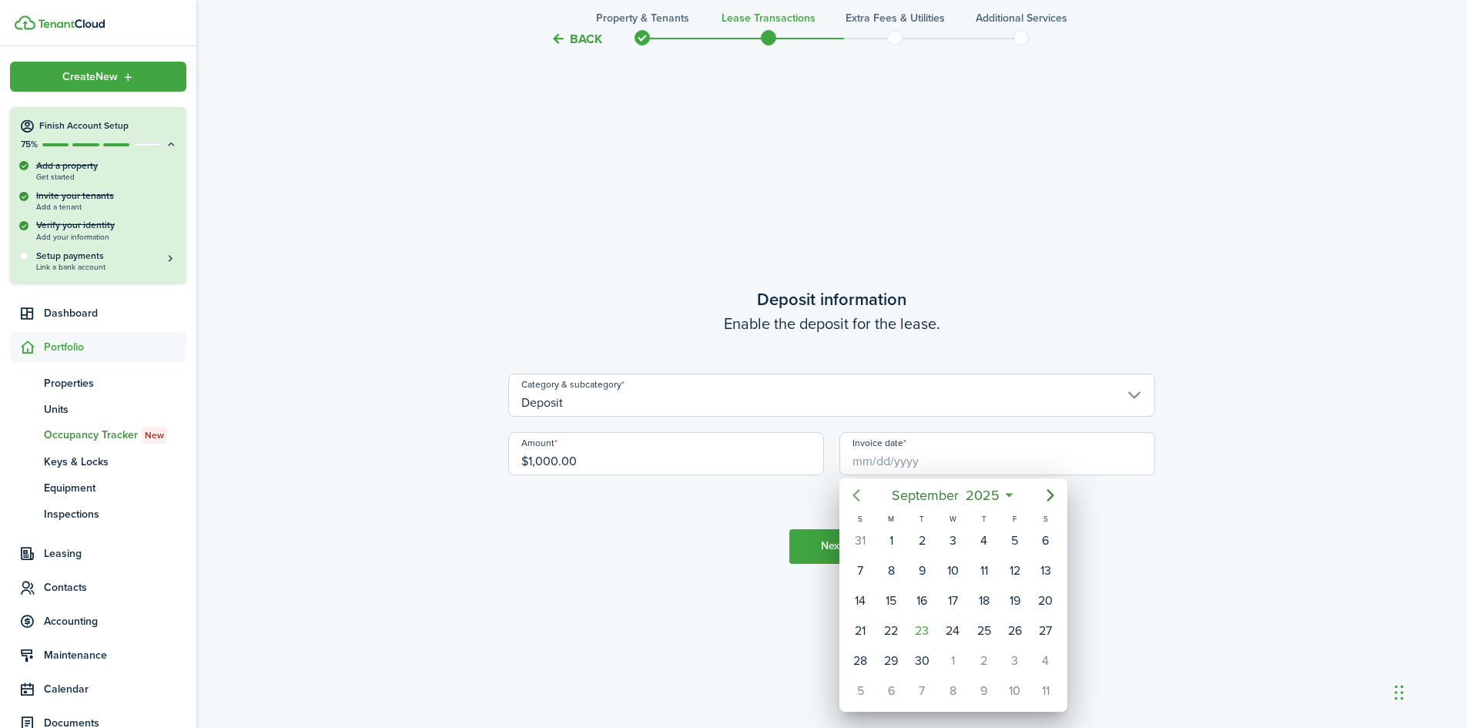
click at [859, 494] on icon "Previous page" at bounding box center [856, 495] width 18 height 18
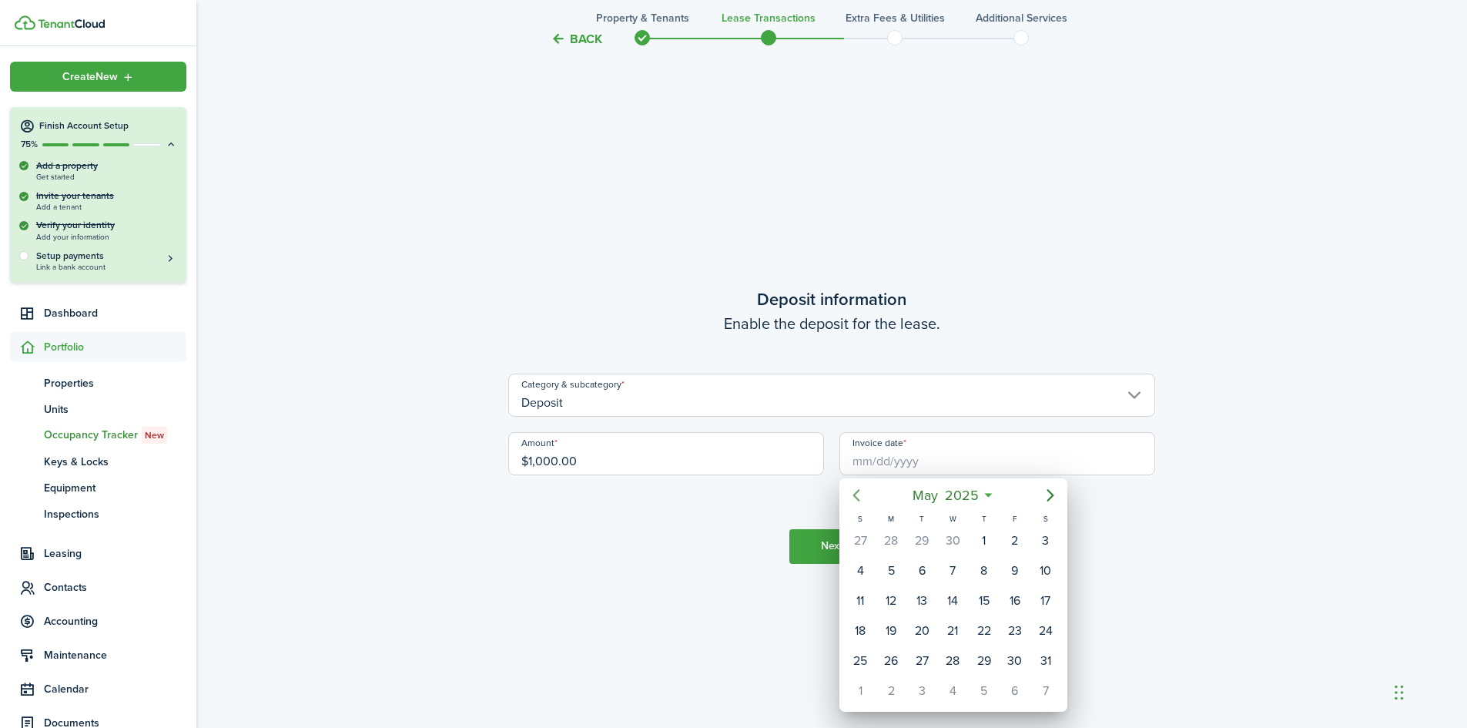
click at [859, 494] on icon "Previous page" at bounding box center [856, 495] width 18 height 18
click at [955, 539] on div "1" at bounding box center [952, 540] width 23 height 23
type input "[DATE]"
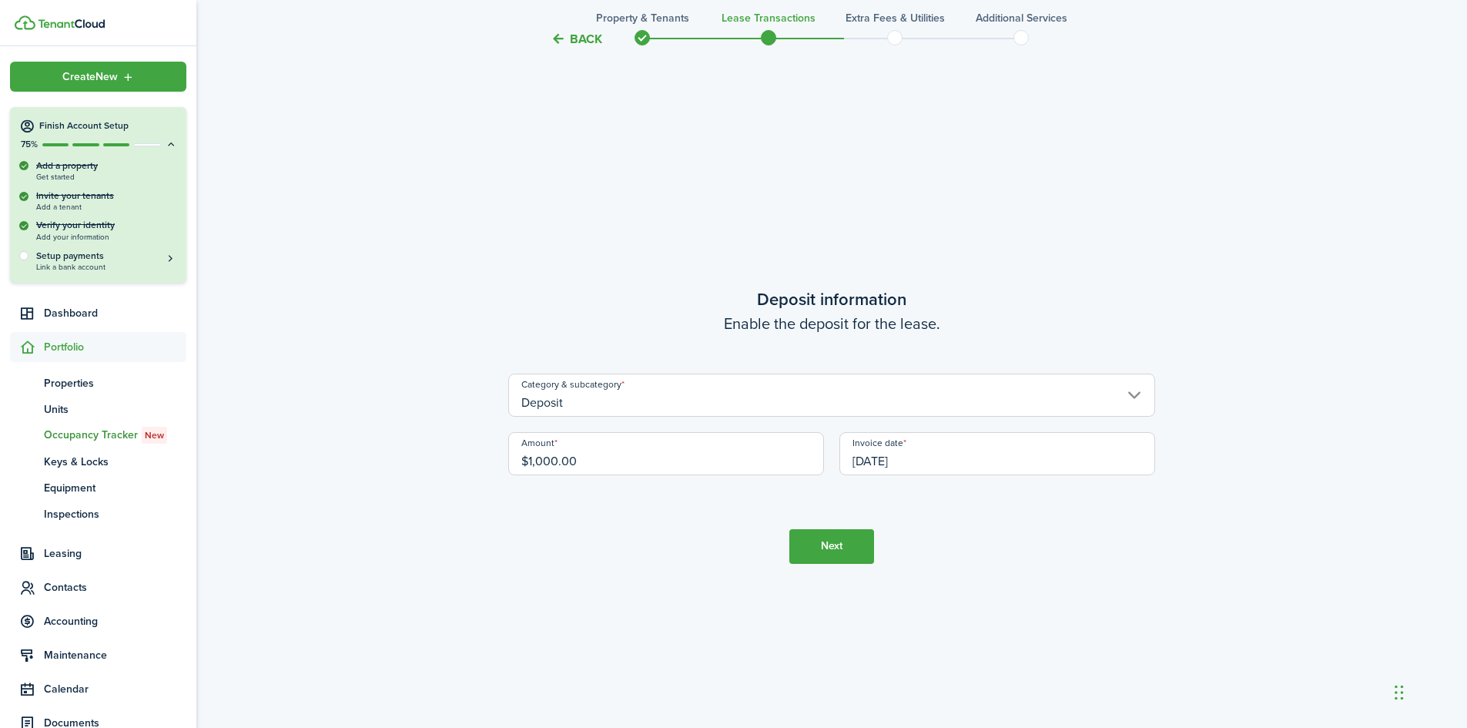
click at [622, 402] on input "Deposit" at bounding box center [831, 394] width 647 height 43
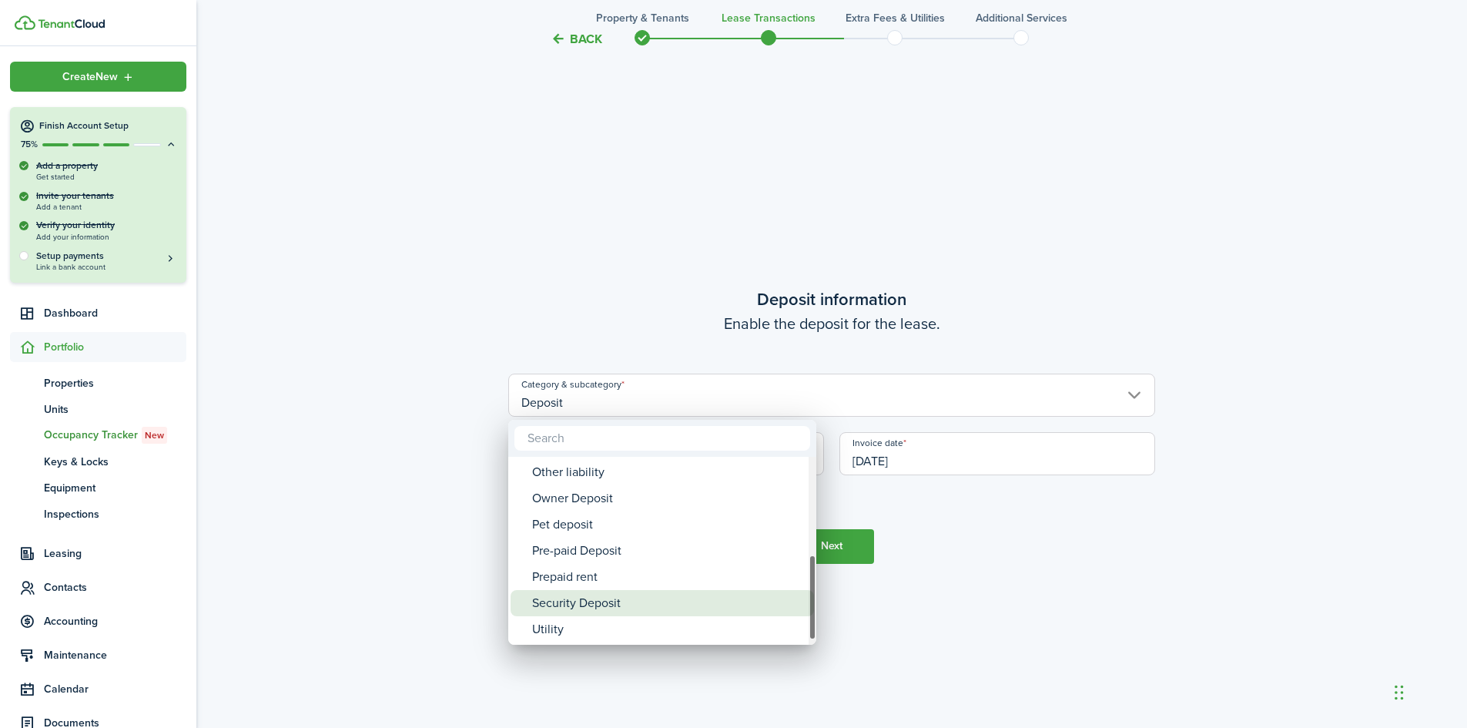
click at [593, 601] on div "Security Deposit" at bounding box center [668, 603] width 273 height 26
type input "Deposit / Security Deposit"
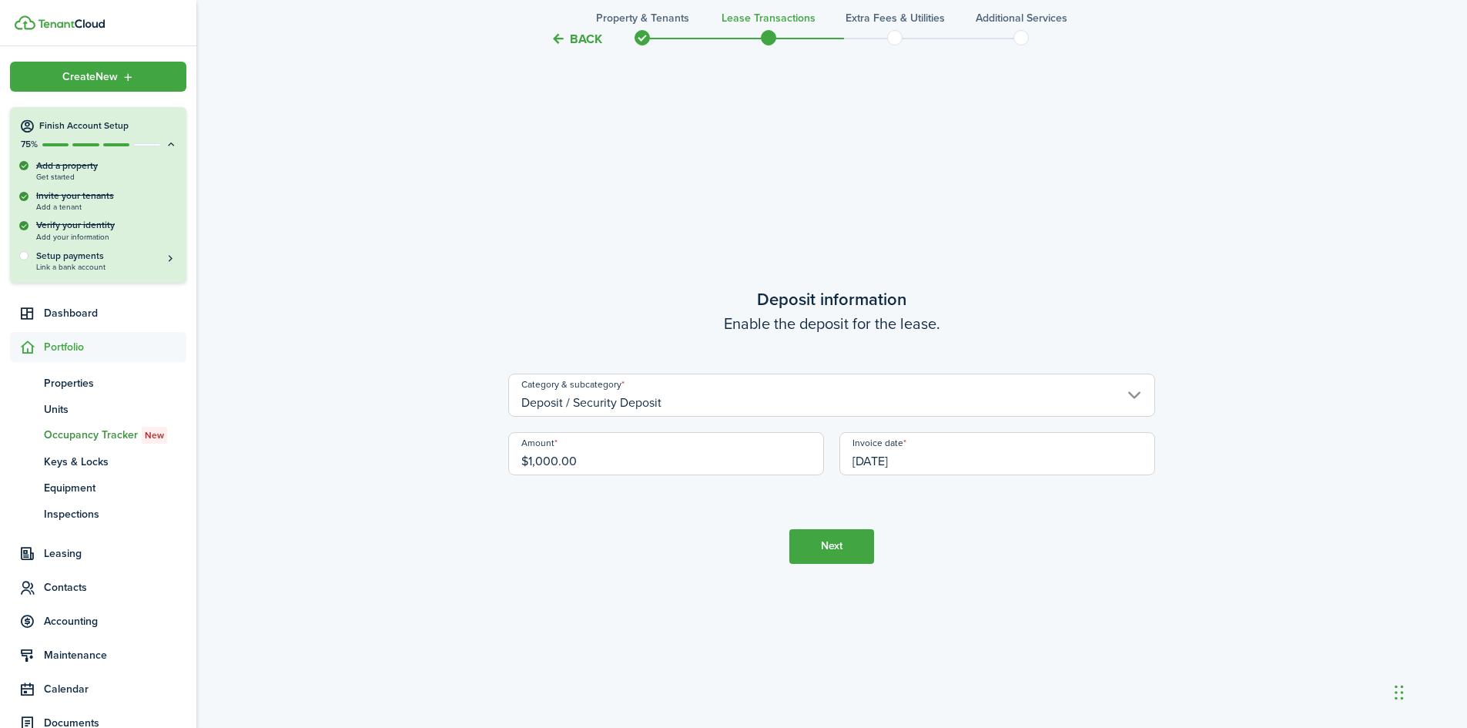
click at [687, 406] on input "Deposit / Security Deposit" at bounding box center [831, 394] width 647 height 43
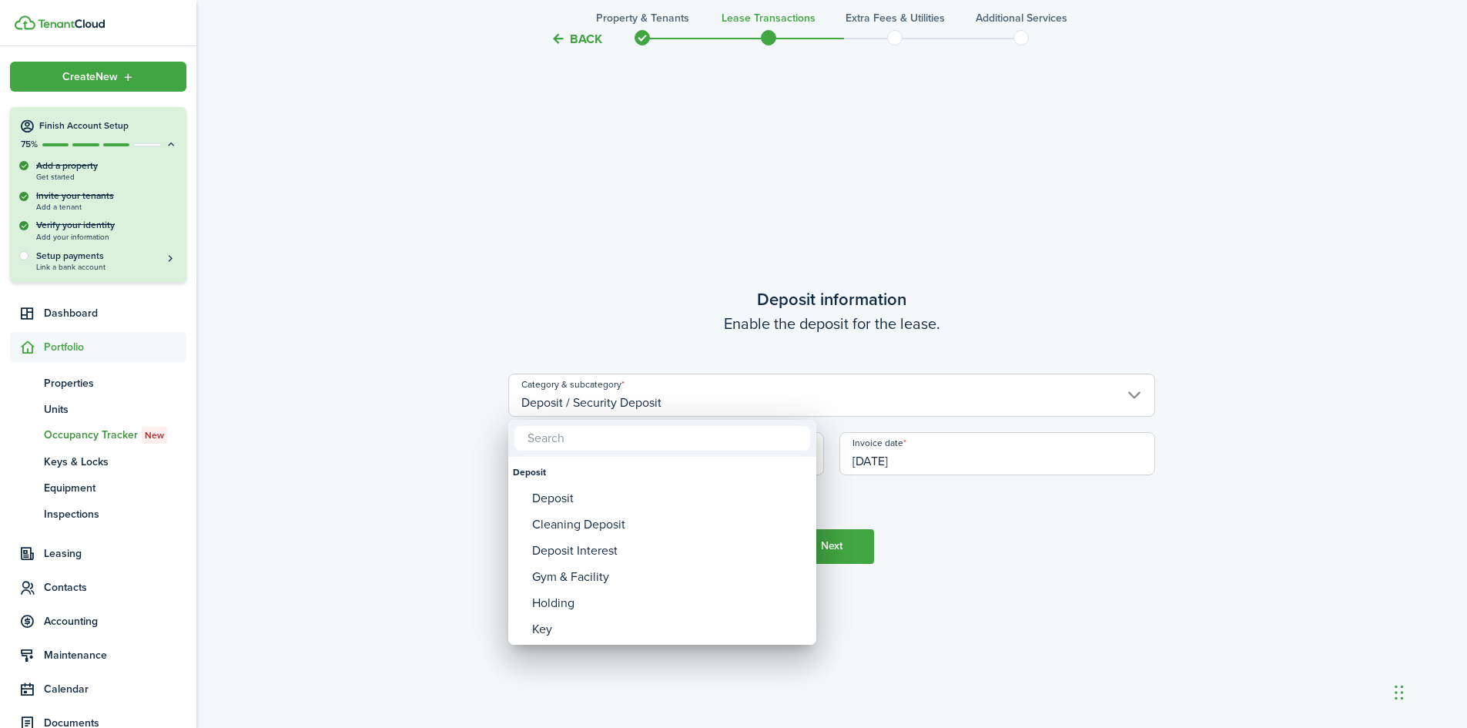
click at [850, 549] on div at bounding box center [733, 364] width 1713 height 974
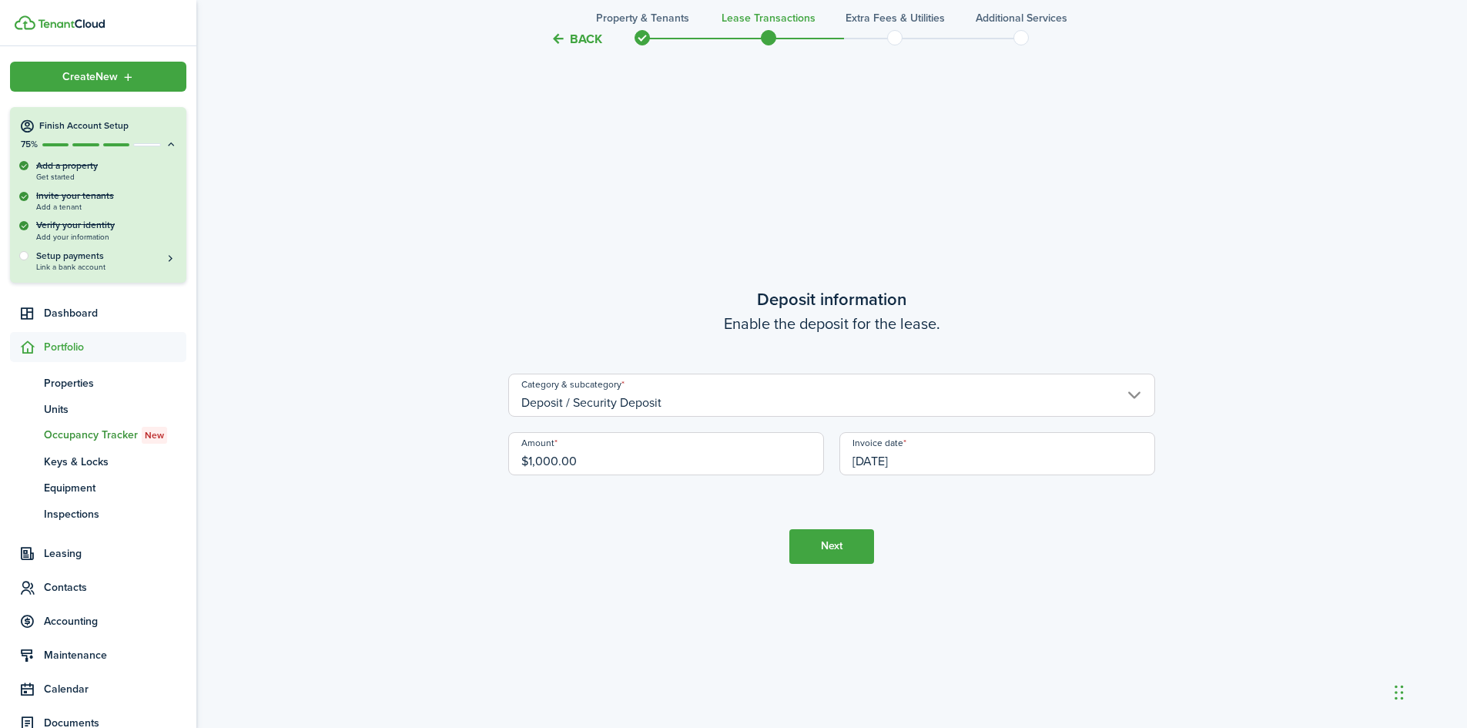
click at [832, 548] on button "Next" at bounding box center [831, 546] width 85 height 35
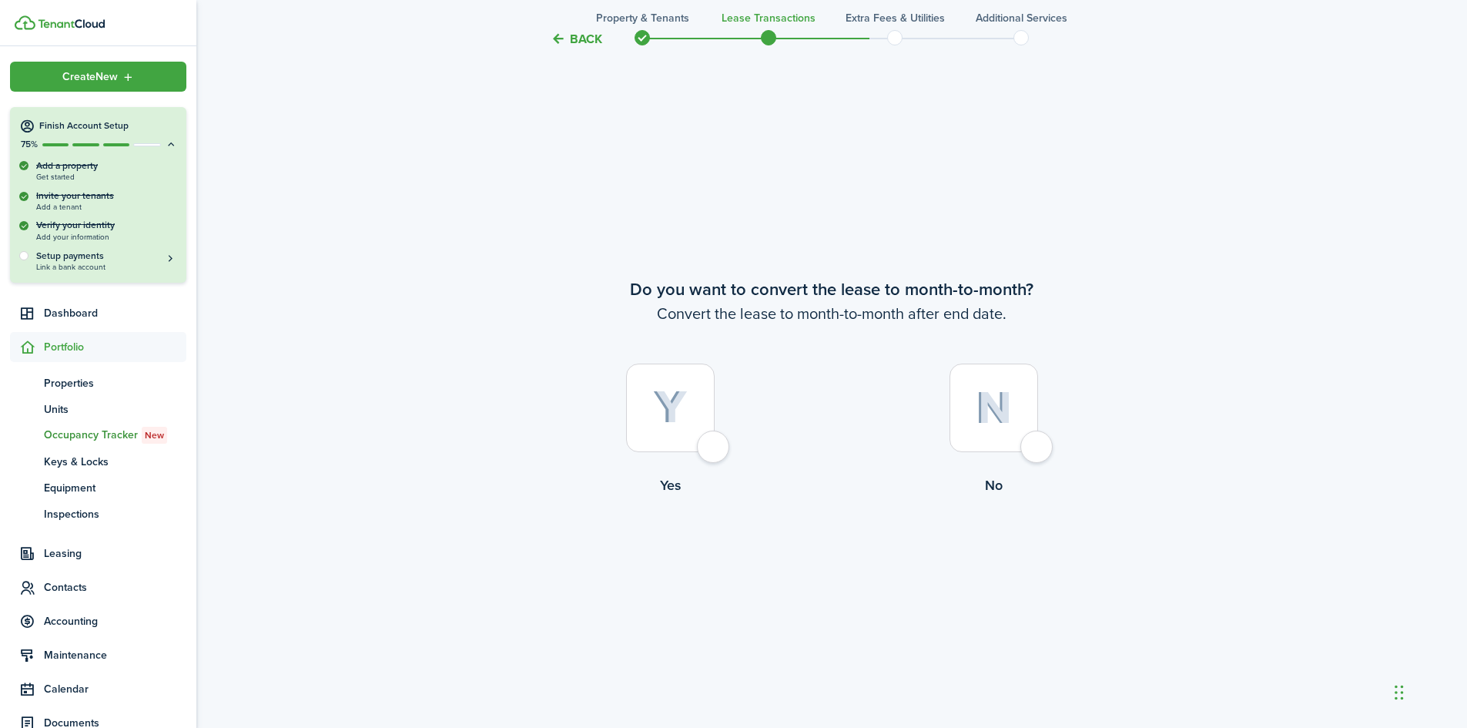
scroll to position [2807, 0]
click at [1038, 438] on div at bounding box center [993, 406] width 89 height 89
radio input "true"
click at [840, 562] on button "Continue" at bounding box center [831, 557] width 85 height 35
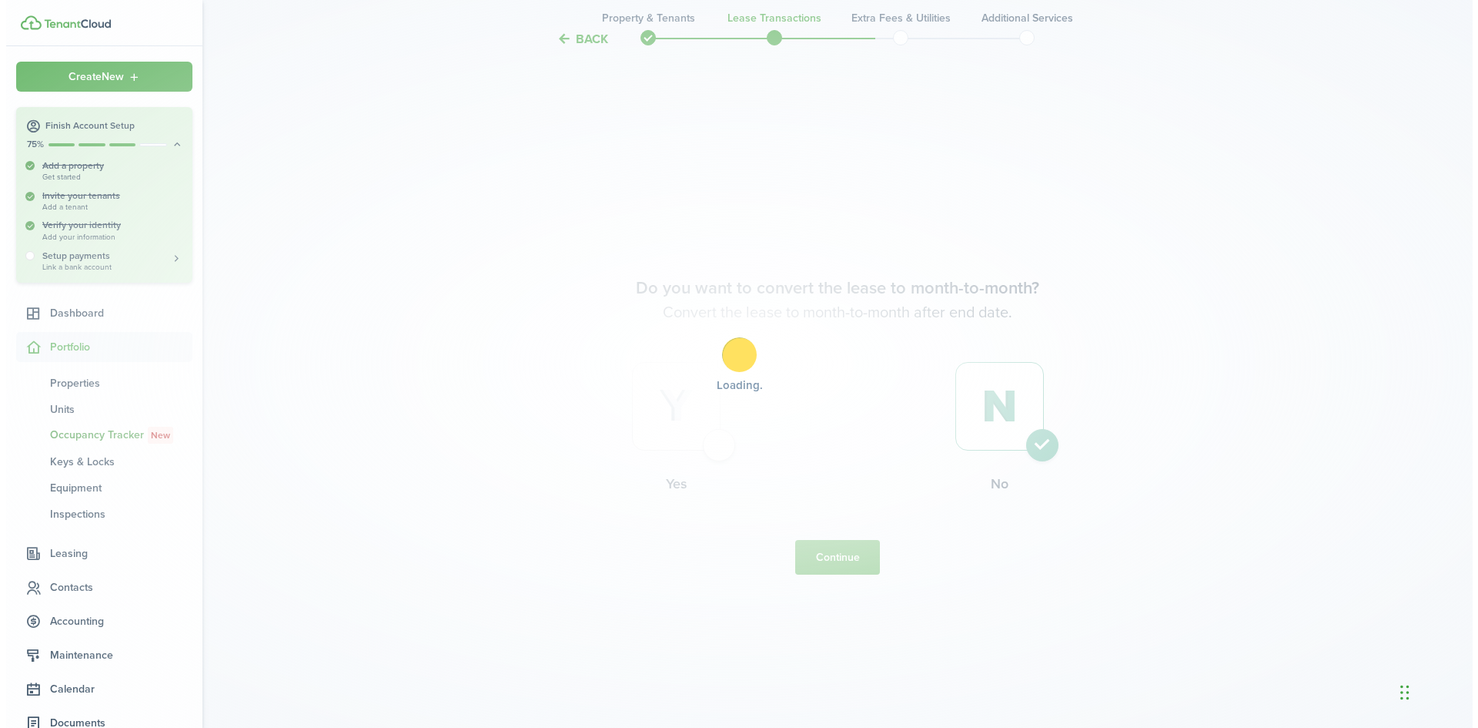
scroll to position [0, 0]
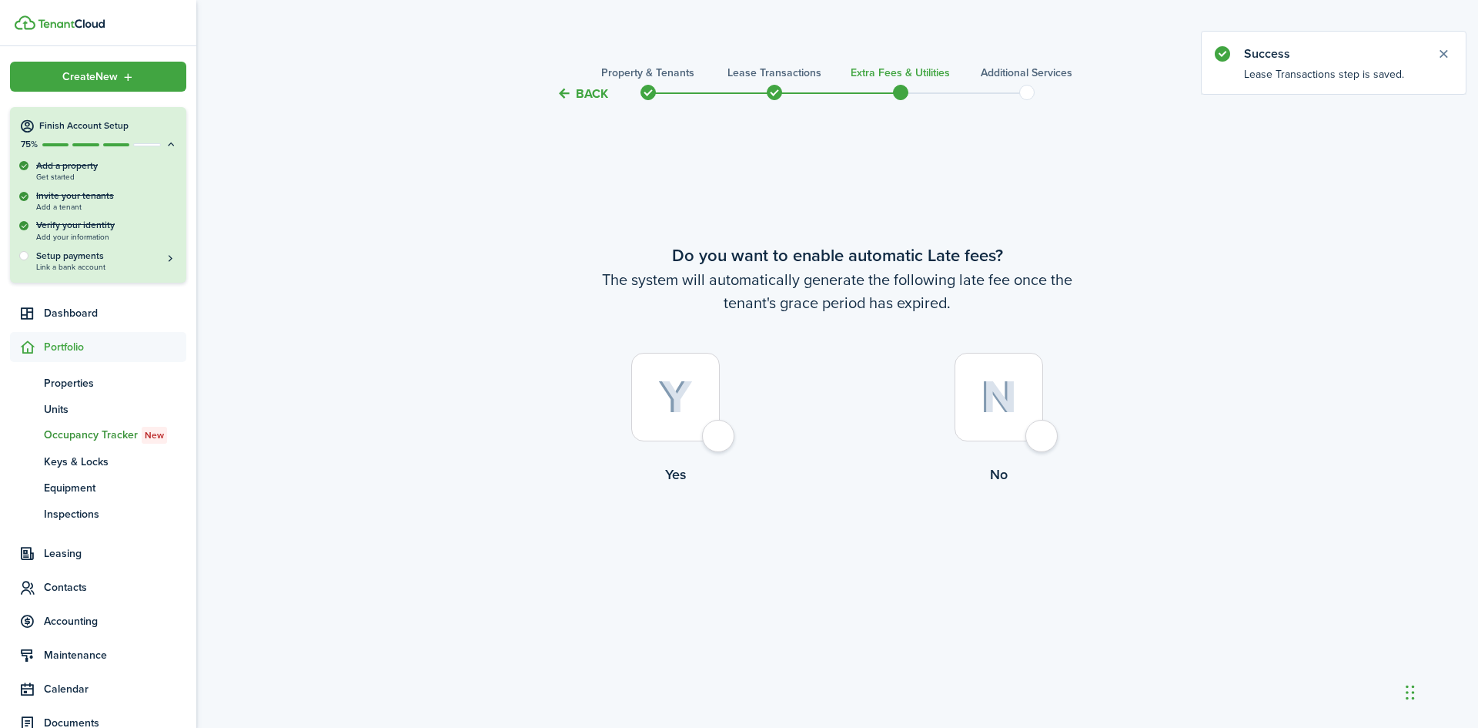
click at [718, 438] on div at bounding box center [675, 397] width 89 height 89
radio input "true"
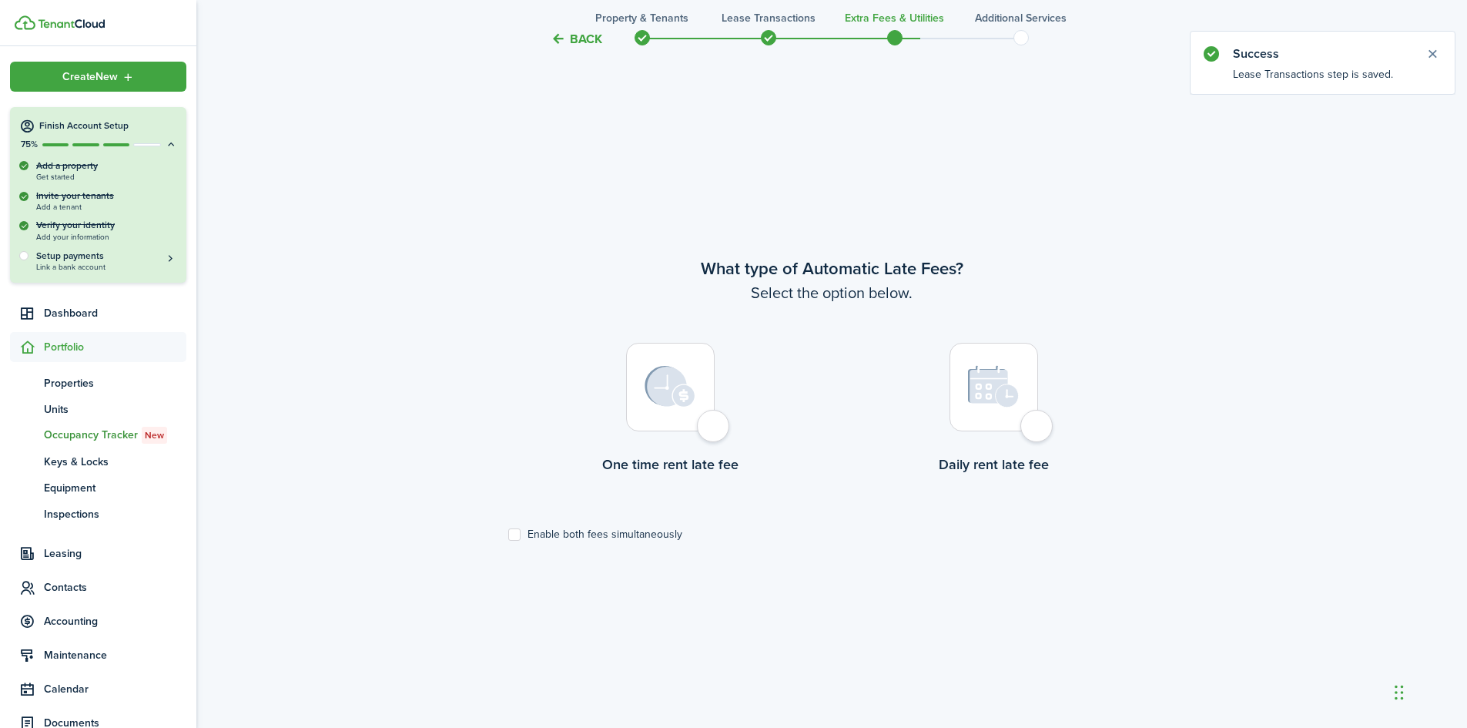
scroll to position [624, 0]
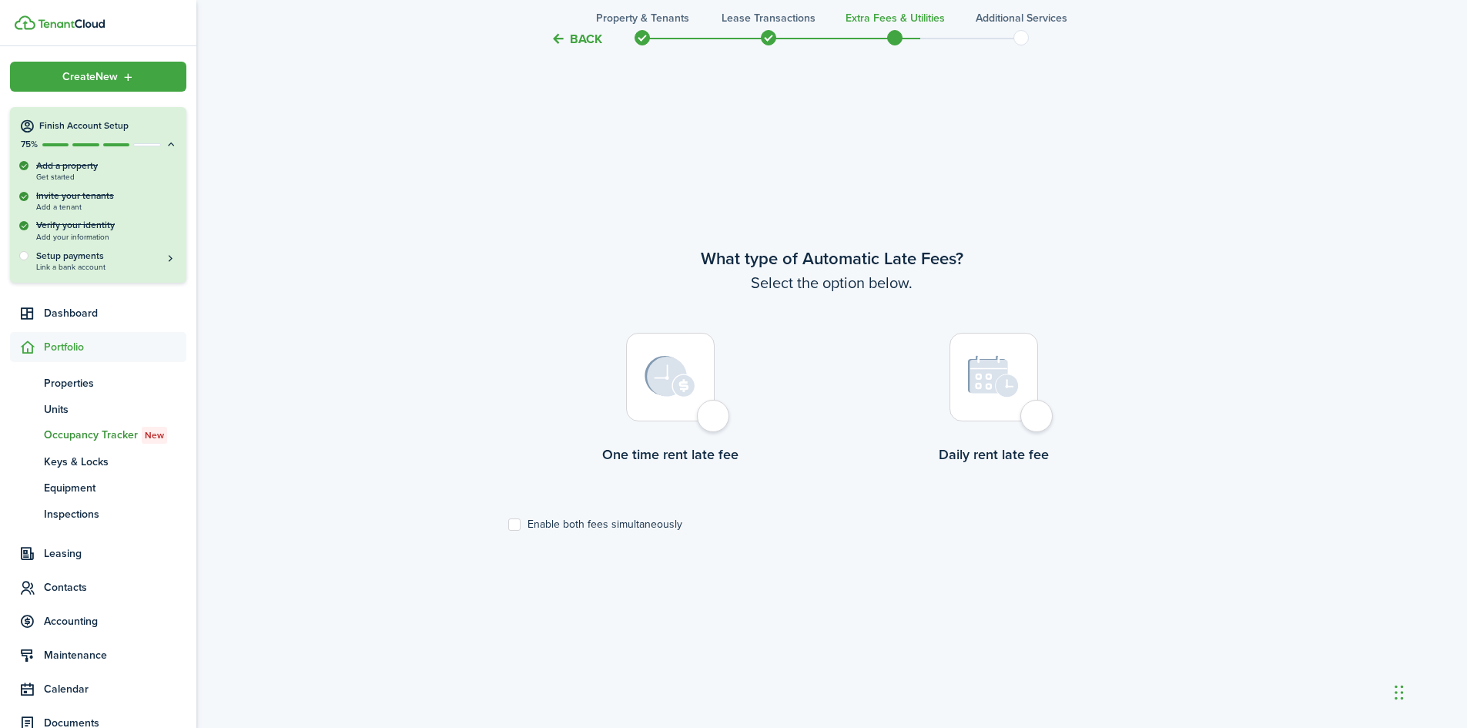
click at [715, 417] on div at bounding box center [670, 377] width 89 height 89
radio input "true"
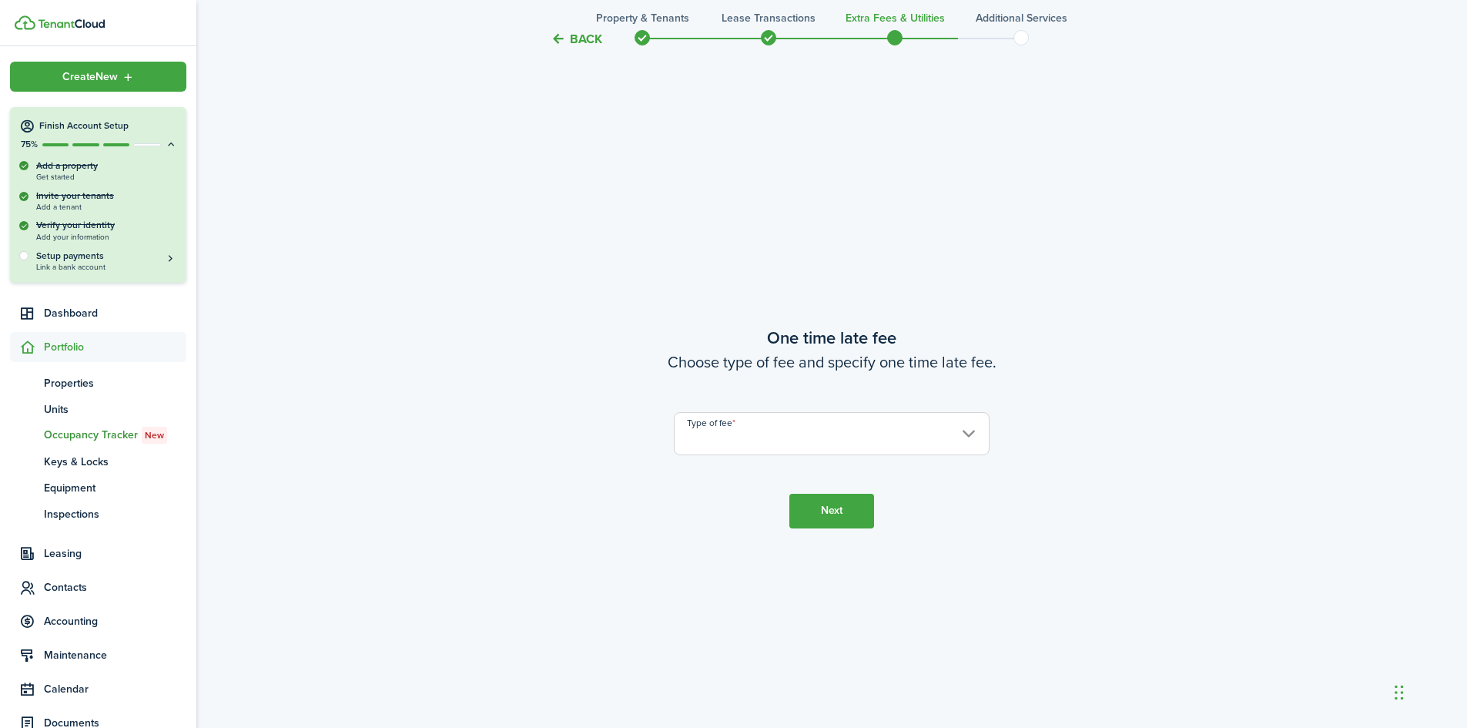
scroll to position [1352, 0]
click at [731, 430] on input "Type of fee" at bounding box center [832, 431] width 316 height 43
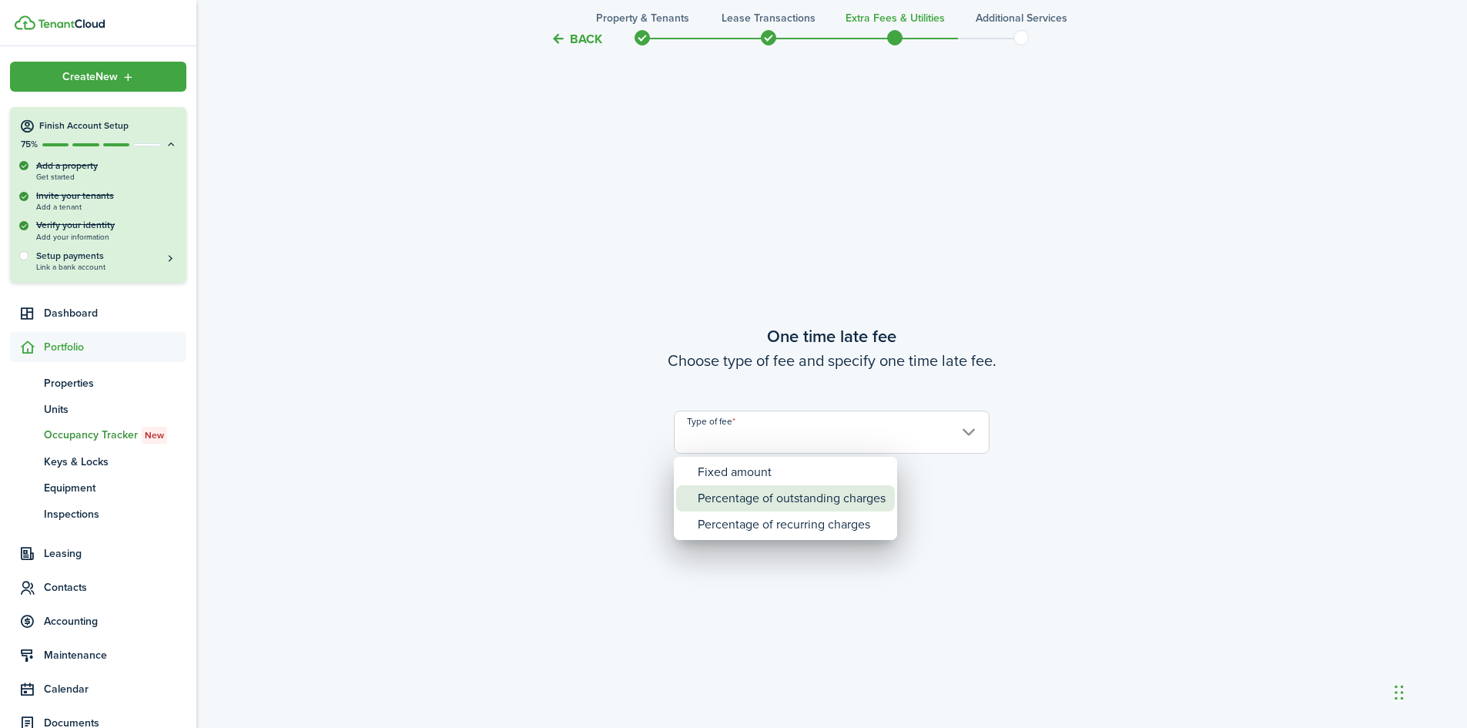
click at [733, 498] on div "Percentage of outstanding charges" at bounding box center [792, 498] width 188 height 26
type input "Percentage of outstanding charges"
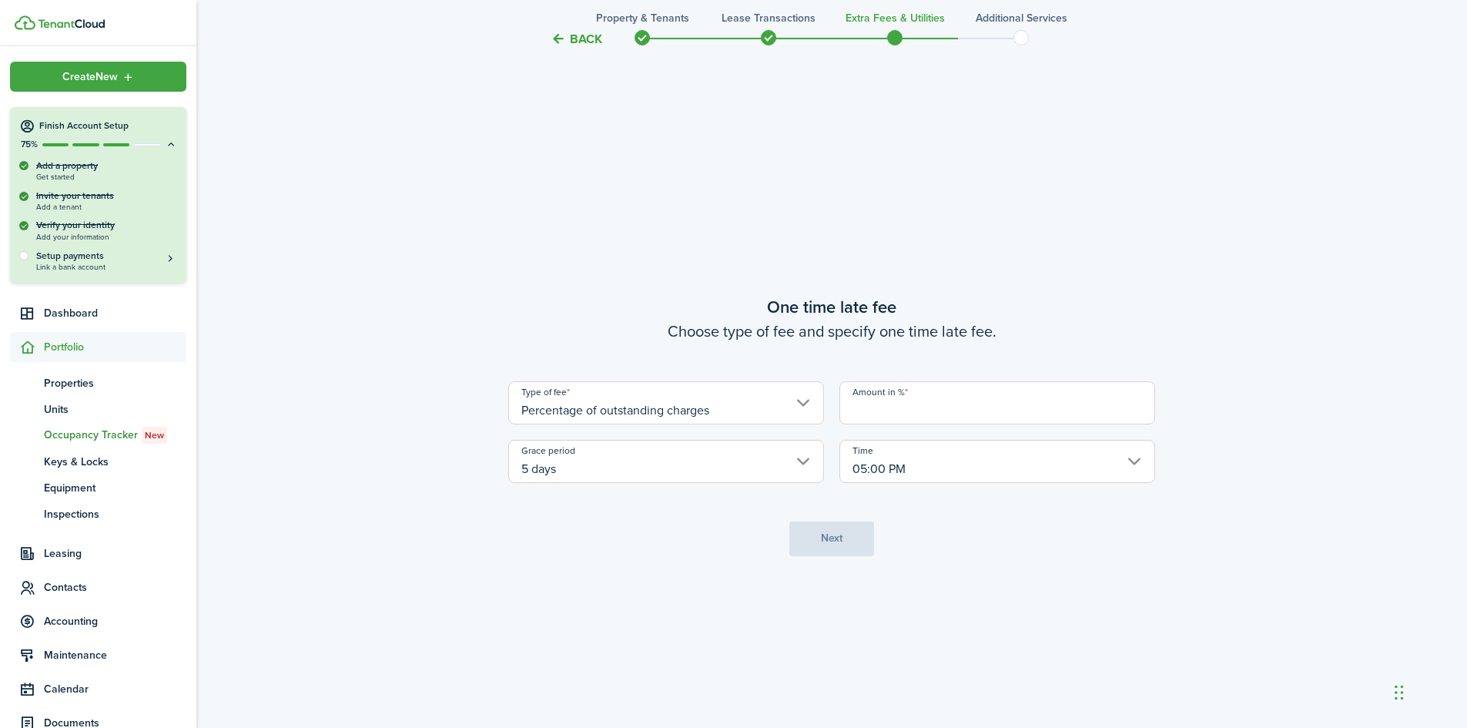
click at [871, 411] on input "Amount in %" at bounding box center [997, 402] width 316 height 43
type input "10"
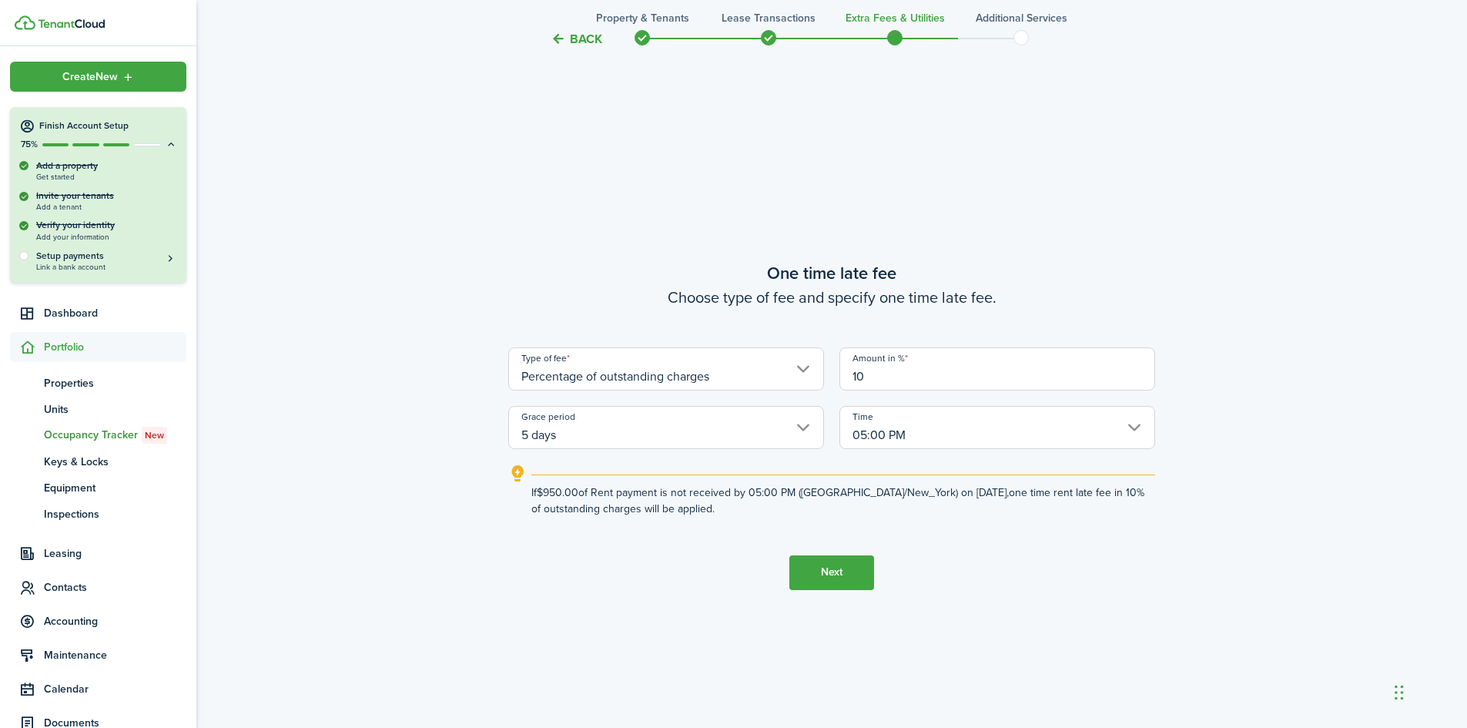
click at [515, 470] on icon "outline" at bounding box center [517, 473] width 19 height 18
click at [520, 470] on icon "outline" at bounding box center [517, 473] width 19 height 18
click at [518, 471] on icon "outline" at bounding box center [517, 473] width 19 height 18
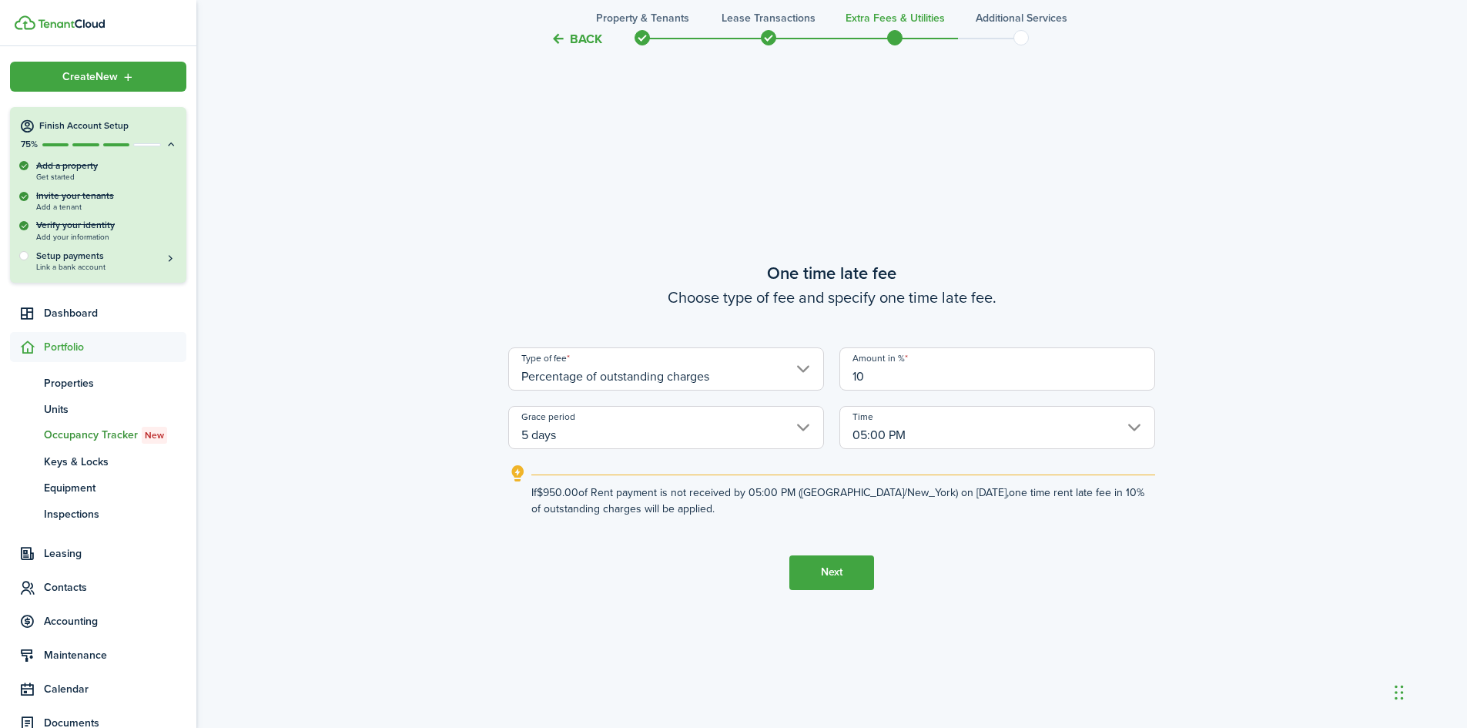
drag, startPoint x: 554, startPoint y: 473, endPoint x: 542, endPoint y: 474, distance: 11.7
click at [554, 473] on explanation "If $950.00 of Rent payment is not received by 05:00 PM ([GEOGRAPHIC_DATA]/New_Y…" at bounding box center [831, 490] width 647 height 52
click at [519, 473] on icon "outline" at bounding box center [517, 473] width 19 height 18
drag, startPoint x: 516, startPoint y: 470, endPoint x: 512, endPoint y: 482, distance: 12.9
click at [513, 474] on icon "outline" at bounding box center [517, 473] width 19 height 18
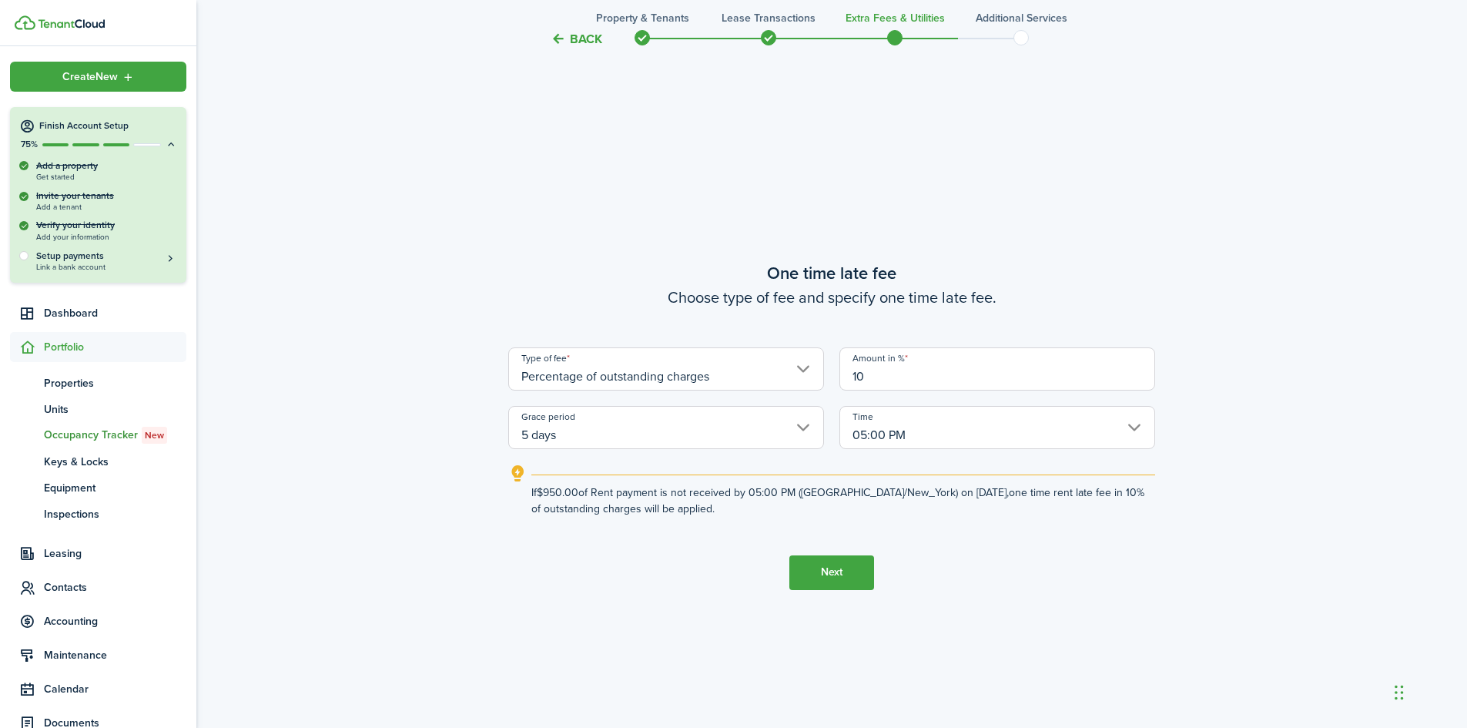
click at [516, 482] on icon "outline" at bounding box center [517, 473] width 19 height 18
click at [517, 482] on icon "outline" at bounding box center [517, 473] width 19 height 18
click at [517, 479] on icon "outline" at bounding box center [517, 473] width 19 height 18
click at [517, 467] on icon "outline" at bounding box center [517, 473] width 19 height 18
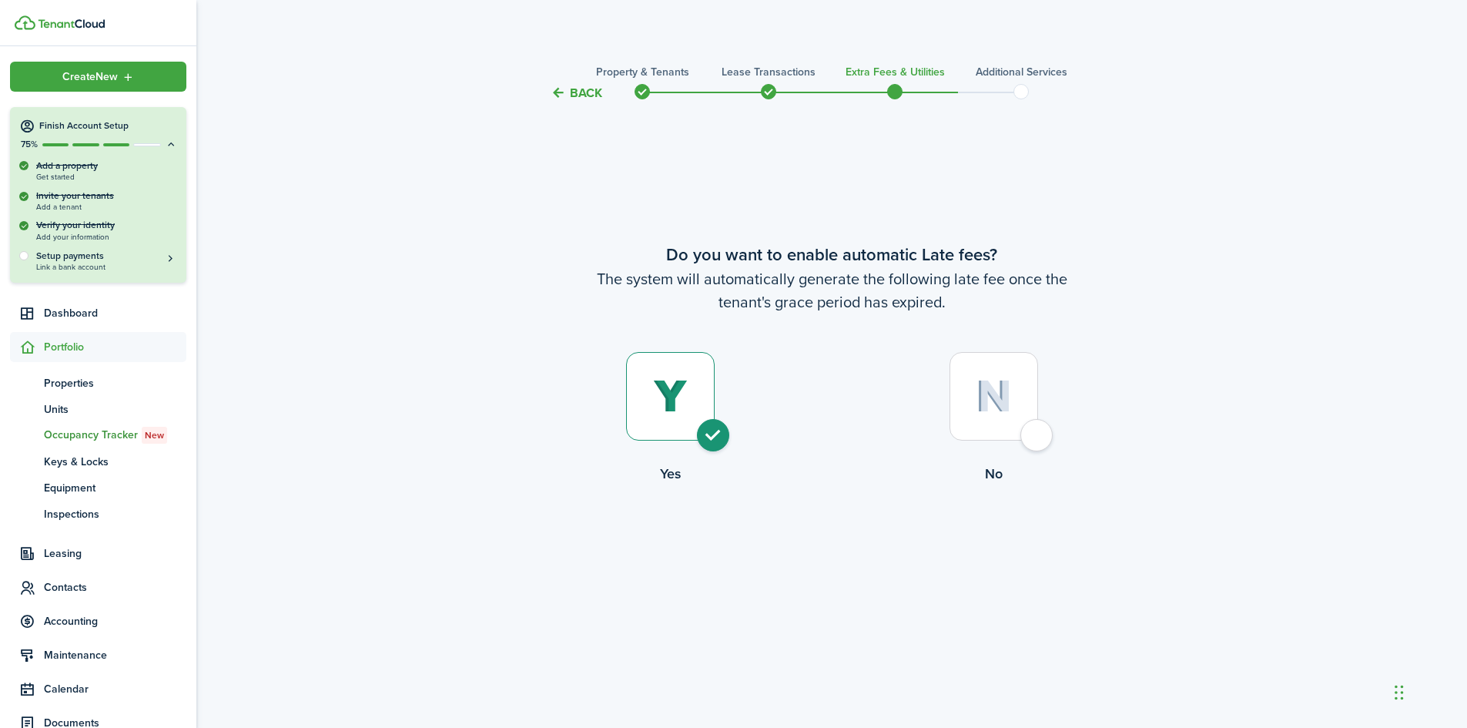
scroll to position [0, 0]
click at [69, 618] on span "Accounting" at bounding box center [115, 621] width 142 height 16
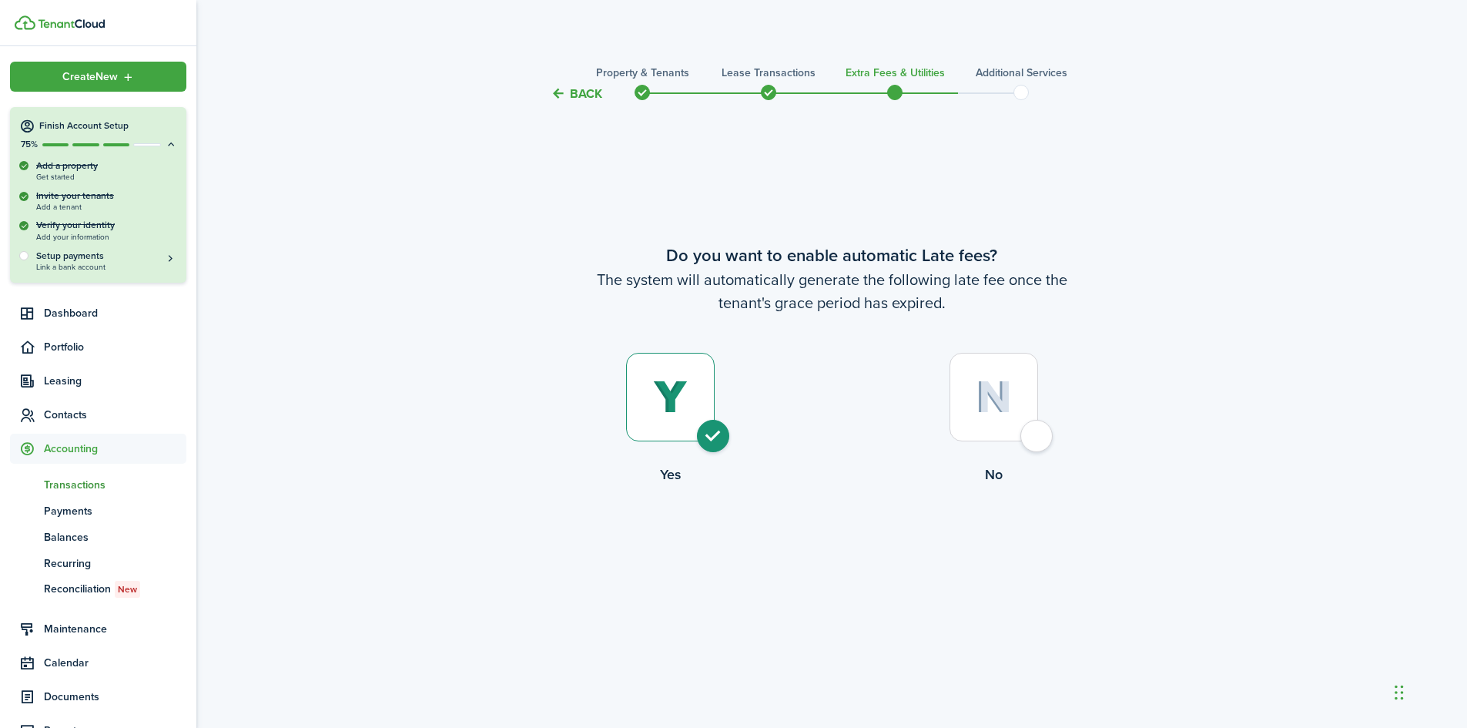
click at [78, 488] on span "Transactions" at bounding box center [115, 485] width 142 height 16
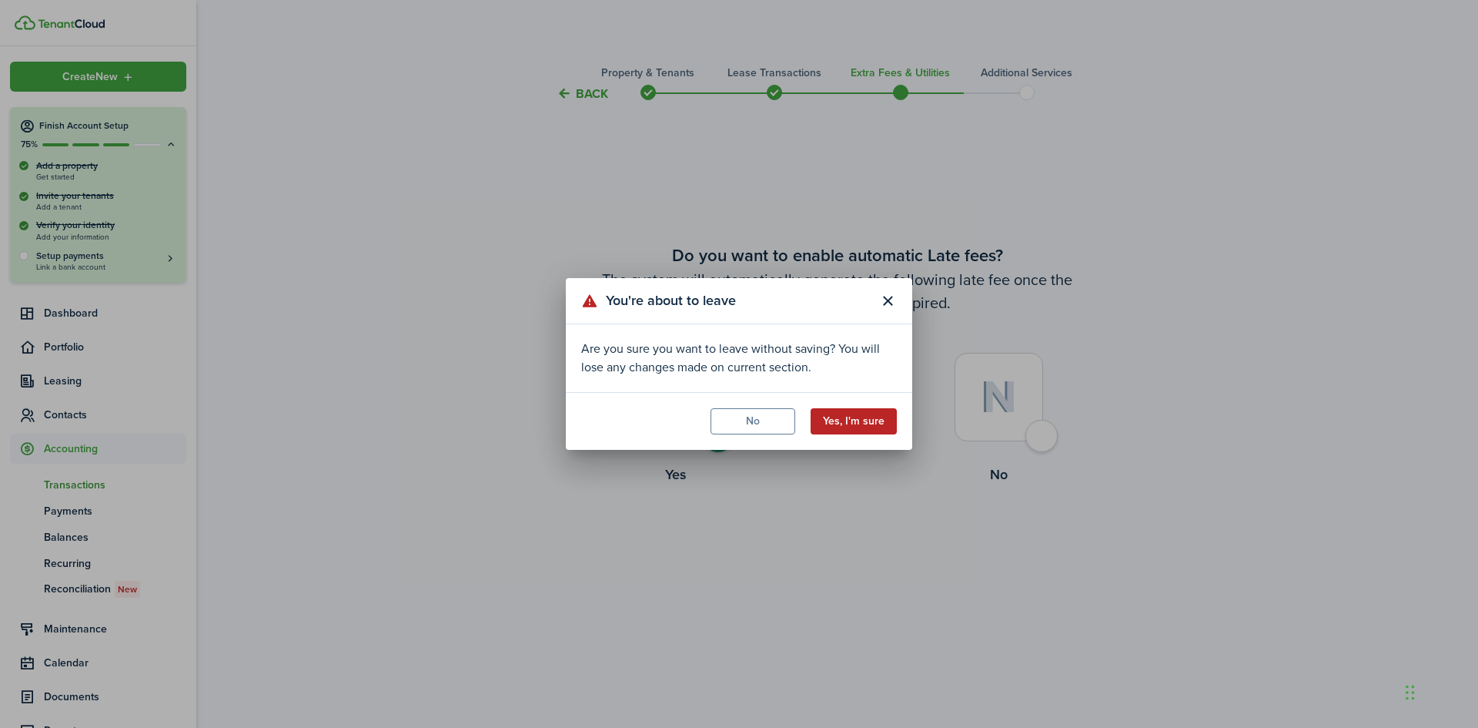
click at [859, 424] on button "Yes, I'm sure" at bounding box center [854, 421] width 86 height 26
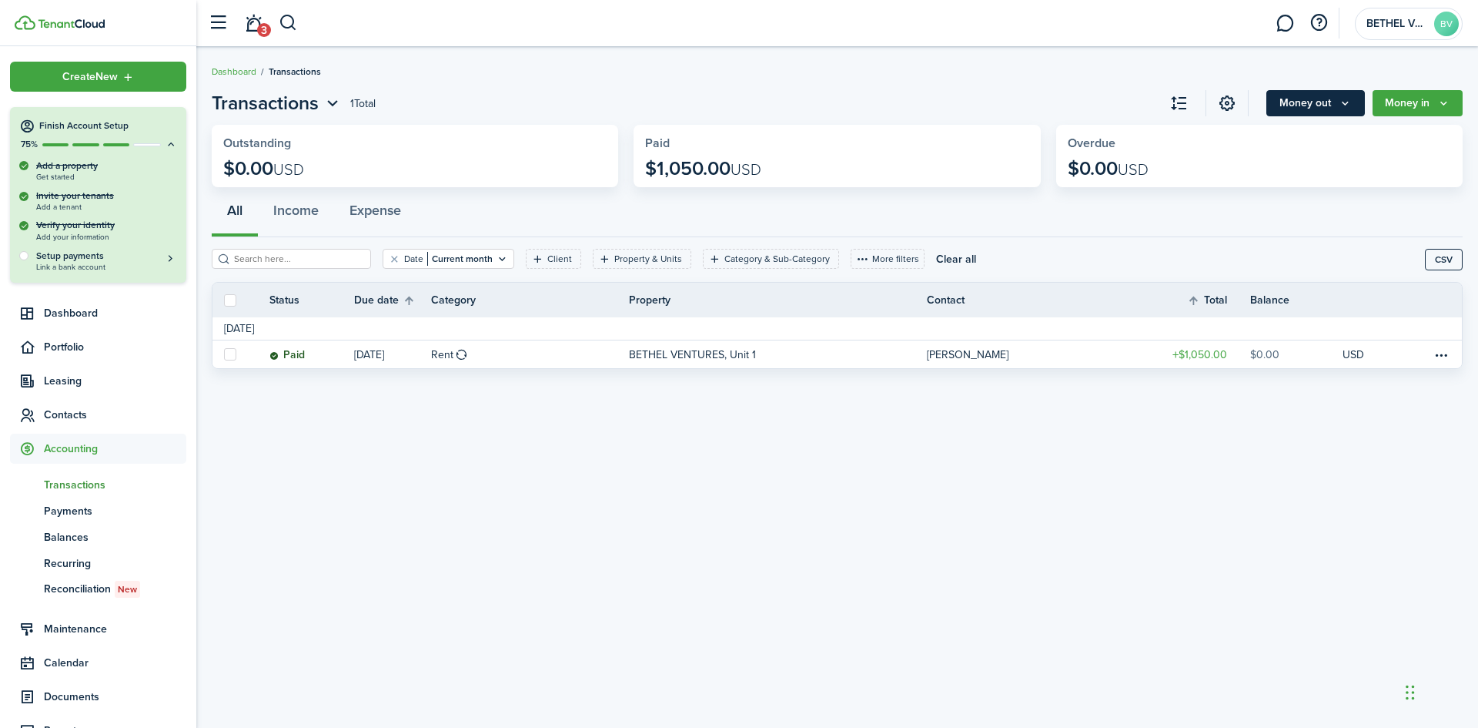
click at [1316, 105] on button "Money out" at bounding box center [1316, 103] width 99 height 26
click at [1029, 99] on page-view-header "Transactions 1 Total Money out Money in" at bounding box center [837, 103] width 1251 height 28
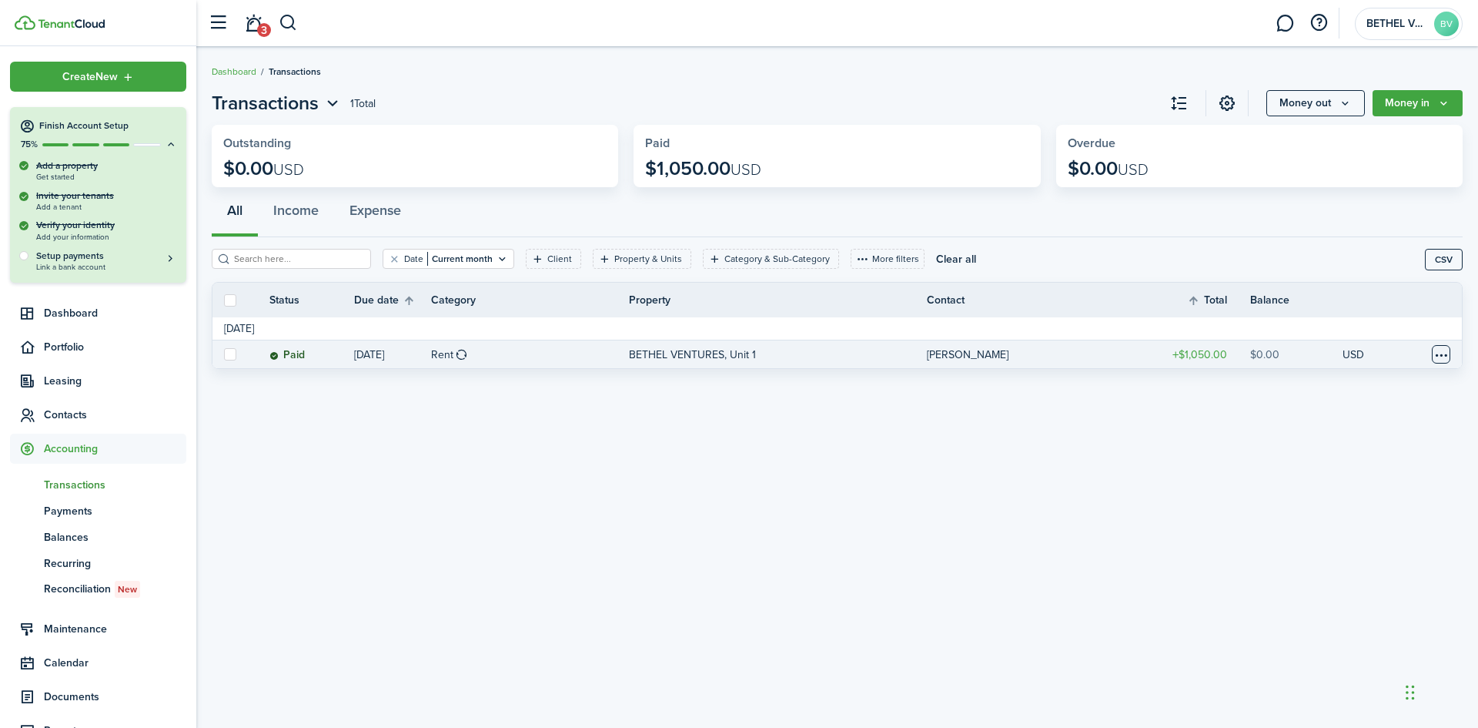
click at [1441, 350] on table-menu-btn-icon at bounding box center [1441, 354] width 18 height 18
click at [972, 96] on page-view-header "Transactions 1 Total Money out Money in" at bounding box center [837, 103] width 1251 height 28
click at [1451, 22] on avatar-text "BV" at bounding box center [1447, 24] width 25 height 25
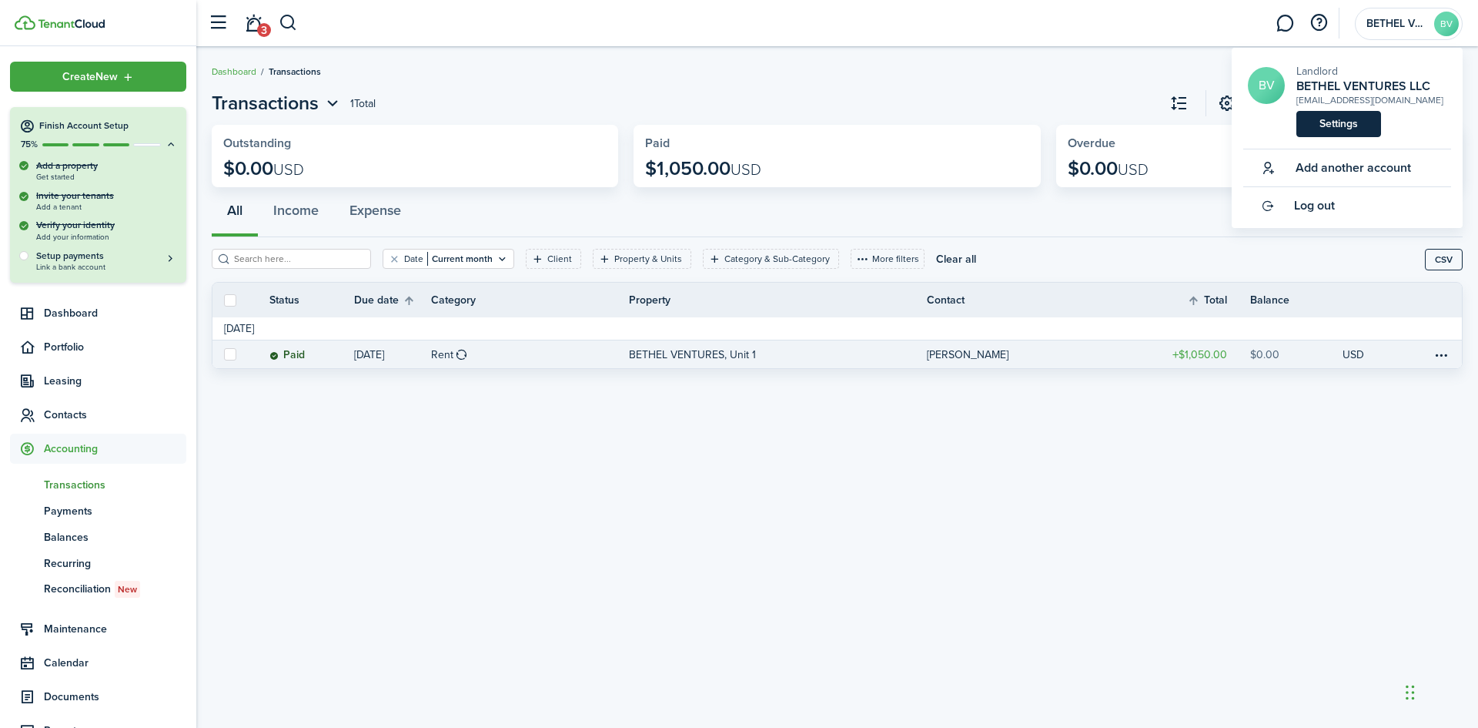
click at [1333, 129] on link "Settings" at bounding box center [1339, 124] width 85 height 26
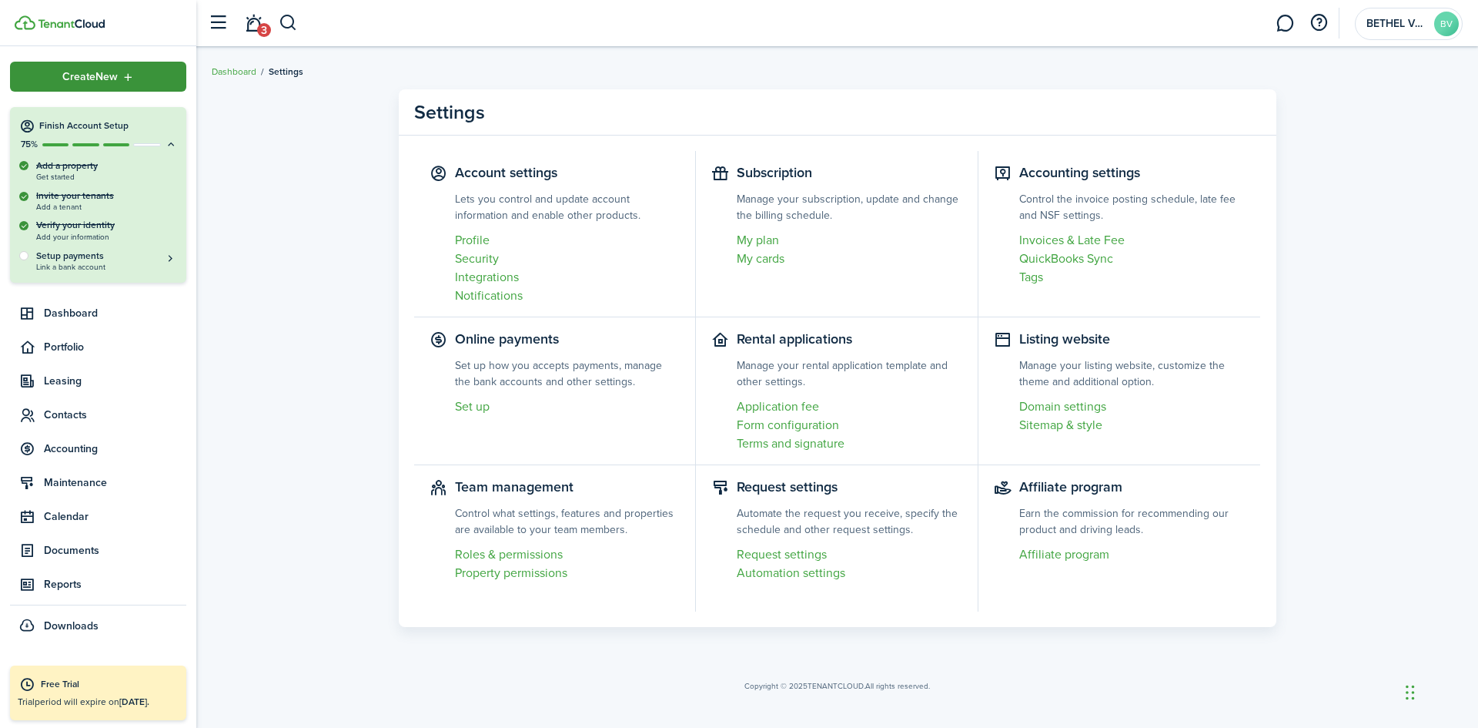
click at [86, 80] on span "Create New" at bounding box center [89, 77] width 55 height 11
click at [266, 549] on settings-layout "Settings Account settings Lets you control and update account information and e…" at bounding box center [837, 358] width 1282 height 553
click at [59, 345] on span "Portfolio" at bounding box center [115, 347] width 142 height 16
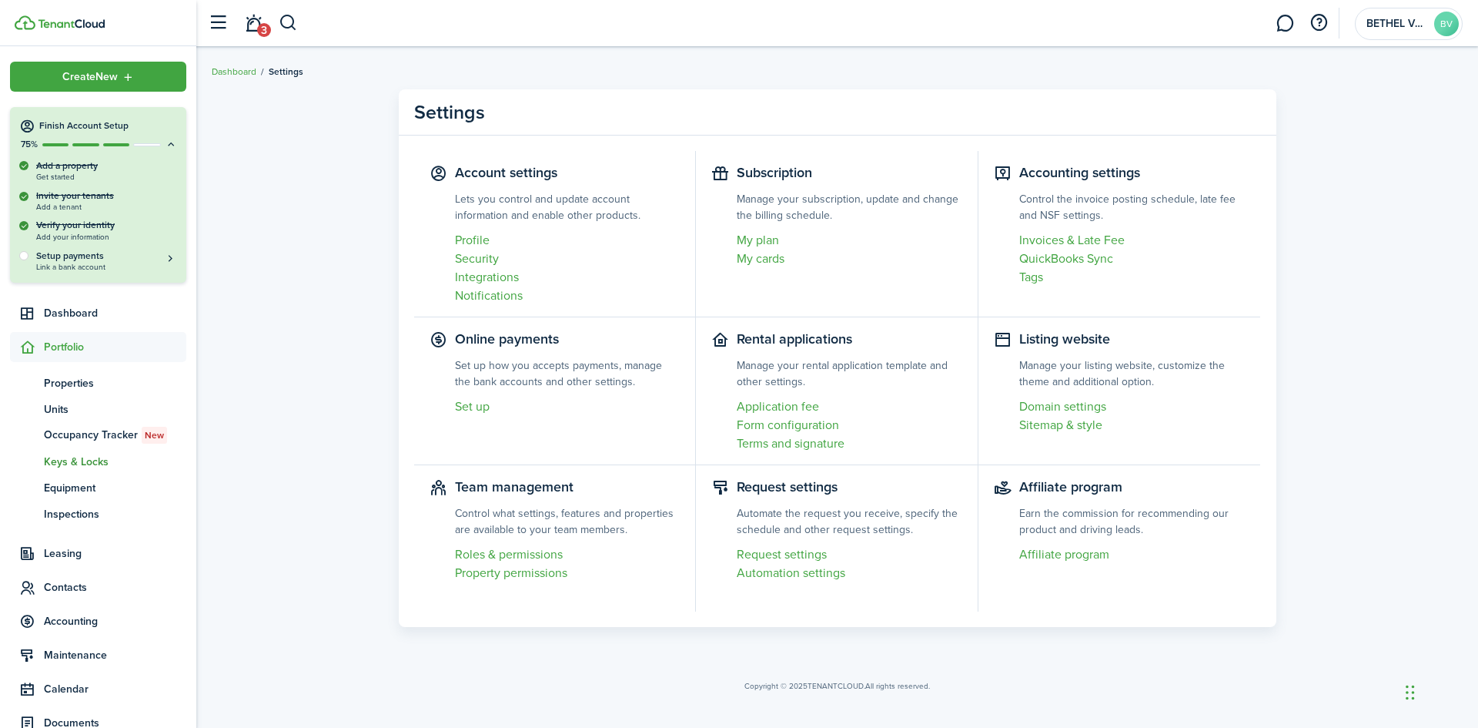
click at [79, 460] on span "Keys & Locks" at bounding box center [115, 462] width 142 height 16
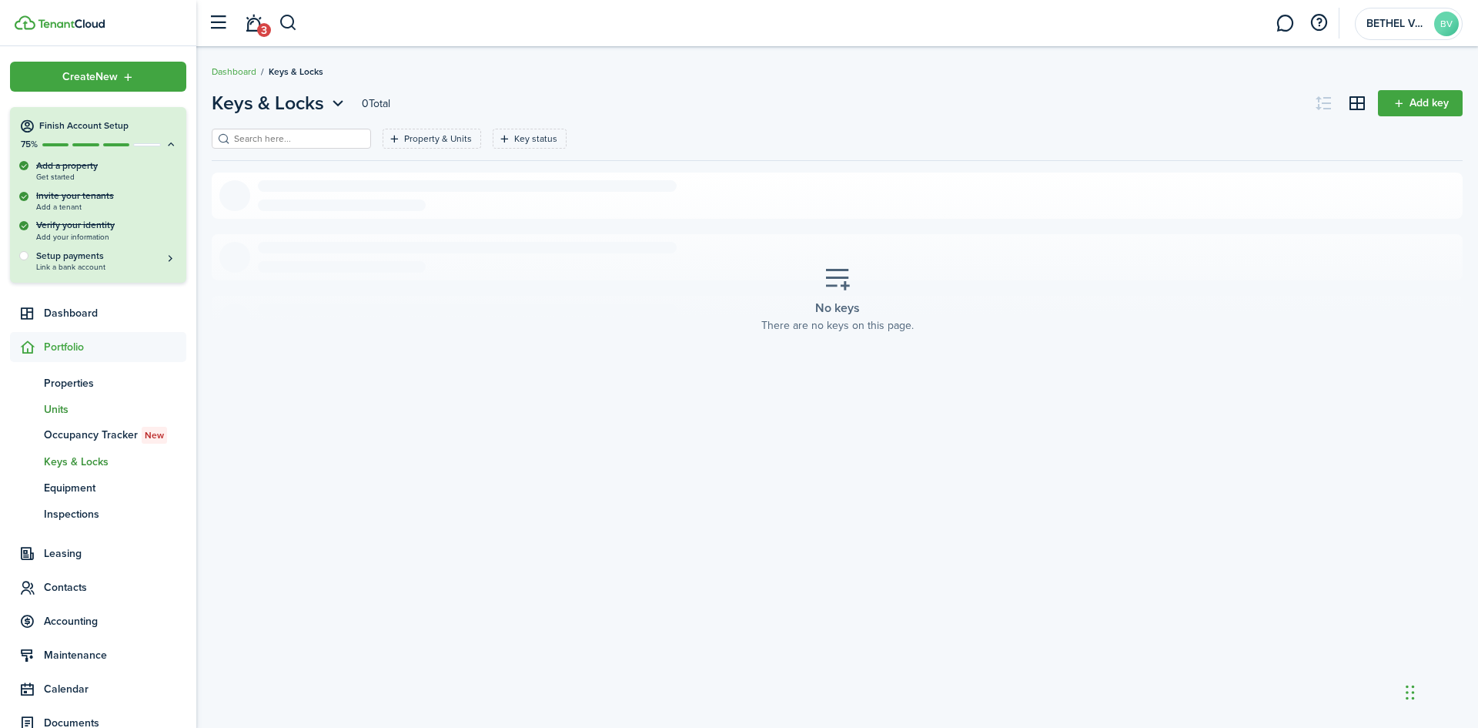
click at [52, 403] on span "Units" at bounding box center [115, 409] width 142 height 16
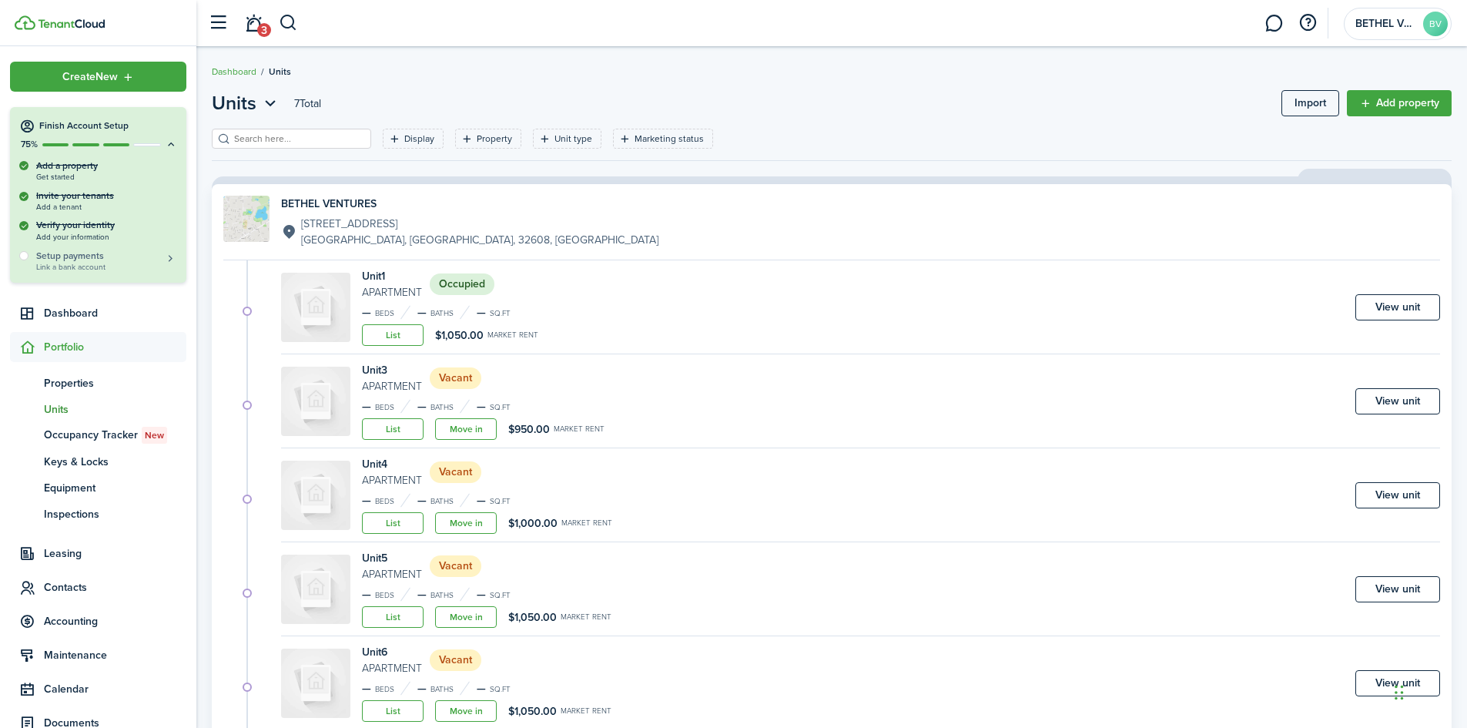
click at [162, 257] on link "Setup payments Link a bank account" at bounding box center [106, 260] width 141 height 22
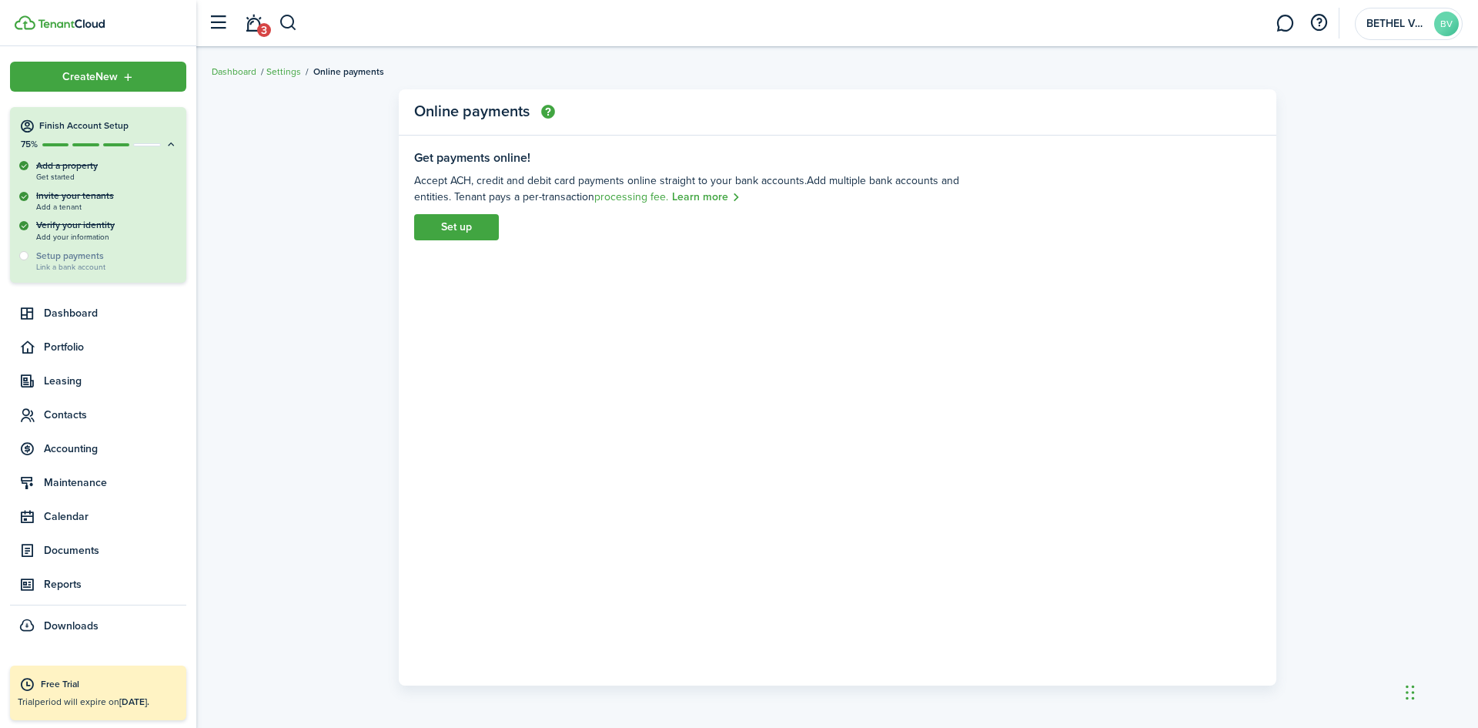
click at [25, 226] on div at bounding box center [23, 225] width 9 height 9
click at [170, 143] on icon at bounding box center [171, 145] width 12 height 12
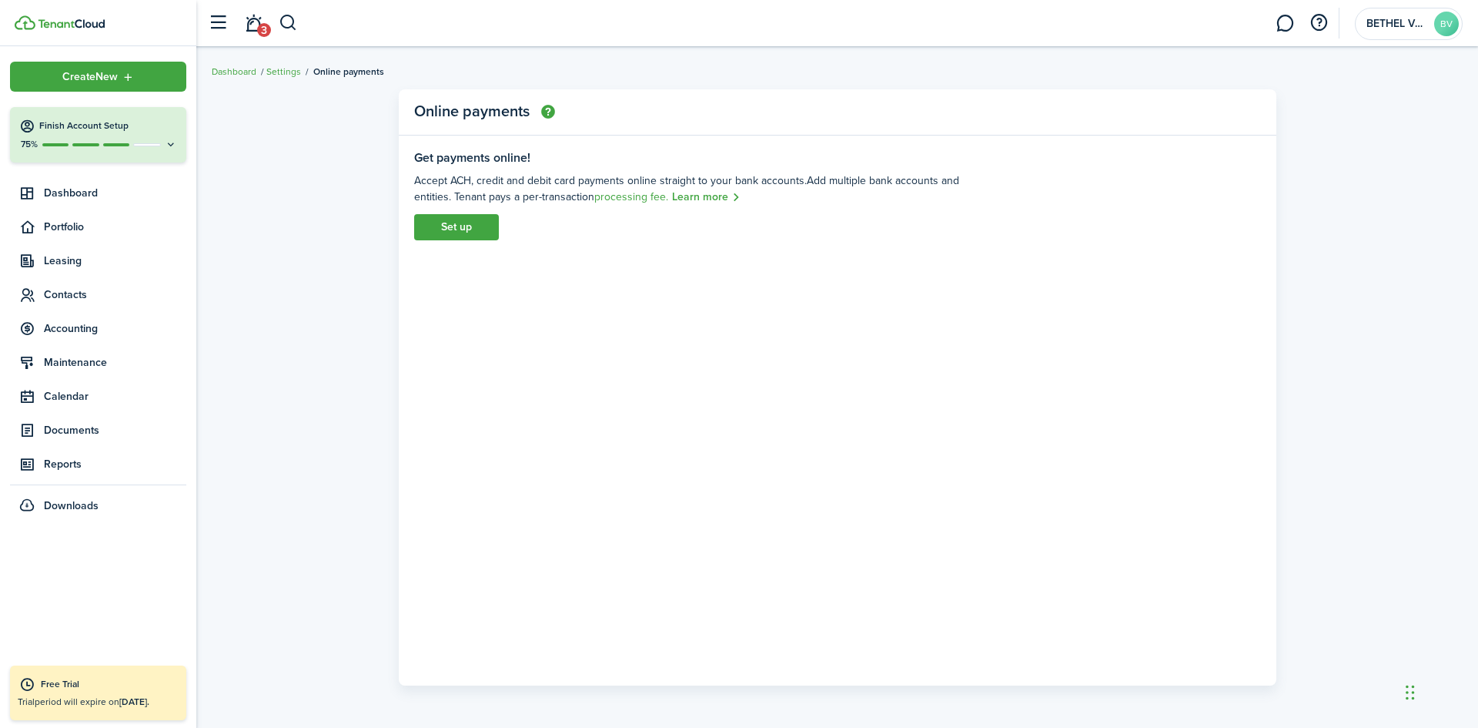
click at [170, 143] on icon at bounding box center [171, 145] width 12 height 12
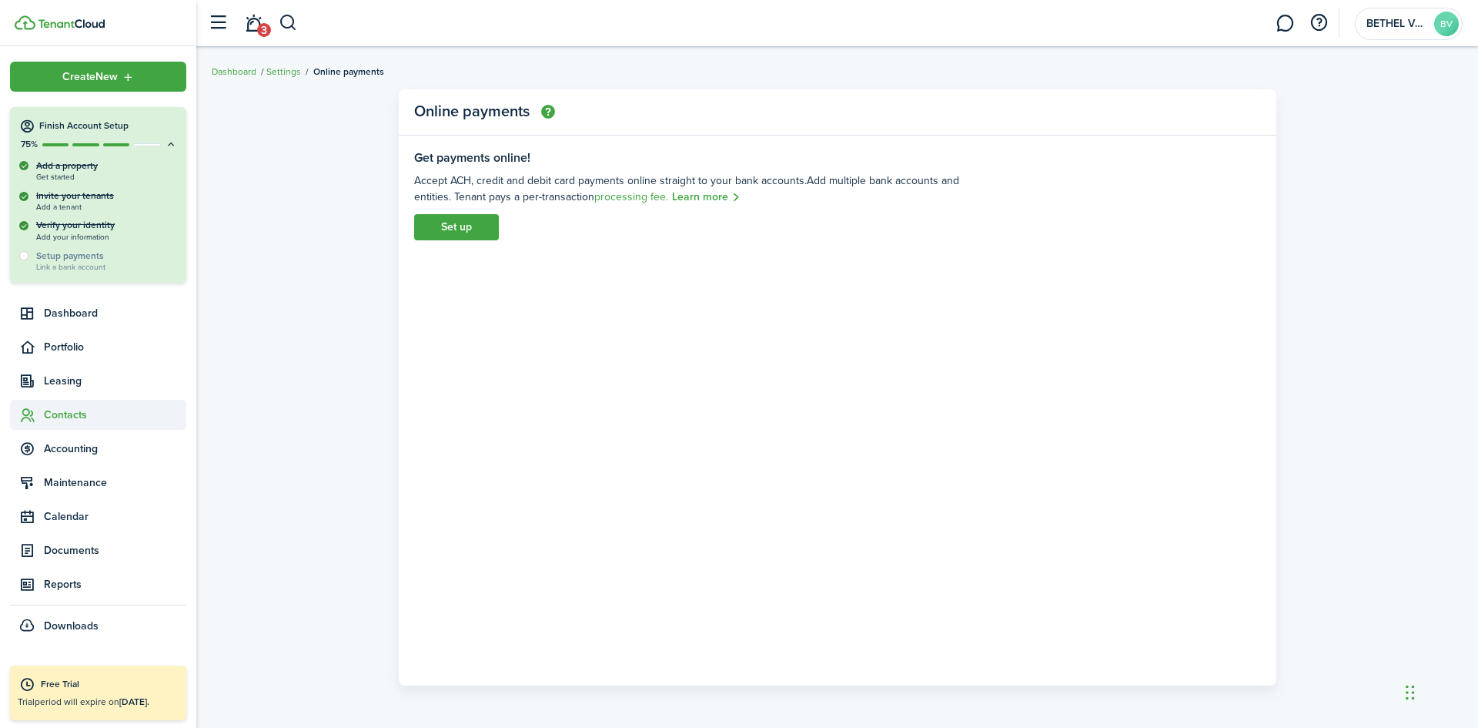
click at [74, 419] on span "Contacts" at bounding box center [115, 415] width 142 height 16
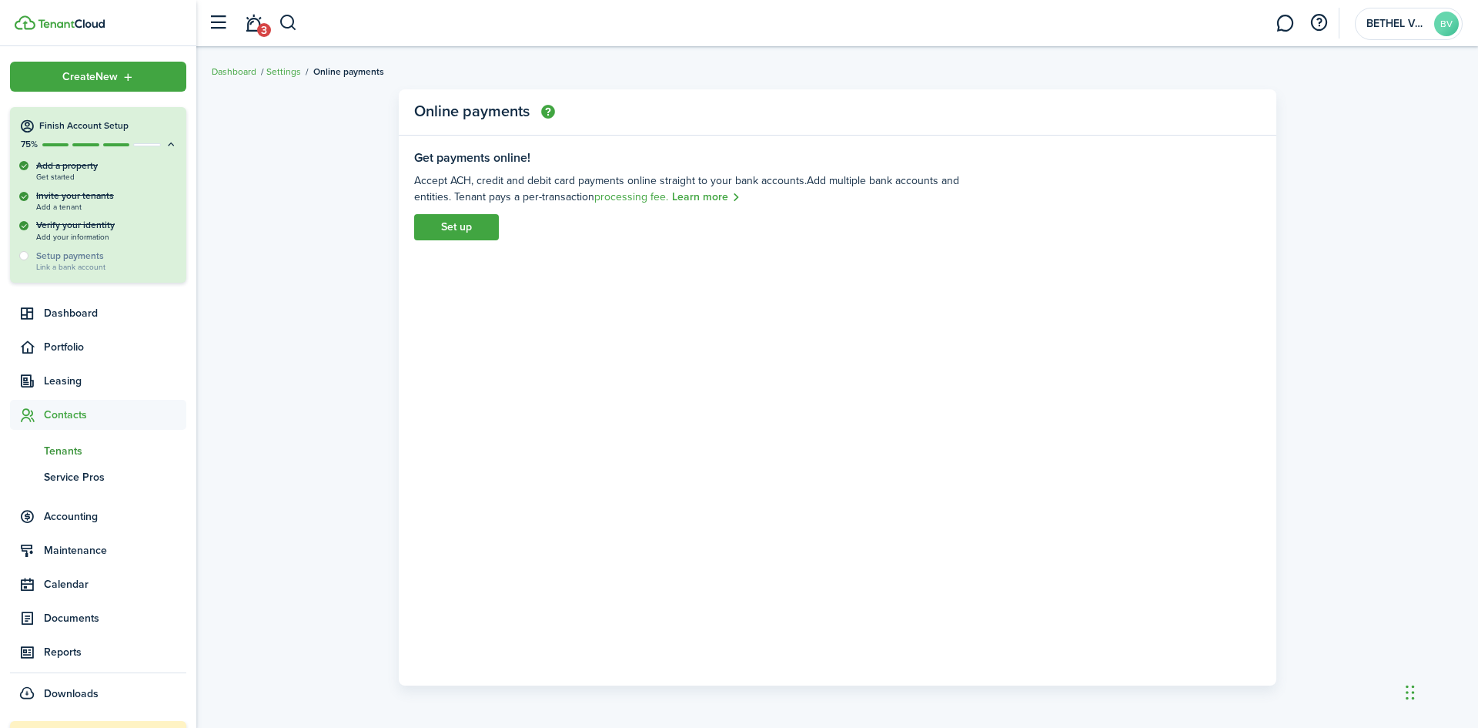
click at [69, 452] on span "Tenants" at bounding box center [115, 451] width 142 height 16
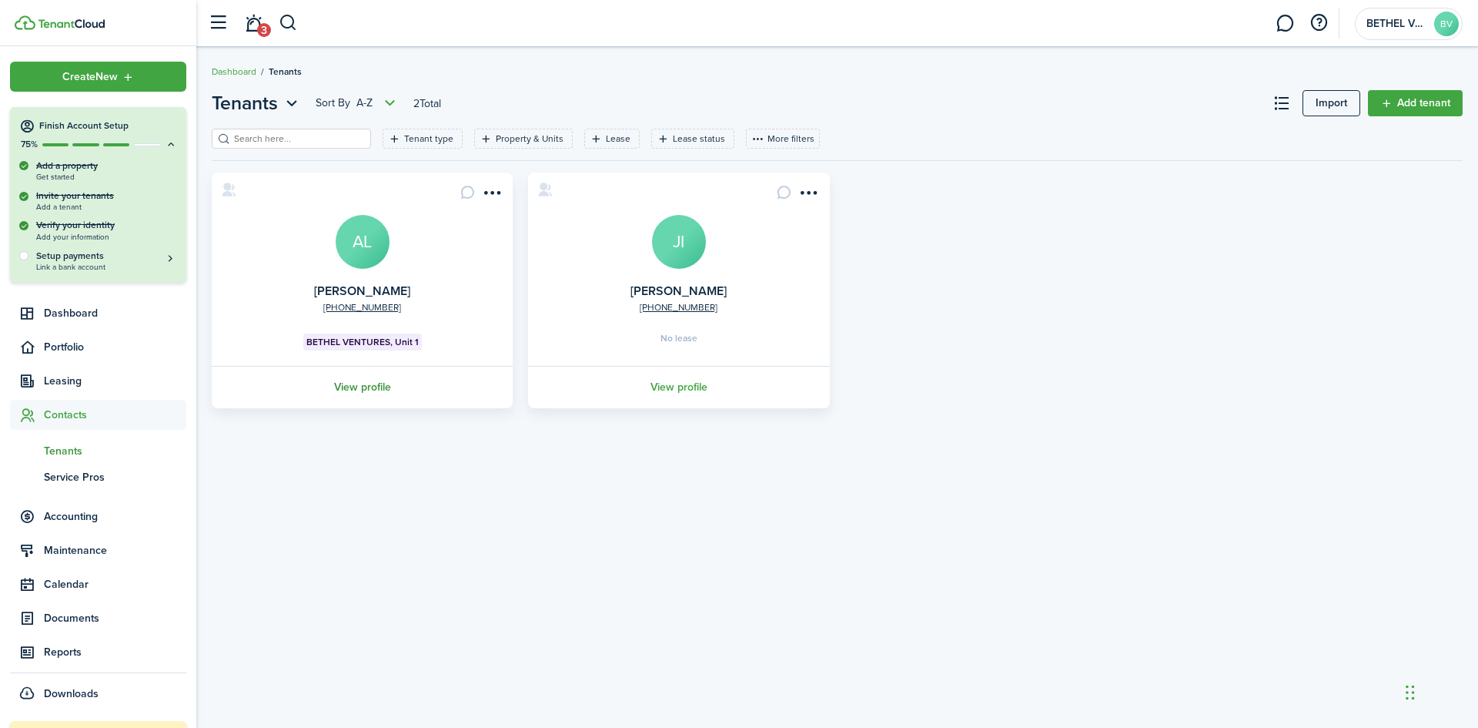
click at [352, 387] on link "View profile" at bounding box center [362, 387] width 306 height 42
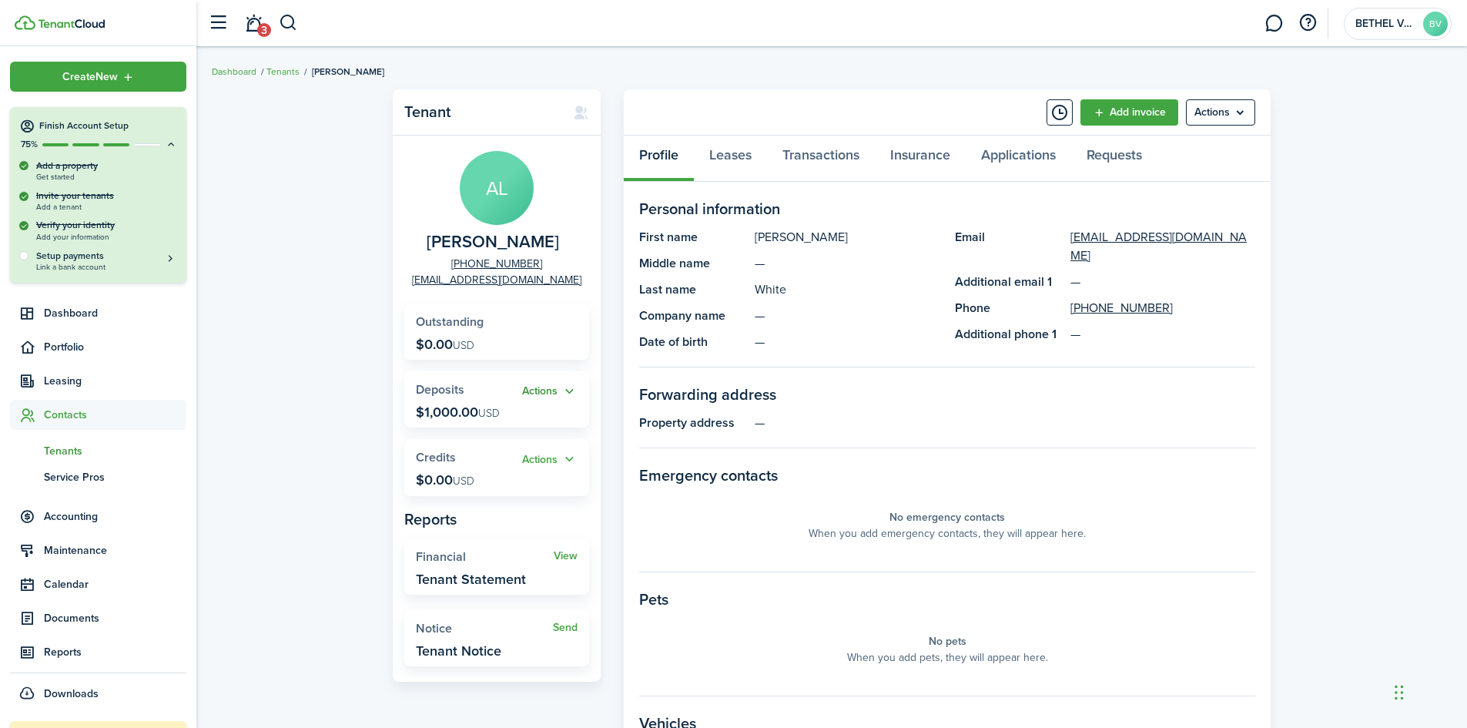
click at [571, 390] on button "Actions" at bounding box center [549, 392] width 55 height 18
click at [353, 456] on div "Tenant AL [PERSON_NAME] [PHONE_NUMBER] [EMAIL_ADDRESS][DOMAIN_NAME] Outstanding…" at bounding box center [831, 532] width 1270 height 901
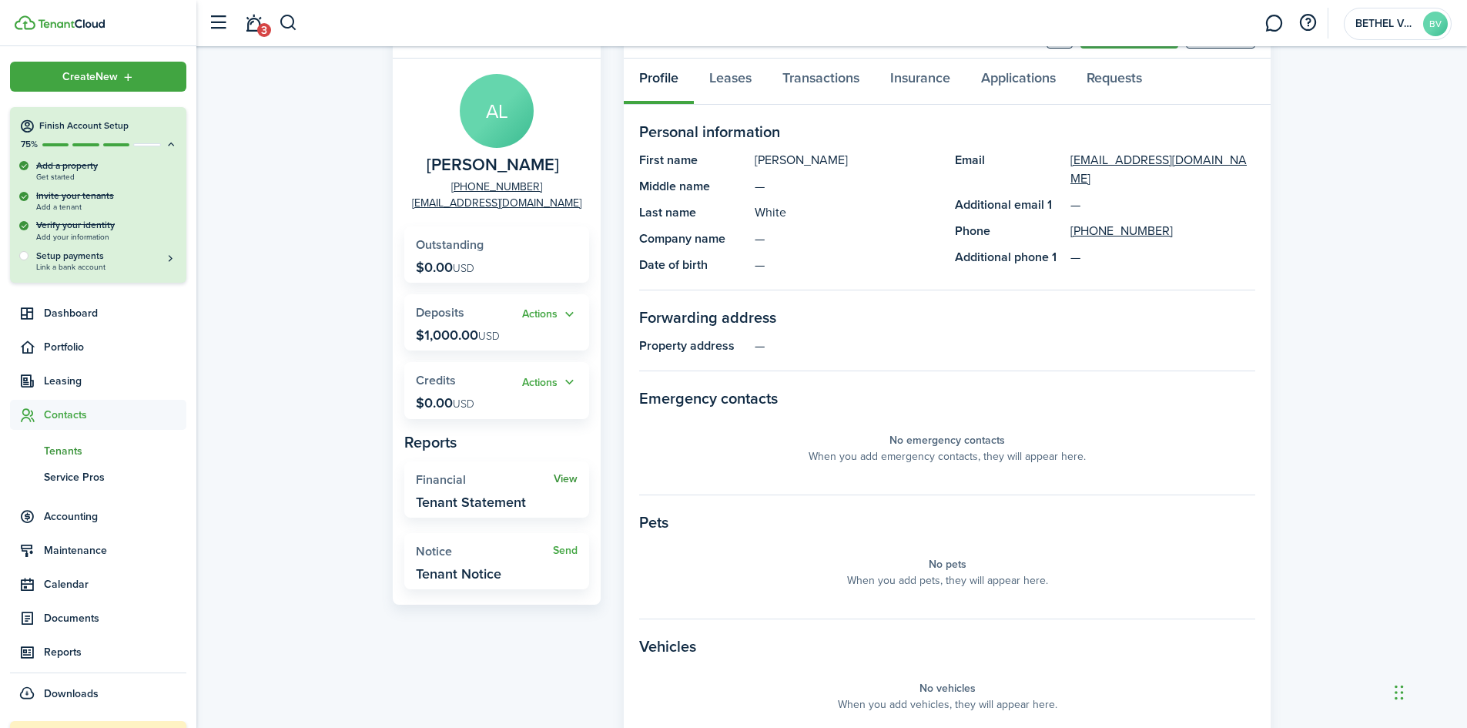
click at [574, 477] on link "View" at bounding box center [566, 479] width 24 height 12
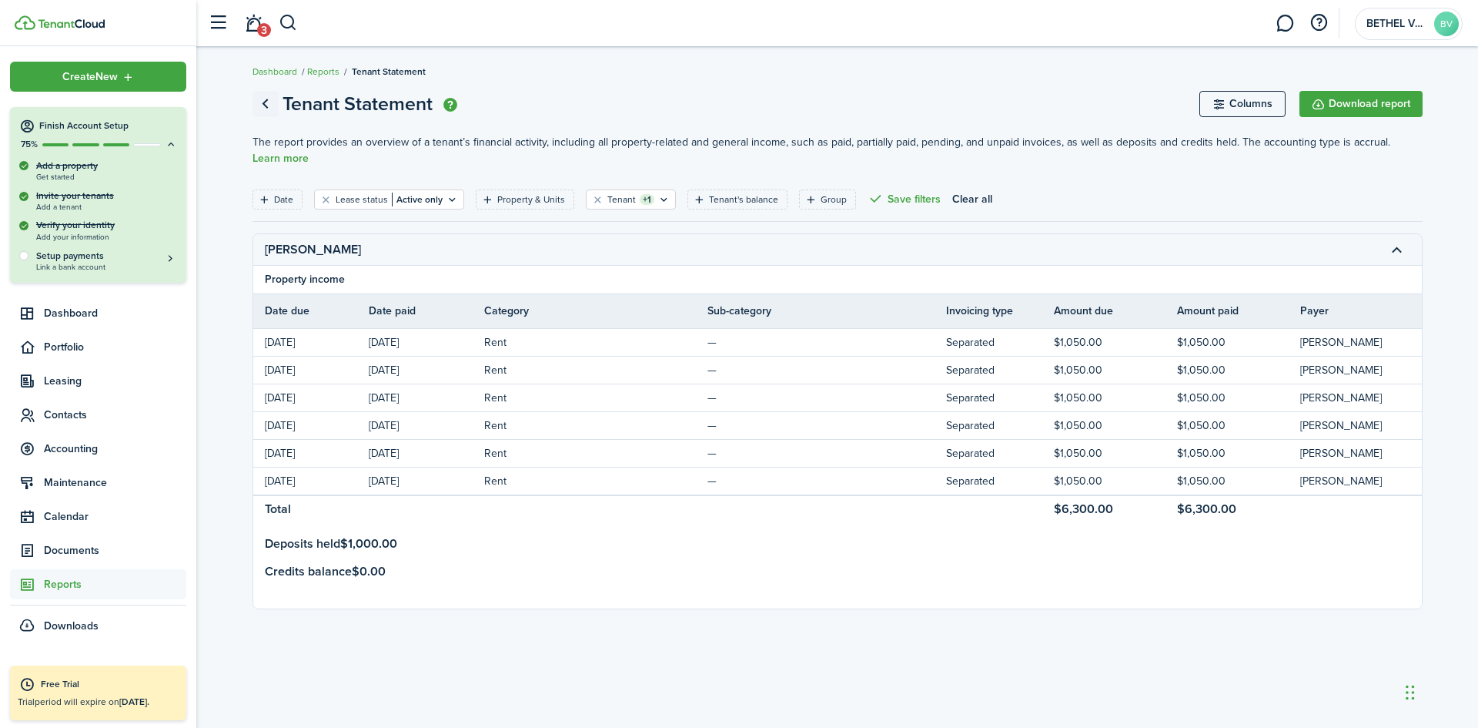
click at [264, 102] on link "Go back" at bounding box center [266, 104] width 26 height 26
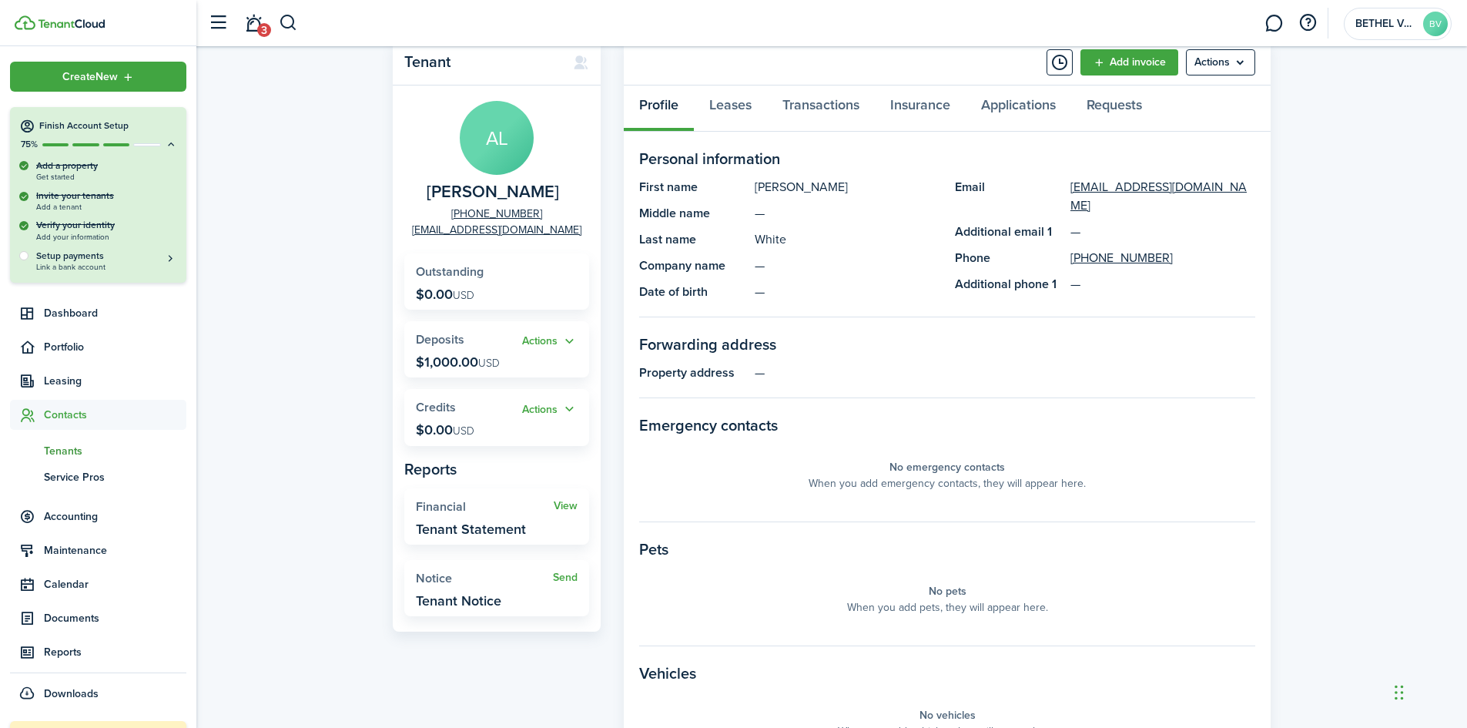
scroll to position [77, 0]
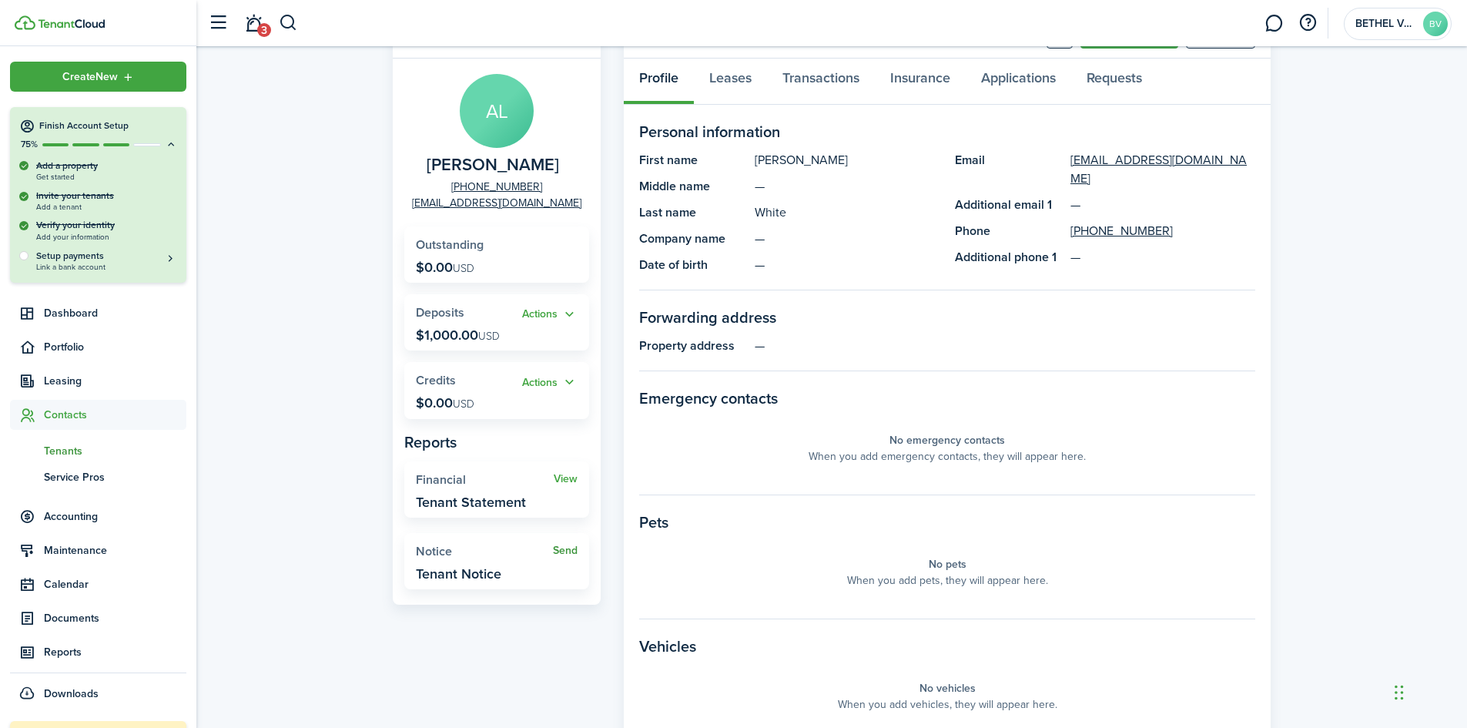
click at [561, 550] on link "Send" at bounding box center [565, 550] width 25 height 12
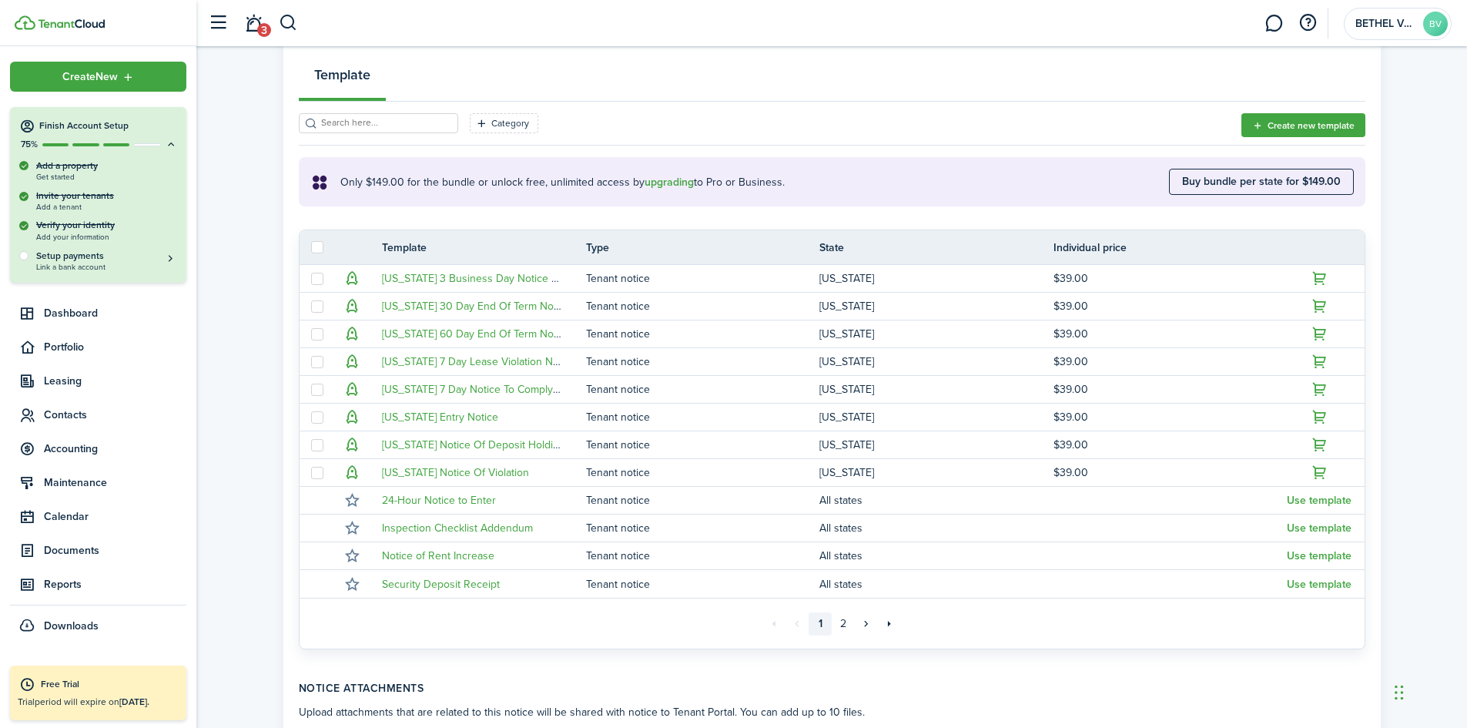
scroll to position [231, 0]
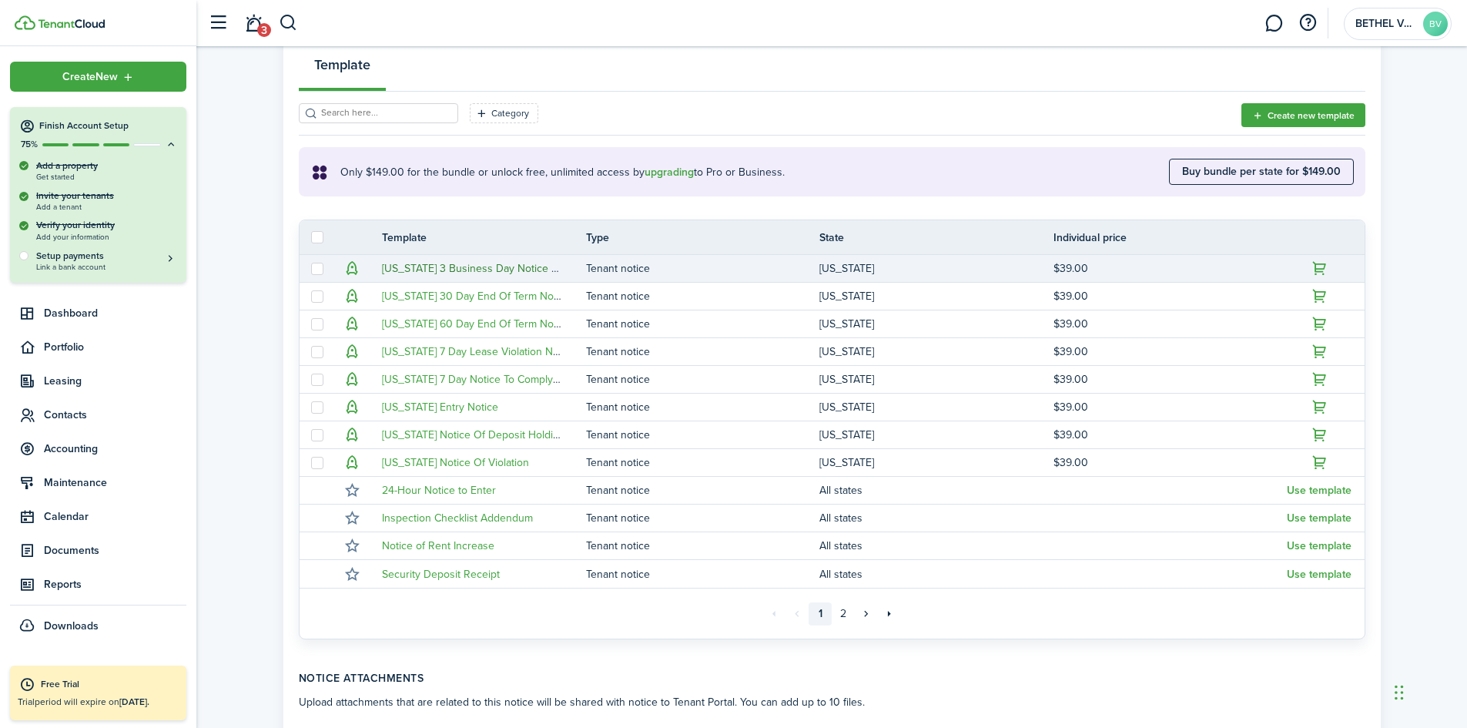
click at [450, 274] on link "[US_STATE] 3 Business Day Notice To Pay Or Vacate" at bounding box center [507, 268] width 250 height 16
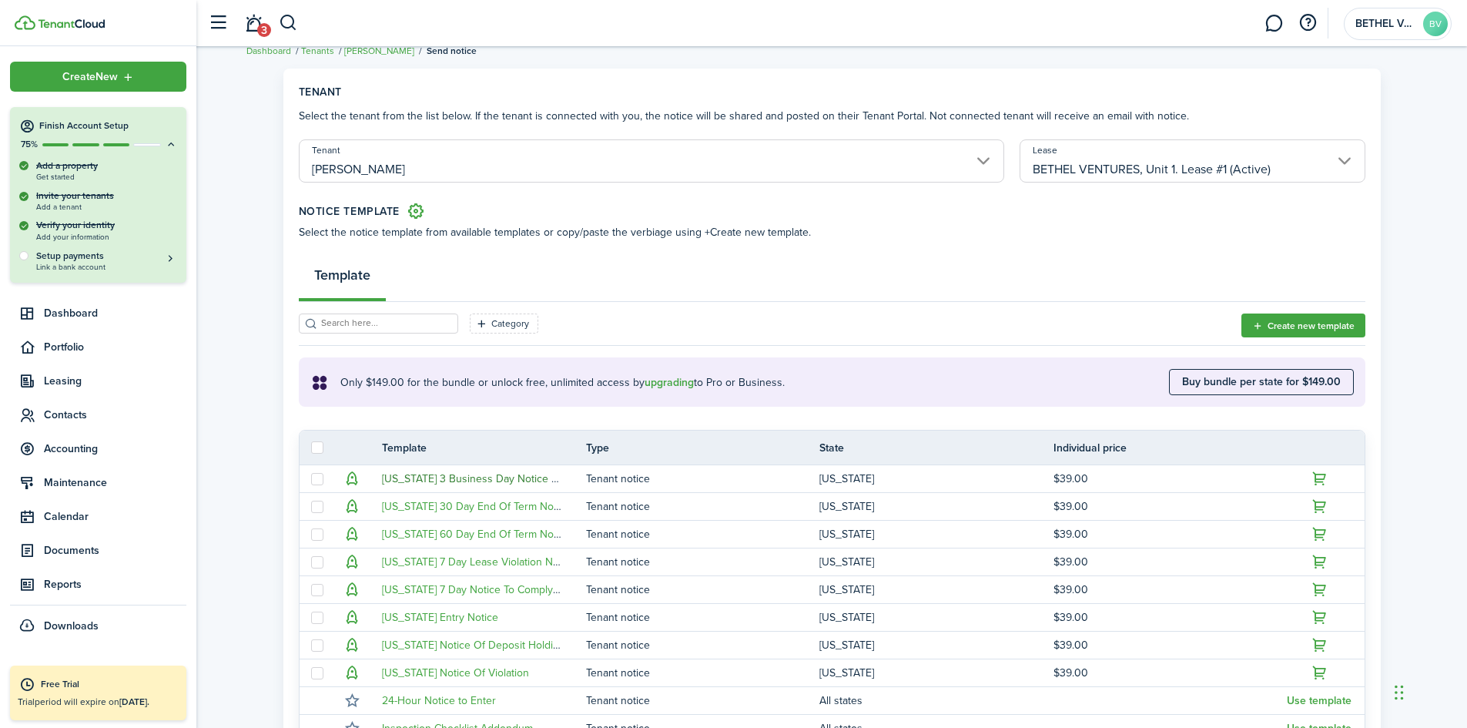
scroll to position [0, 0]
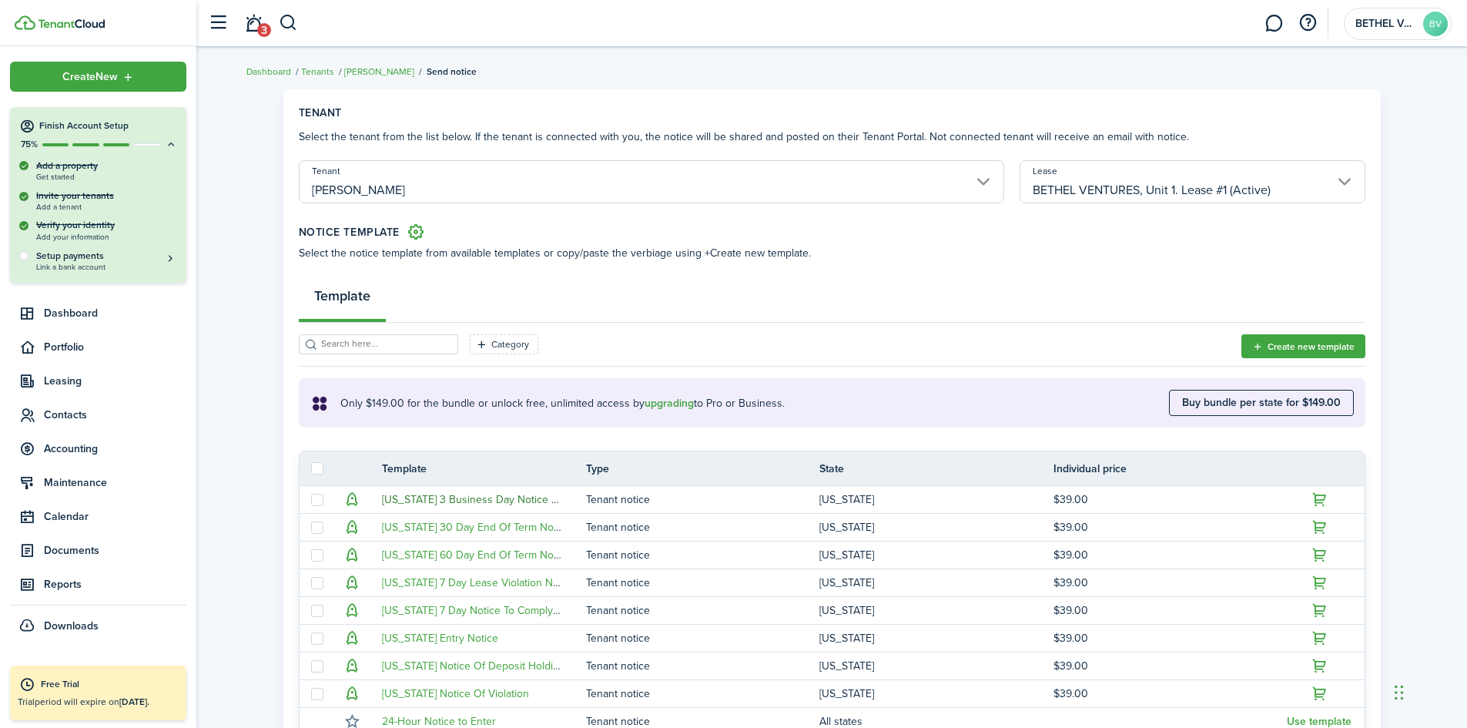
click at [1113, 193] on input "BETHEL VENTURES, Unit 1. Lease #1 (Active)" at bounding box center [1191, 181] width 345 height 43
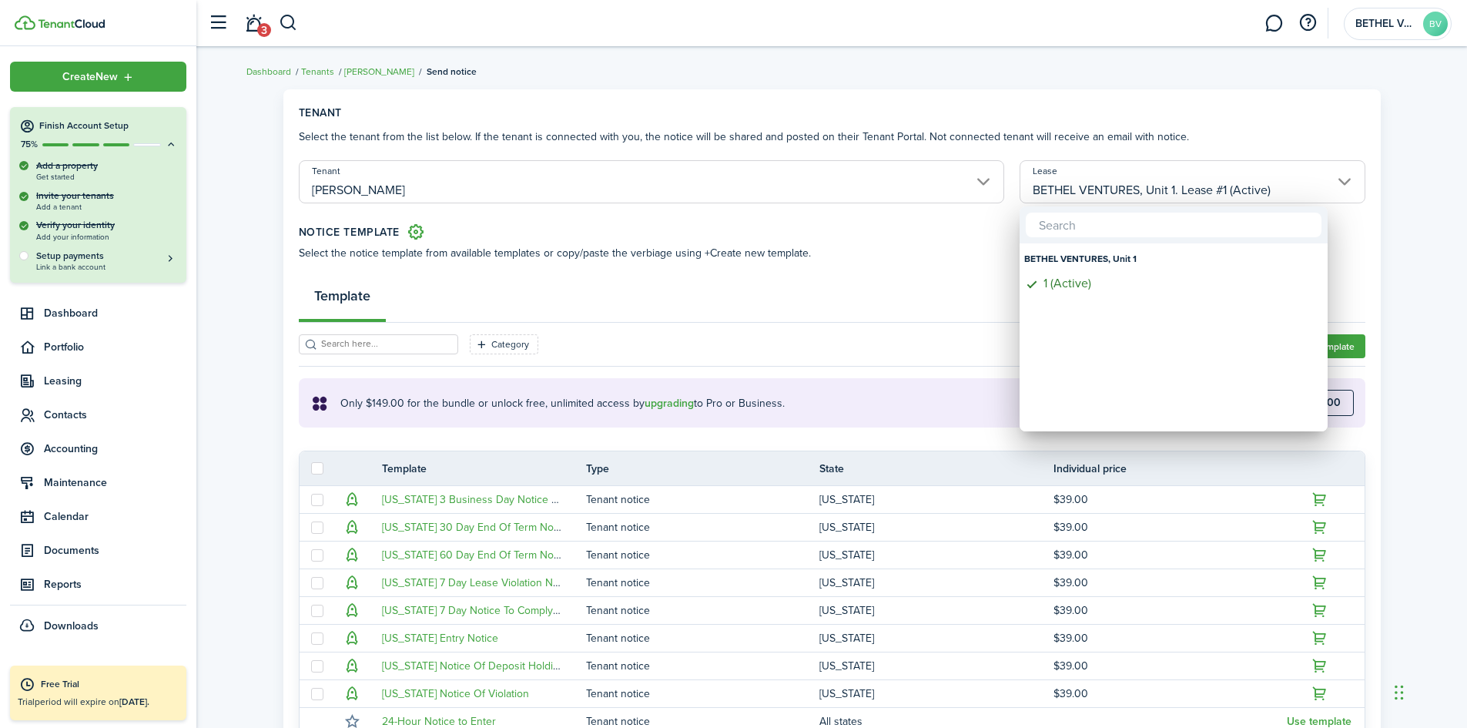
click at [927, 283] on div at bounding box center [733, 364] width 1713 height 974
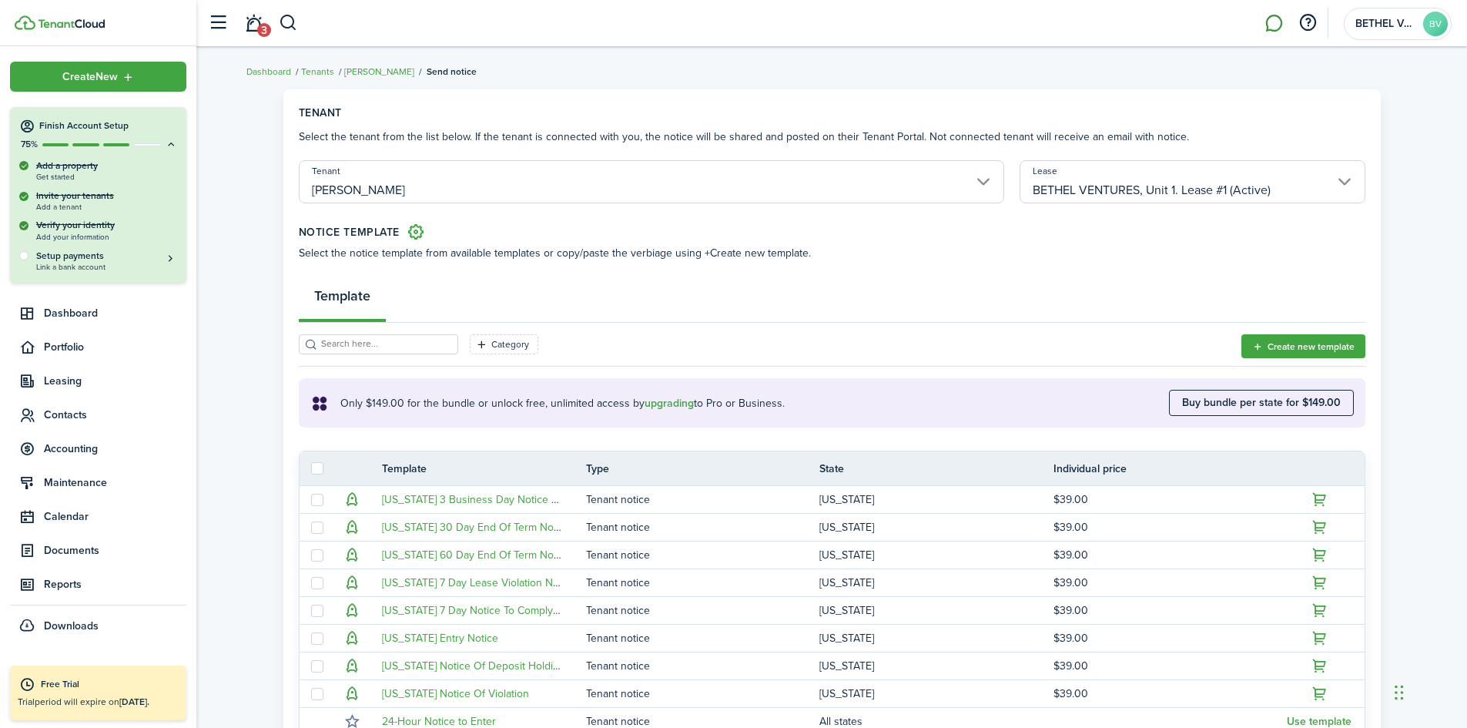
click at [1271, 19] on link at bounding box center [1273, 23] width 29 height 39
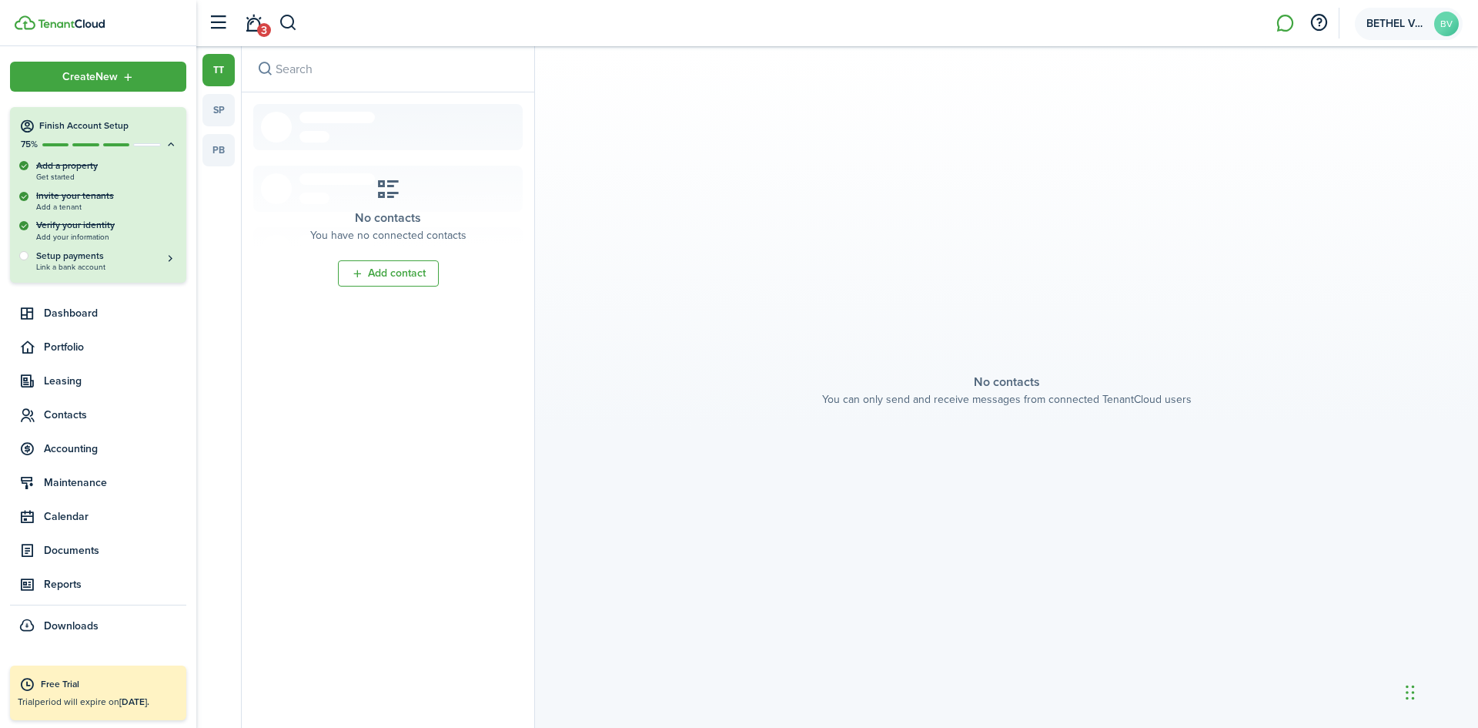
click at [1405, 25] on span "BETHEL VENTURES LLC" at bounding box center [1398, 23] width 62 height 11
click at [657, 305] on section "No contacts You can only send and receive messages from connected TenantCloud u…" at bounding box center [1006, 386] width 943 height 681
click at [1414, 29] on account-user-avatar "BETHEL VENTURES LLC BV" at bounding box center [1409, 24] width 108 height 32
click at [1311, 211] on span "Log out" at bounding box center [1314, 206] width 41 height 14
